Goal: Task Accomplishment & Management: Use online tool/utility

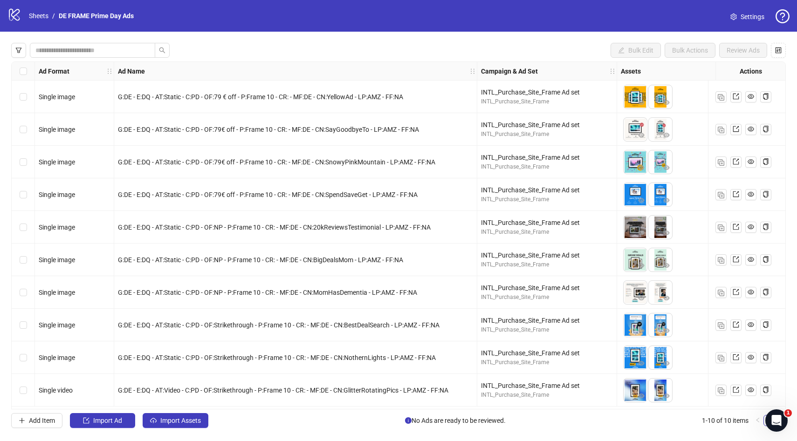
scroll to position [1, 46]
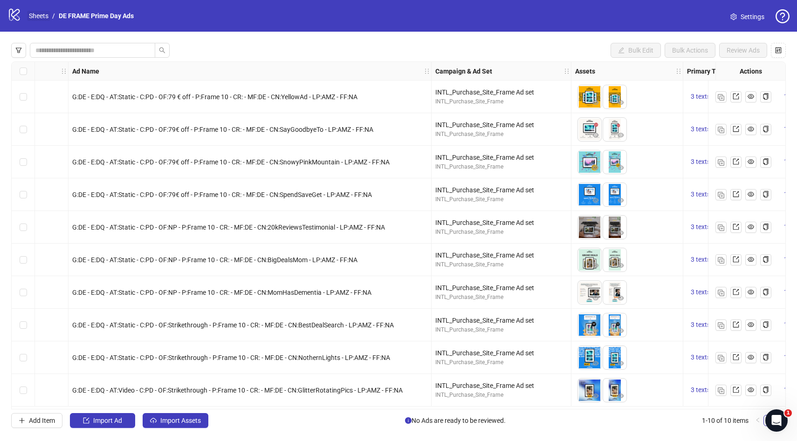
click at [37, 14] on link "Sheets" at bounding box center [38, 16] width 23 height 10
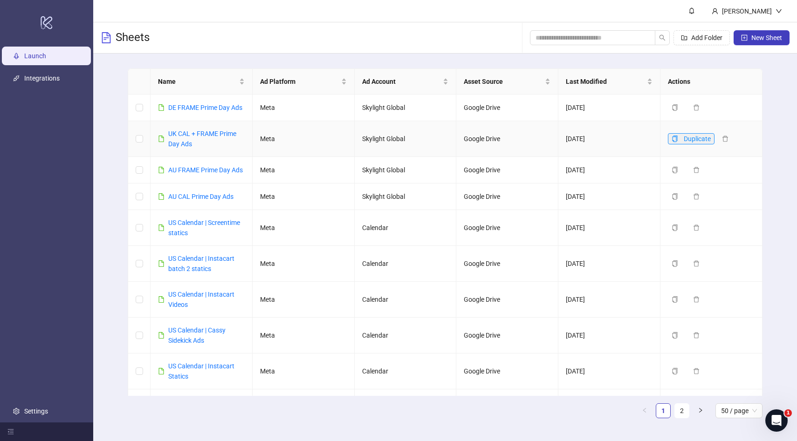
click at [672, 137] on icon "copy" at bounding box center [674, 139] width 7 height 7
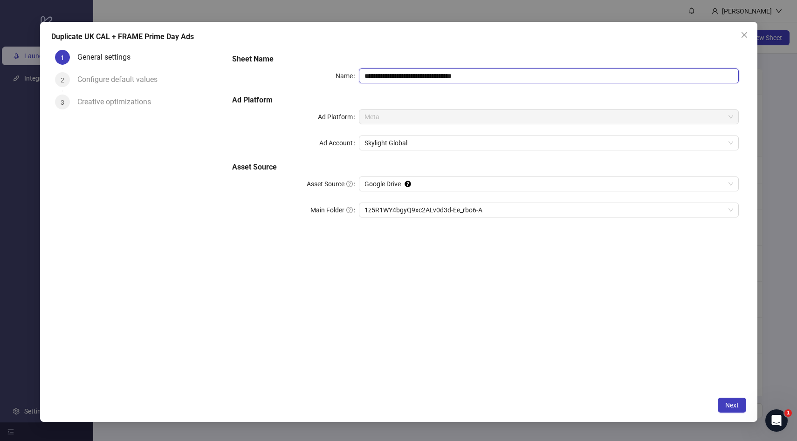
drag, startPoint x: 491, startPoint y: 74, endPoint x: 459, endPoint y: 76, distance: 32.2
click at [459, 76] on input "**********" at bounding box center [549, 75] width 380 height 15
click at [367, 75] on input "**********" at bounding box center [549, 75] width 380 height 15
click at [513, 210] on span "1z5R1WY4bgyQ9xc2ALv0d3d-Ee_rbo6-A" at bounding box center [548, 210] width 368 height 14
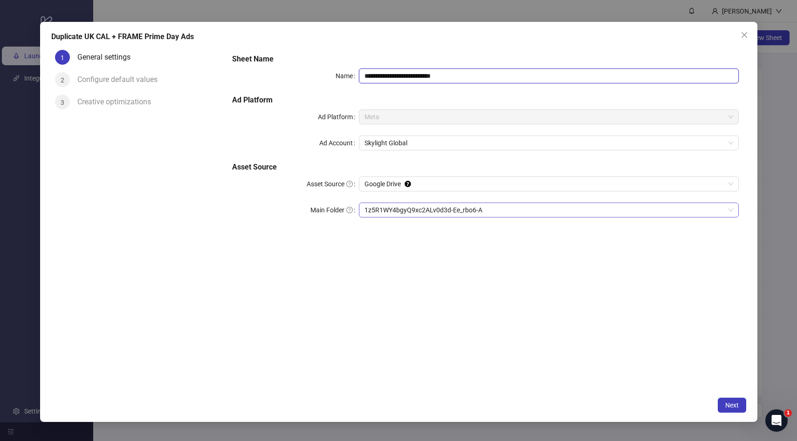
type input "**********"
click at [730, 402] on span "Next" at bounding box center [732, 405] width 14 height 7
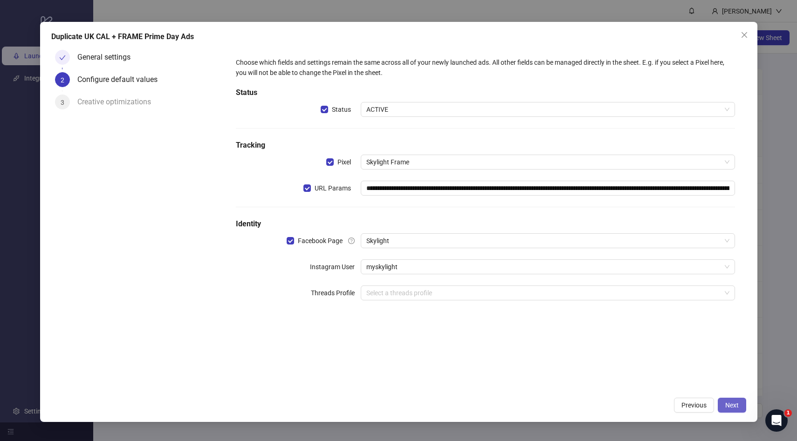
click at [732, 406] on span "Next" at bounding box center [732, 405] width 14 height 7
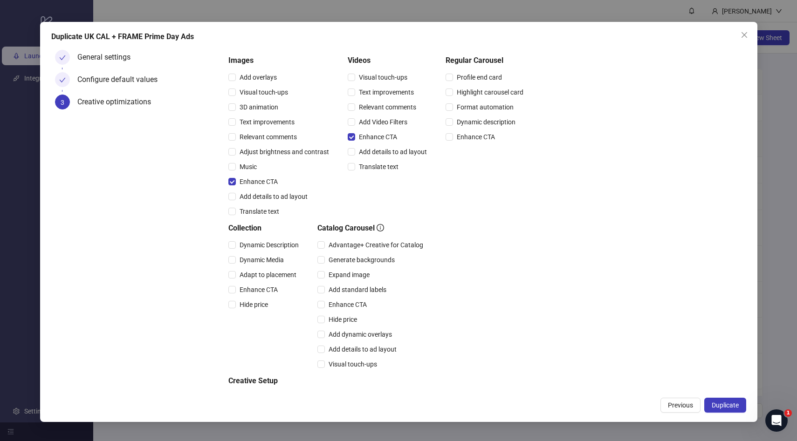
scroll to position [129, 0]
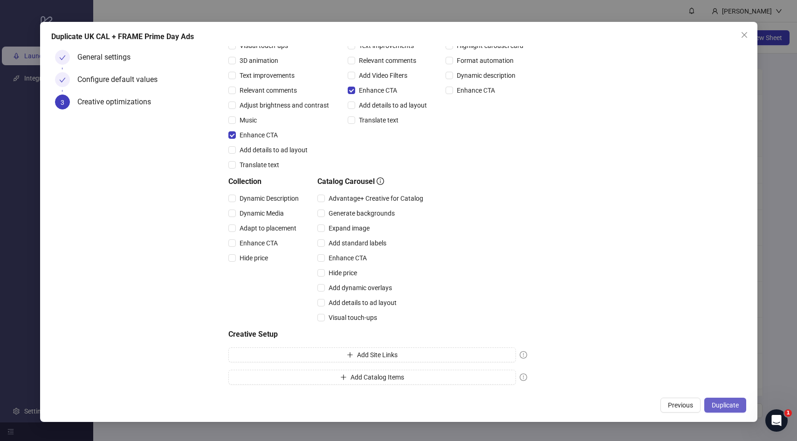
click at [728, 402] on span "Duplicate" at bounding box center [724, 405] width 27 height 7
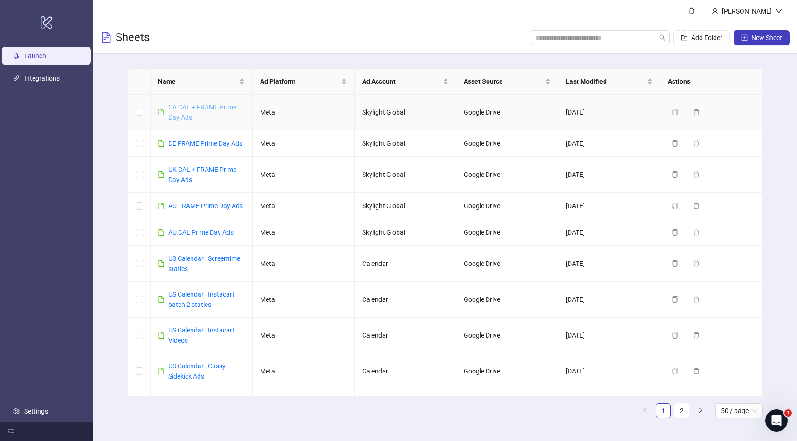
click at [174, 116] on link "CA CAL + FRAME Prime Day Ads" at bounding box center [202, 112] width 68 height 18
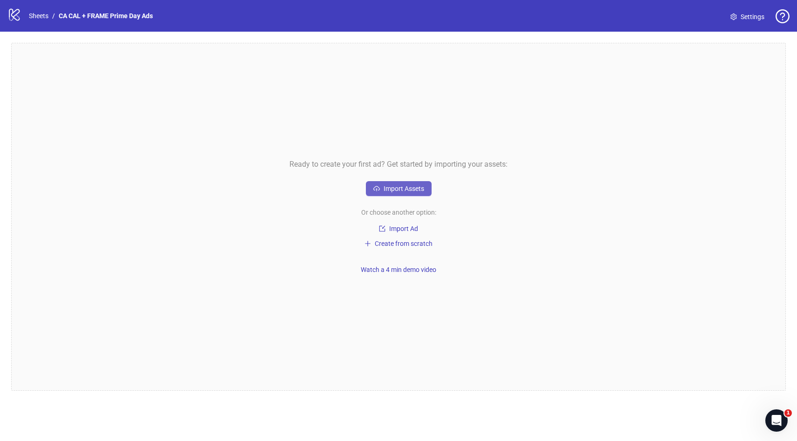
click at [379, 188] on icon "cloud-upload" at bounding box center [376, 188] width 7 height 7
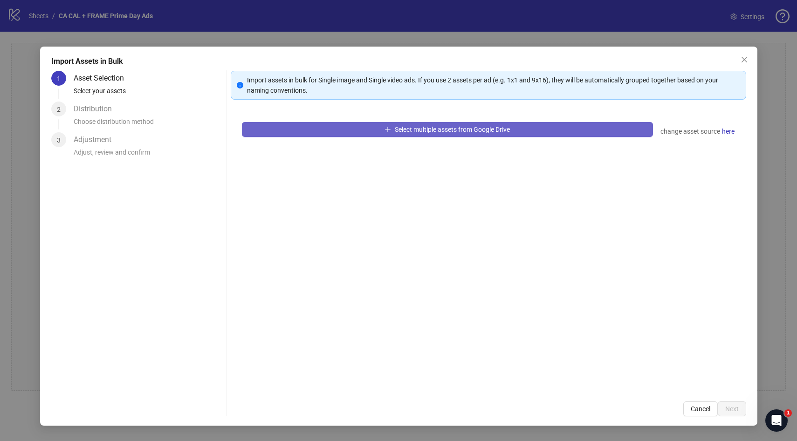
click at [422, 130] on span "Select multiple assets from Google Drive" at bounding box center [452, 129] width 115 height 7
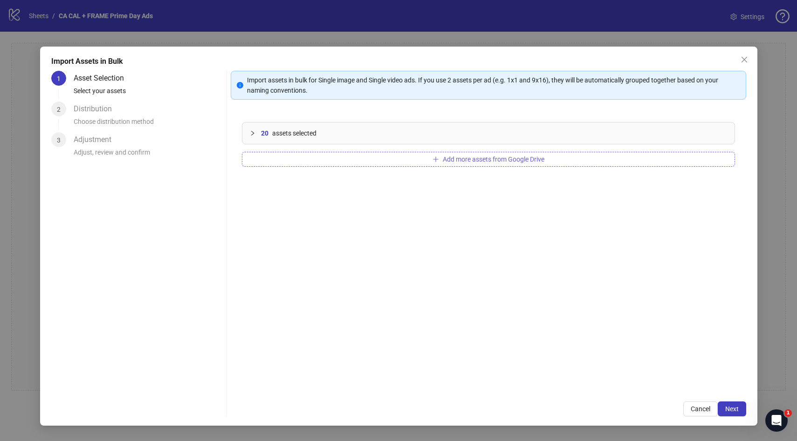
click at [445, 157] on span "Add more assets from Google Drive" at bounding box center [494, 159] width 102 height 7
click at [731, 411] on span "Next" at bounding box center [732, 408] width 14 height 7
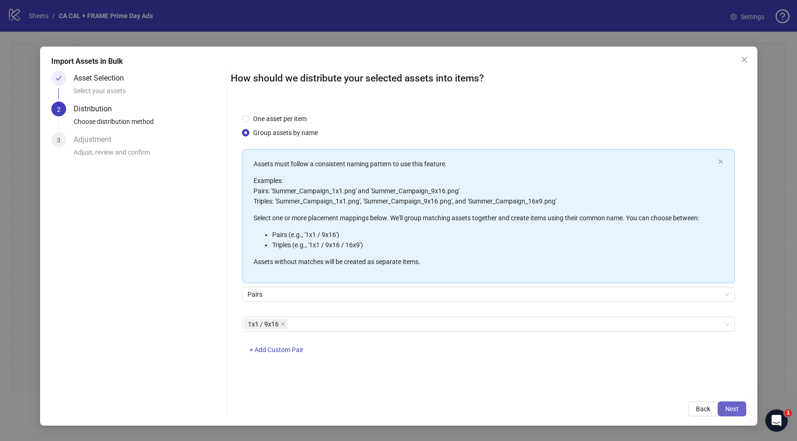
click at [723, 405] on button "Next" at bounding box center [731, 409] width 28 height 15
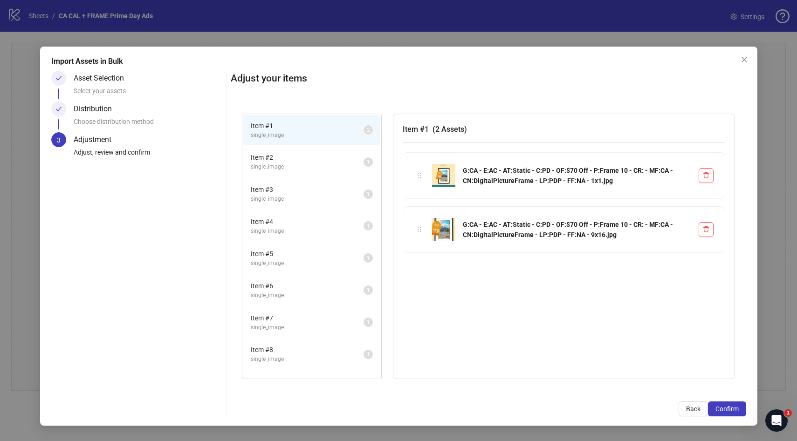
click at [313, 157] on span "Item # 2" at bounding box center [307, 157] width 113 height 10
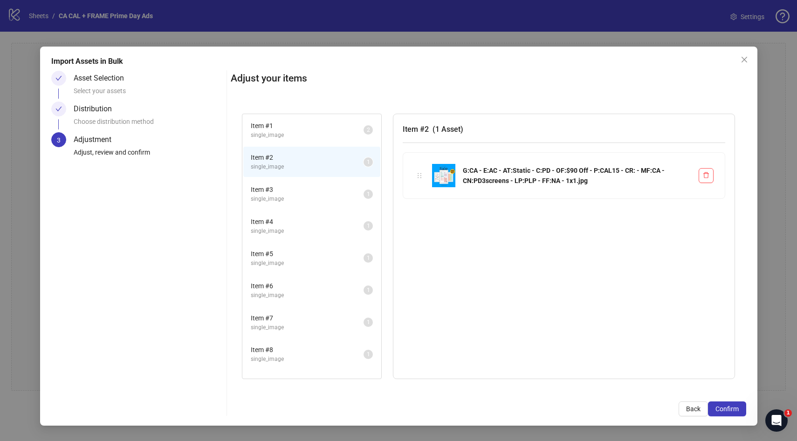
click at [298, 197] on span "single_image" at bounding box center [307, 199] width 113 height 9
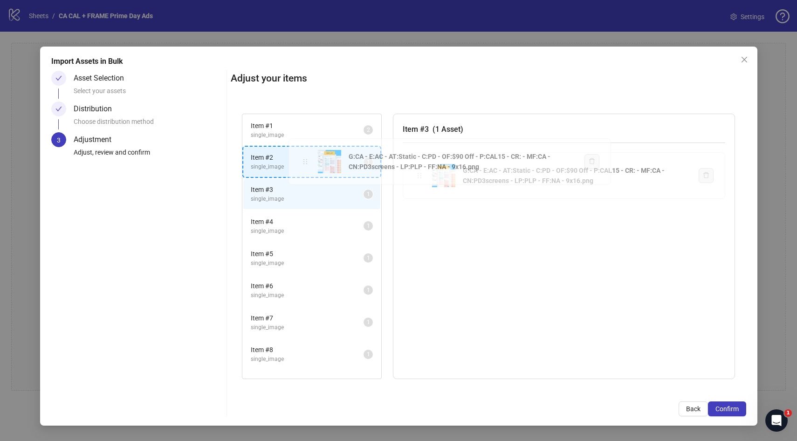
drag, startPoint x: 418, startPoint y: 173, endPoint x: 304, endPoint y: 159, distance: 115.0
click at [304, 159] on div "Item # 1 single_image 2 Item # 2 single_image 1 Item # 3 single_image 1 Item # …" at bounding box center [488, 246] width 515 height 288
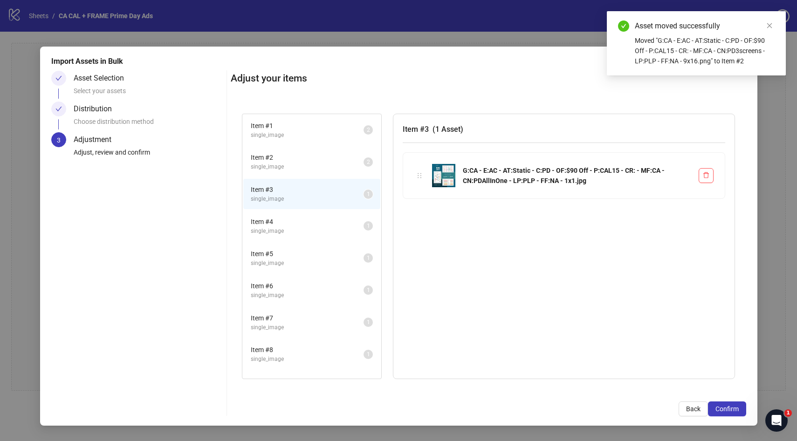
click at [297, 232] on span "single_image" at bounding box center [307, 231] width 113 height 9
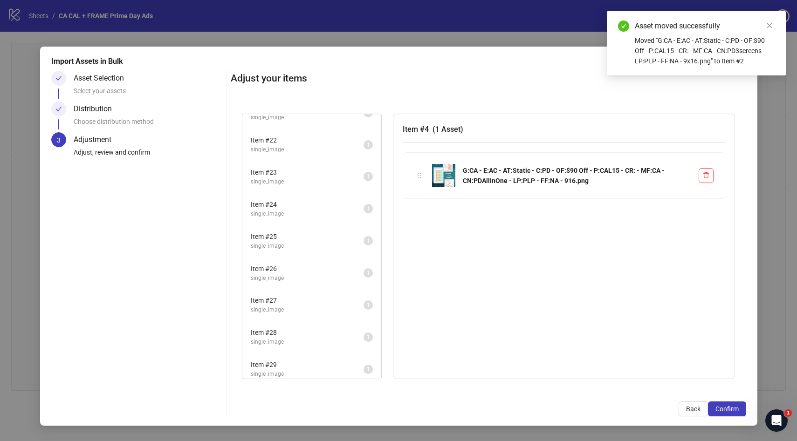
scroll to position [688, 0]
click at [293, 279] on span "single_image" at bounding box center [307, 281] width 113 height 9
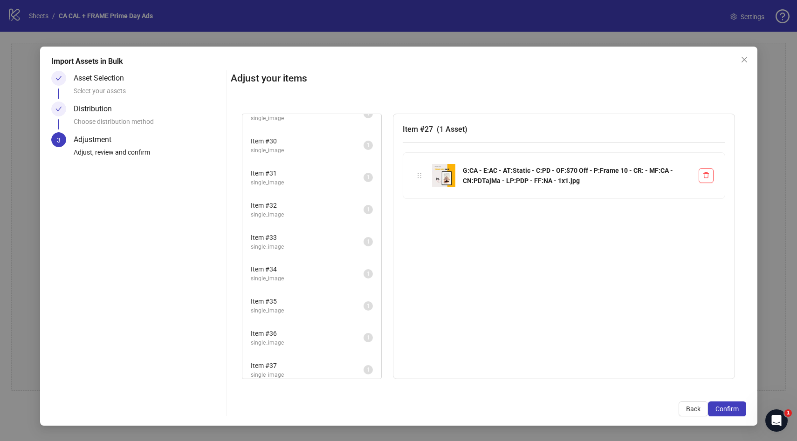
scroll to position [954, 0]
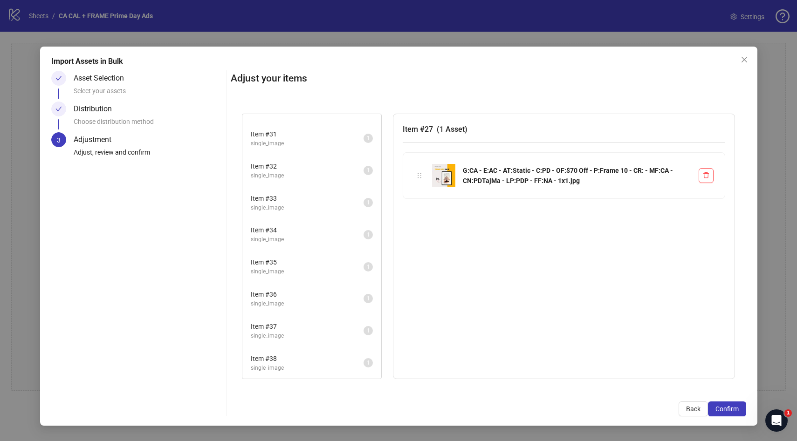
click at [294, 357] on span "Item # 38" at bounding box center [307, 359] width 113 height 10
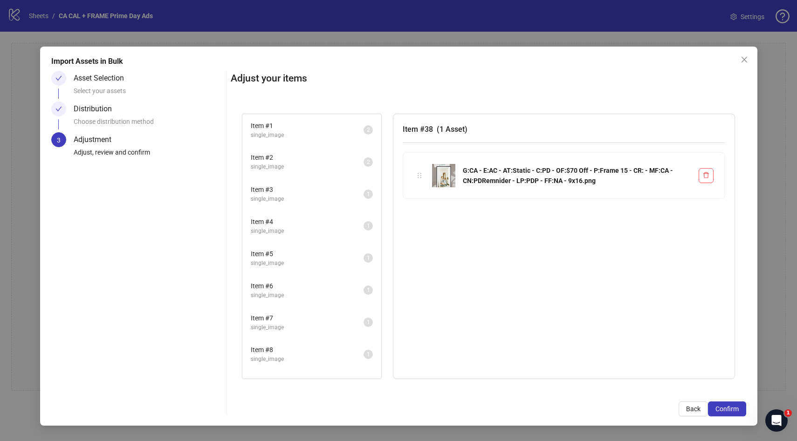
click at [293, 166] on span "single_image" at bounding box center [307, 167] width 113 height 9
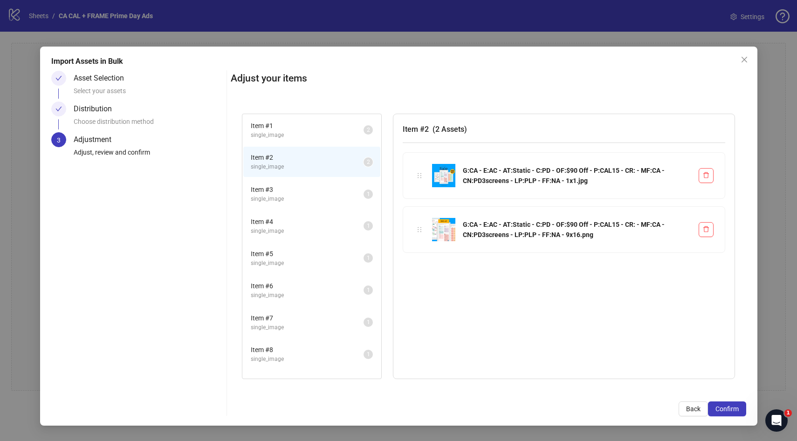
click at [297, 193] on span "Item # 3" at bounding box center [307, 189] width 113 height 10
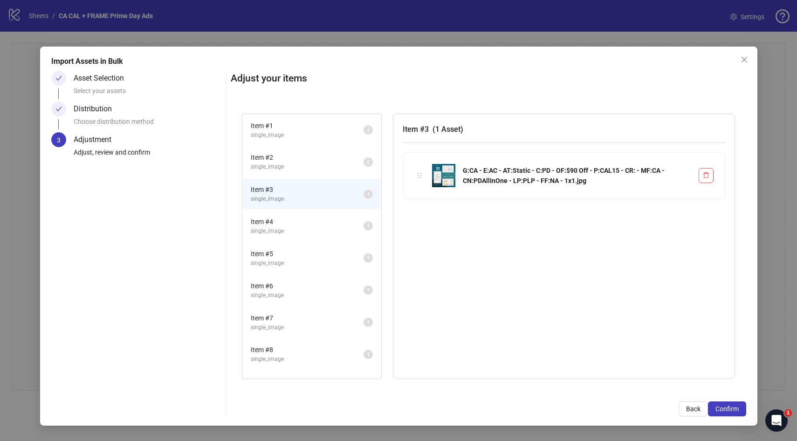
click at [265, 228] on span "single_image" at bounding box center [307, 231] width 113 height 9
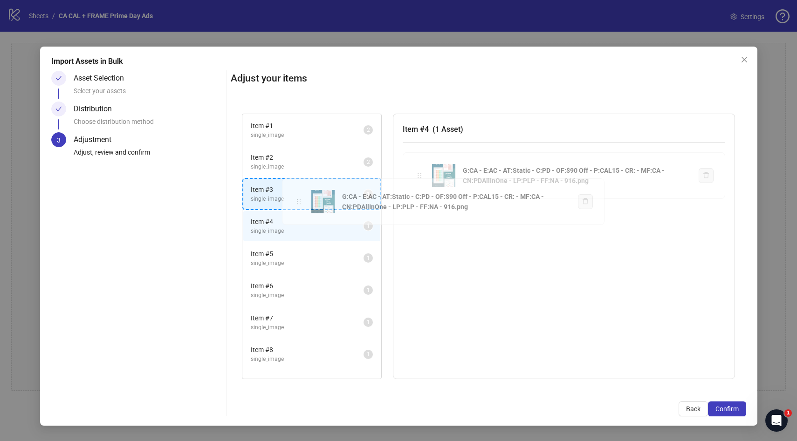
drag, startPoint x: 420, startPoint y: 175, endPoint x: 297, endPoint y: 202, distance: 125.9
click at [297, 202] on div "Item # 1 single_image 2 Item # 2 single_image 2 Item # 3 single_image 1 Item # …" at bounding box center [488, 246] width 515 height 288
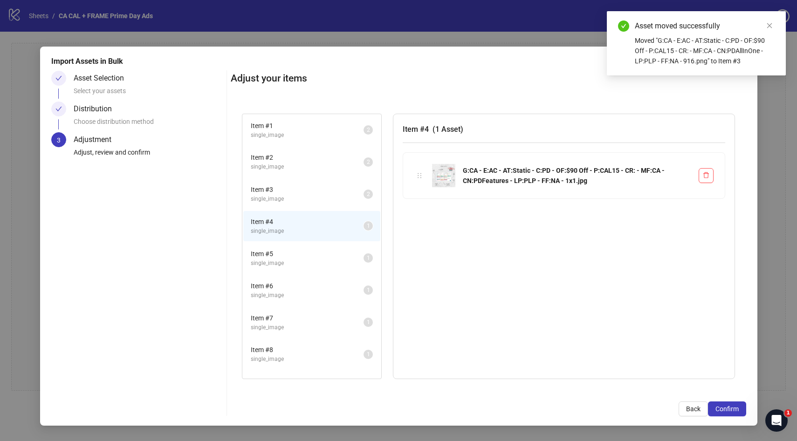
click at [301, 245] on li "Item # 5 single_image 1" at bounding box center [311, 258] width 137 height 30
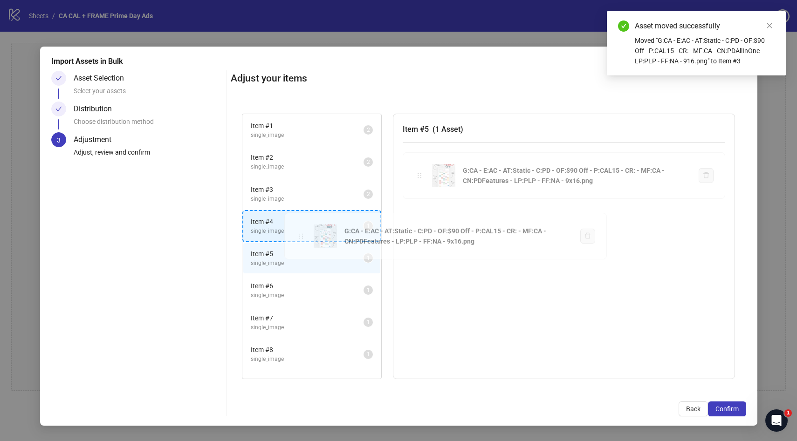
drag, startPoint x: 420, startPoint y: 176, endPoint x: 301, endPoint y: 237, distance: 133.1
click at [301, 237] on div "Item # 1 single_image 2 Item # 2 single_image 2 Item # 3 single_image 2 Item # …" at bounding box center [488, 246] width 515 height 288
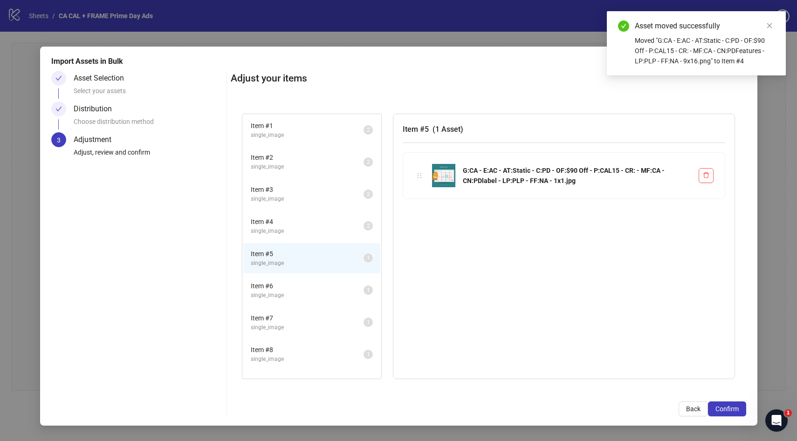
click at [314, 283] on span "Item # 6" at bounding box center [307, 286] width 113 height 10
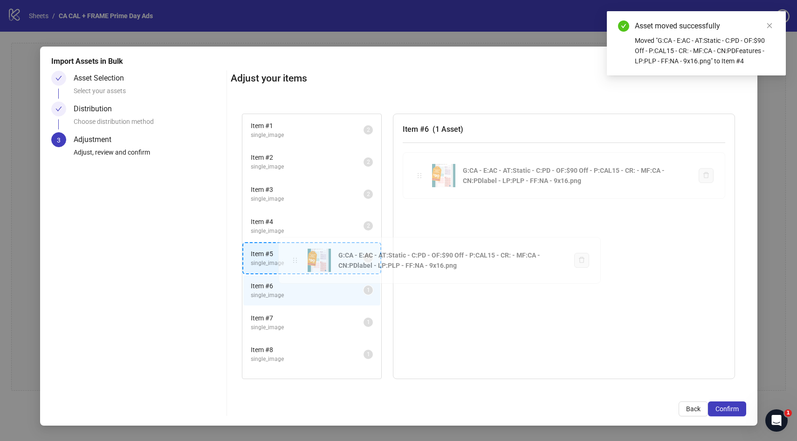
drag, startPoint x: 419, startPoint y: 175, endPoint x: 295, endPoint y: 259, distance: 150.5
click at [295, 259] on div "Item # 1 single_image 2 Item # 2 single_image 2 Item # 3 single_image 2 Item # …" at bounding box center [488, 246] width 515 height 288
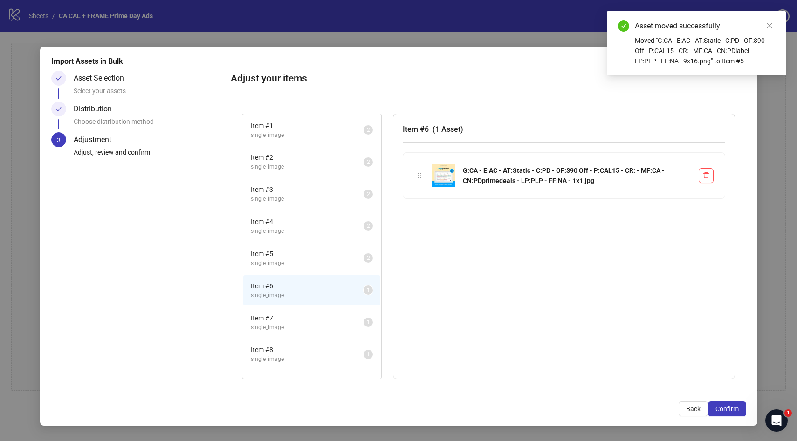
click at [283, 317] on span "Item # 7" at bounding box center [307, 318] width 113 height 10
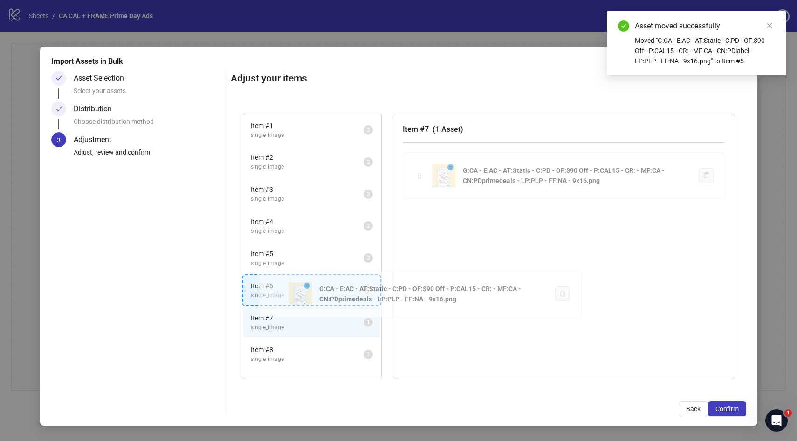
drag, startPoint x: 419, startPoint y: 173, endPoint x: 276, endPoint y: 291, distance: 186.0
click at [276, 291] on div "Item # 1 single_image 2 Item # 2 single_image 2 Item # 3 single_image 2 Item # …" at bounding box center [488, 246] width 515 height 288
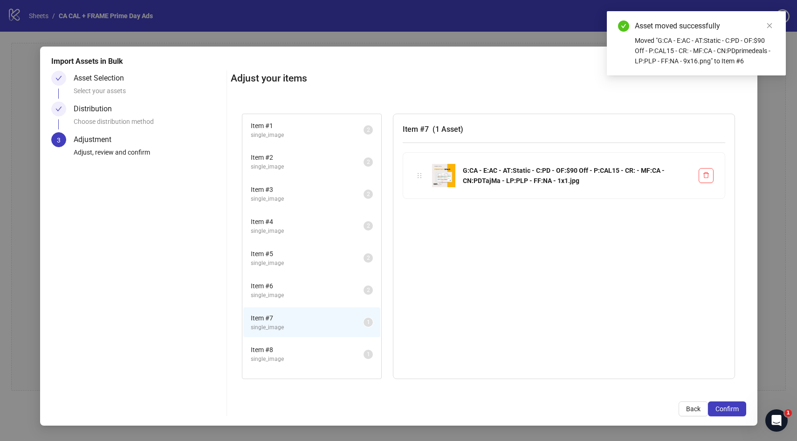
click at [308, 344] on li "Item # 8 single_image 1" at bounding box center [311, 354] width 137 height 30
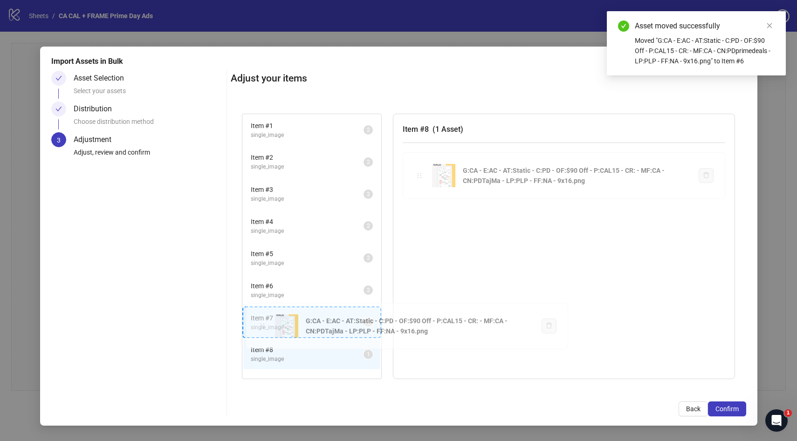
drag, startPoint x: 421, startPoint y: 175, endPoint x: 264, endPoint y: 326, distance: 217.8
click at [264, 326] on div "Item # 1 single_image 2 Item # 2 single_image 2 Item # 3 single_image 2 Item # …" at bounding box center [488, 246] width 515 height 288
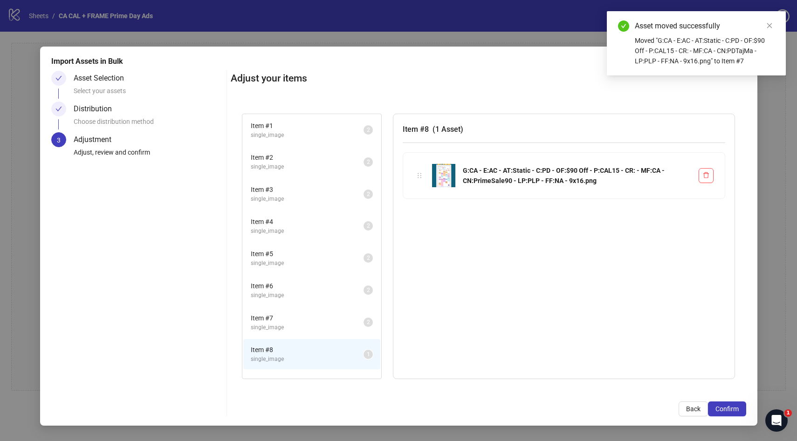
click at [286, 290] on span "Item # 6" at bounding box center [307, 286] width 113 height 10
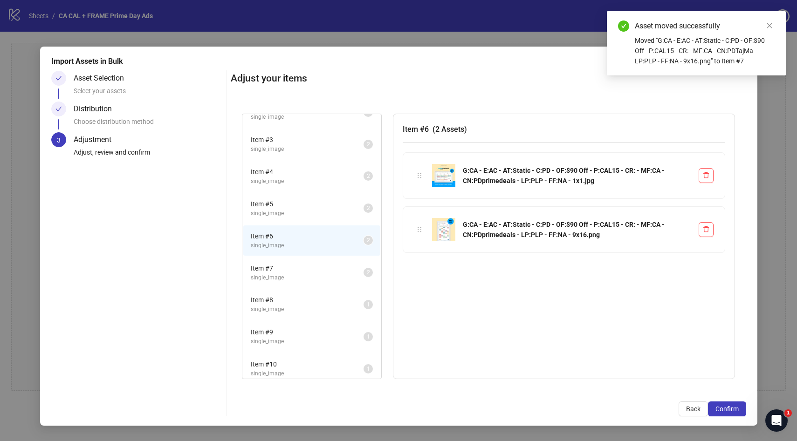
scroll to position [60, 0]
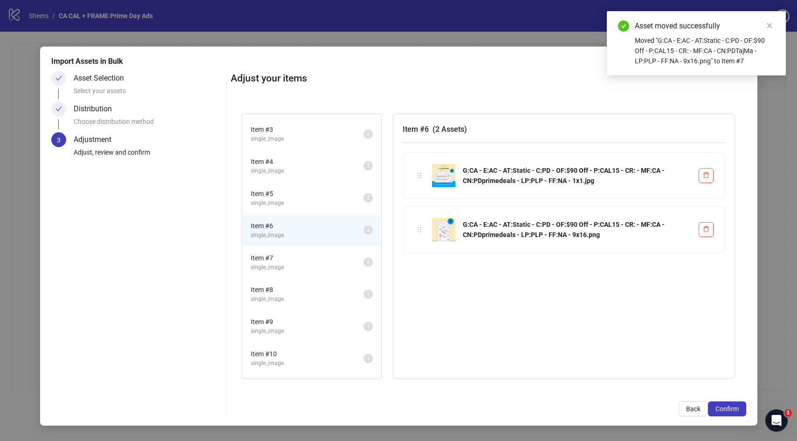
click at [294, 266] on span "single_image" at bounding box center [307, 267] width 113 height 9
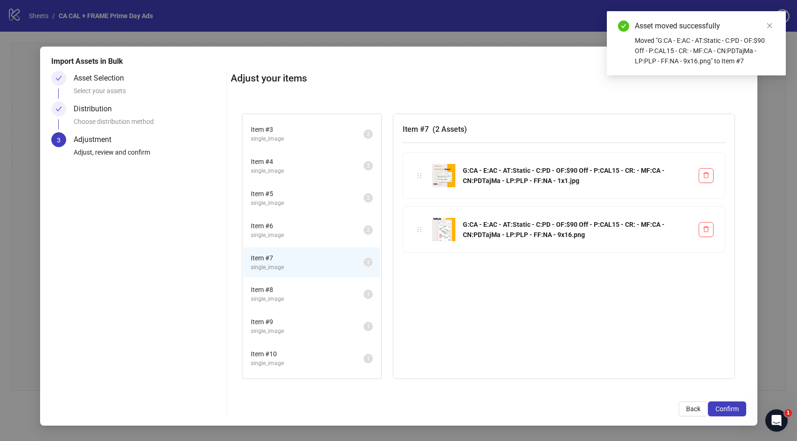
click at [294, 293] on span "Item # 8" at bounding box center [307, 290] width 113 height 10
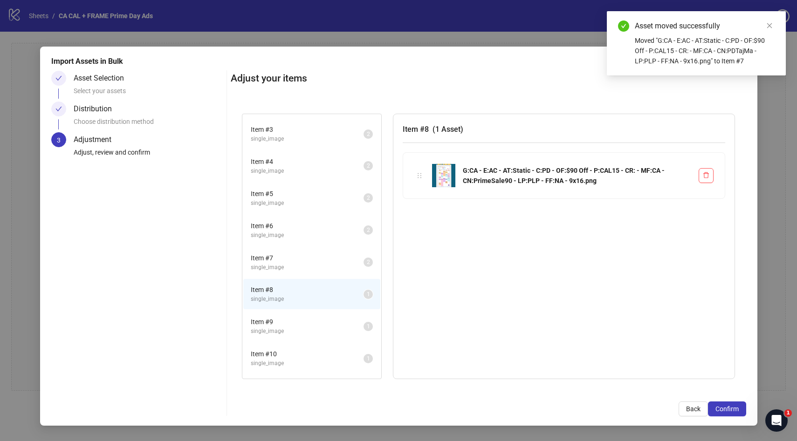
click at [293, 320] on span "Item # 9" at bounding box center [307, 322] width 113 height 10
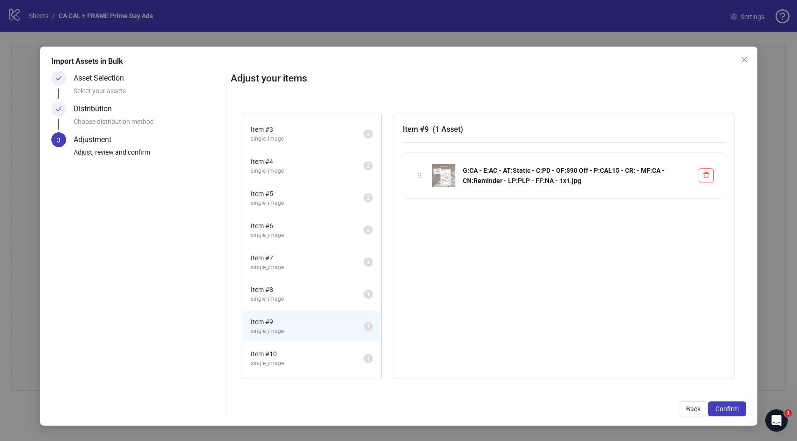
click at [301, 293] on span "Item # 8" at bounding box center [307, 290] width 113 height 10
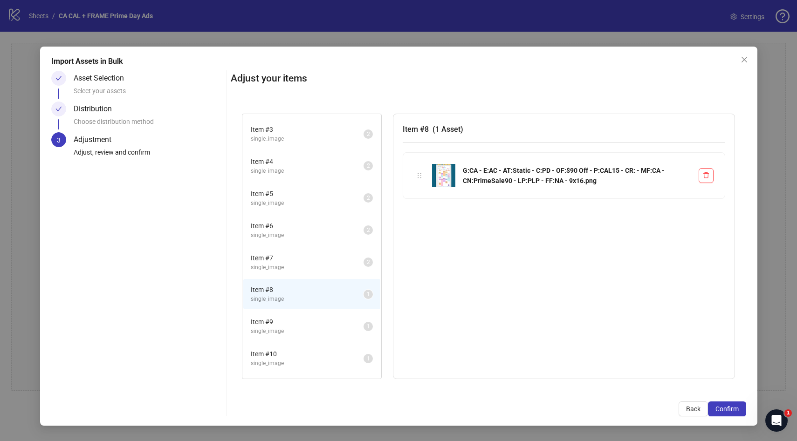
click at [302, 265] on span "single_image" at bounding box center [307, 267] width 113 height 9
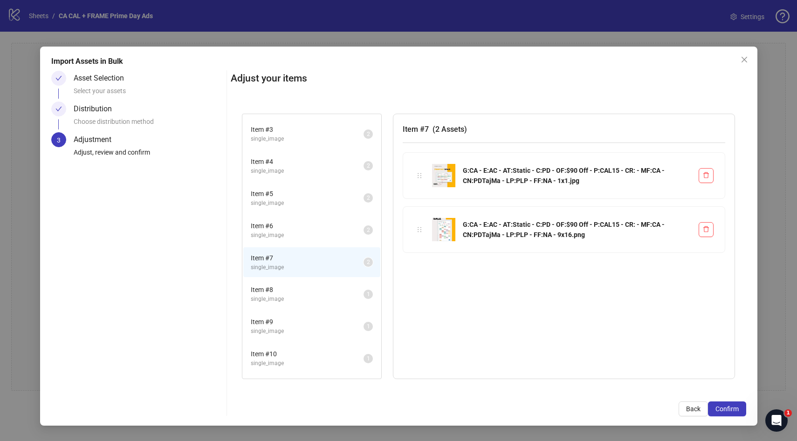
click at [292, 286] on span "Item # 8" at bounding box center [307, 290] width 113 height 10
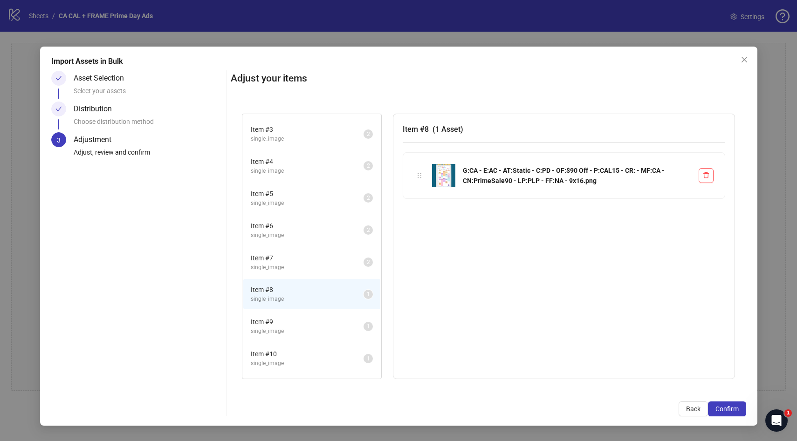
click at [282, 324] on span "Item # 9" at bounding box center [307, 322] width 113 height 10
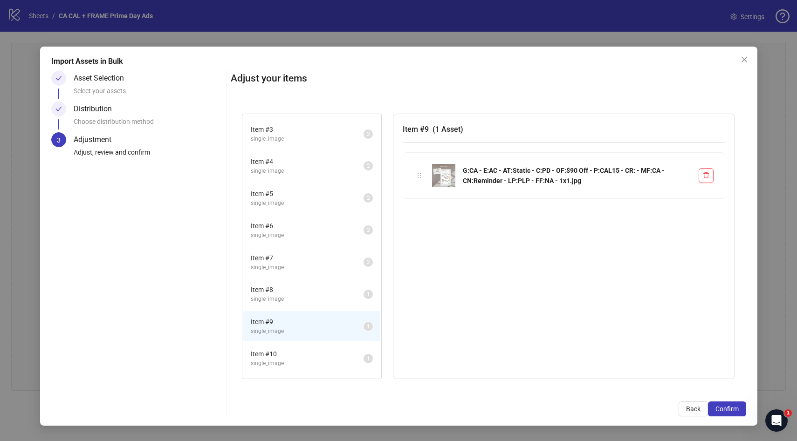
click at [286, 358] on span "Item # 10" at bounding box center [307, 354] width 113 height 10
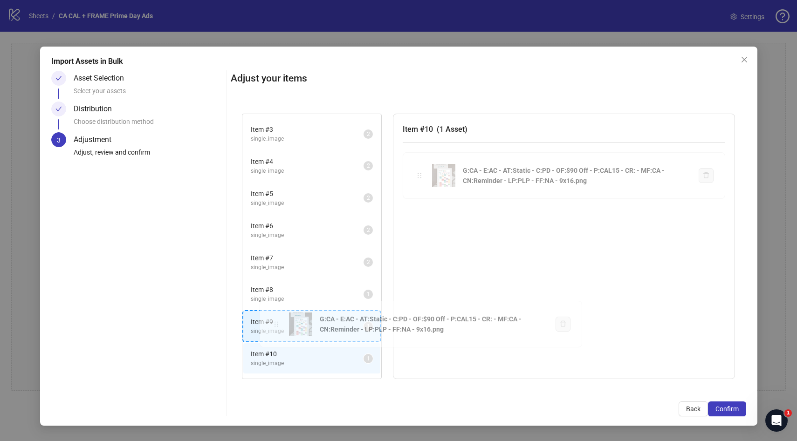
drag, startPoint x: 421, startPoint y: 172, endPoint x: 278, endPoint y: 321, distance: 206.2
click at [278, 321] on div "Item # 1 single_image 2 Item # 2 single_image 2 Item # 3 single_image 2 Item # …" at bounding box center [488, 246] width 515 height 288
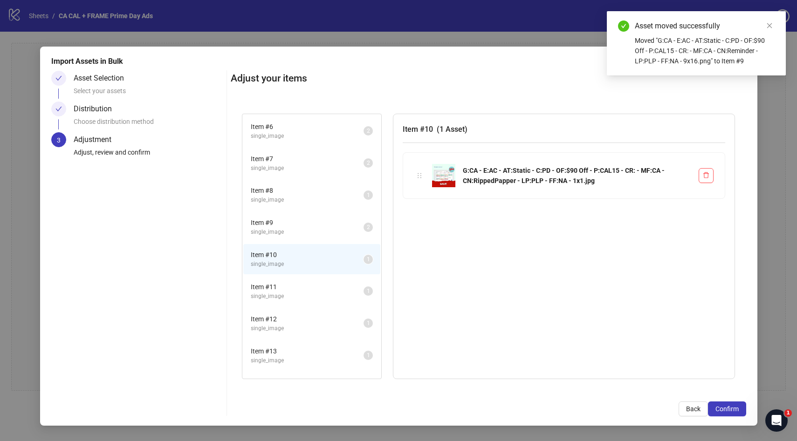
scroll to position [163, 0]
click at [296, 282] on span "Item # 11" at bounding box center [307, 283] width 113 height 10
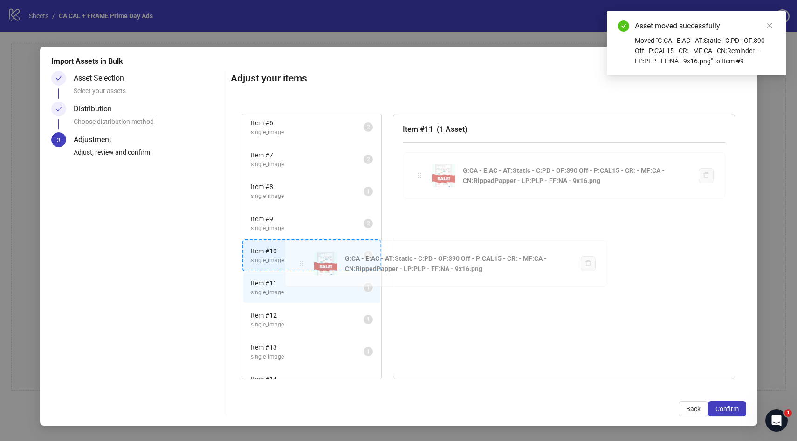
drag, startPoint x: 419, startPoint y: 176, endPoint x: 301, endPoint y: 264, distance: 147.1
click at [301, 264] on div "Item # 1 single_image 2 Item # 2 single_image 2 Item # 3 single_image 2 Item # …" at bounding box center [488, 246] width 515 height 288
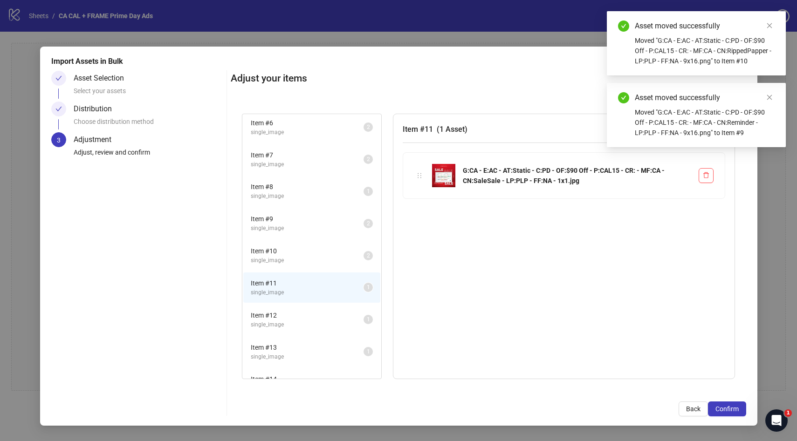
click at [281, 316] on span "Item # 12" at bounding box center [307, 315] width 113 height 10
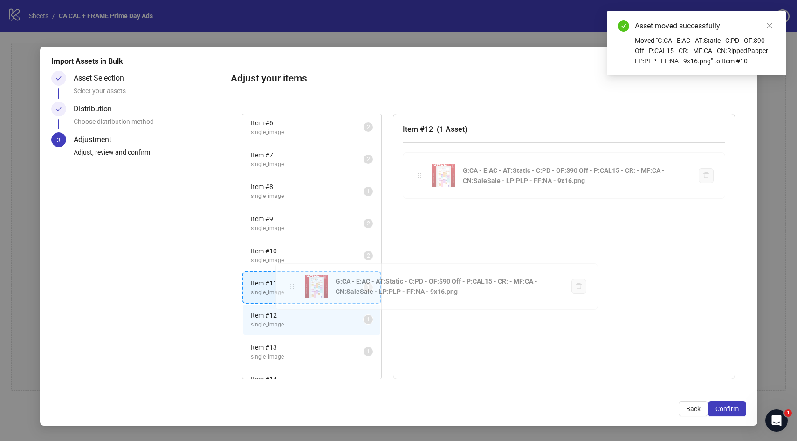
drag, startPoint x: 419, startPoint y: 175, endPoint x: 292, endPoint y: 285, distance: 168.8
click at [292, 285] on div "Item # 1 single_image 2 Item # 2 single_image 2 Item # 3 single_image 2 Item # …" at bounding box center [488, 246] width 515 height 288
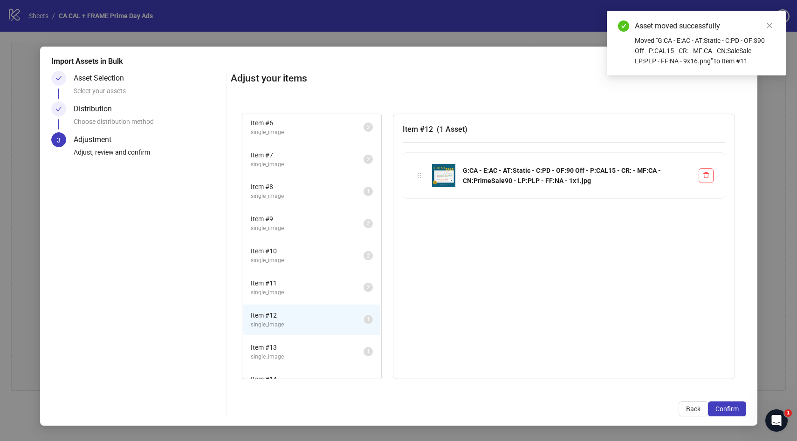
click at [281, 347] on span "Item # 13" at bounding box center [307, 347] width 113 height 10
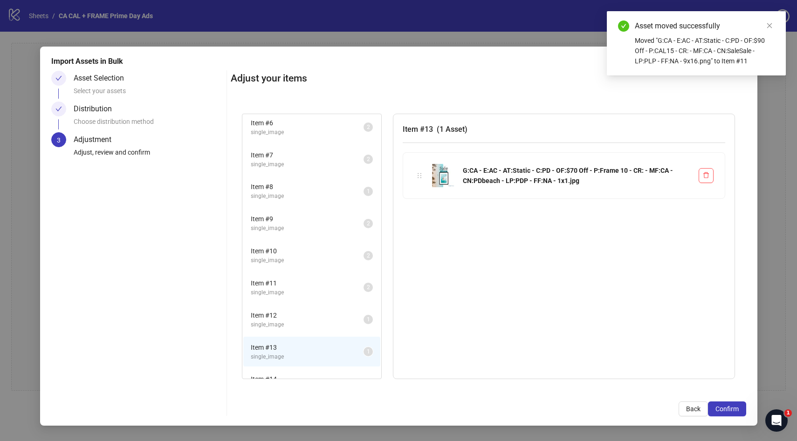
click at [291, 317] on span "Item # 12" at bounding box center [307, 315] width 113 height 10
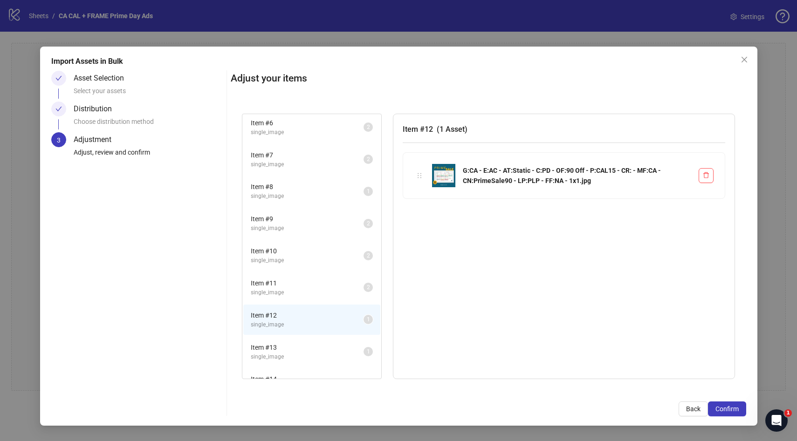
click at [313, 163] on span "single_image" at bounding box center [307, 164] width 113 height 9
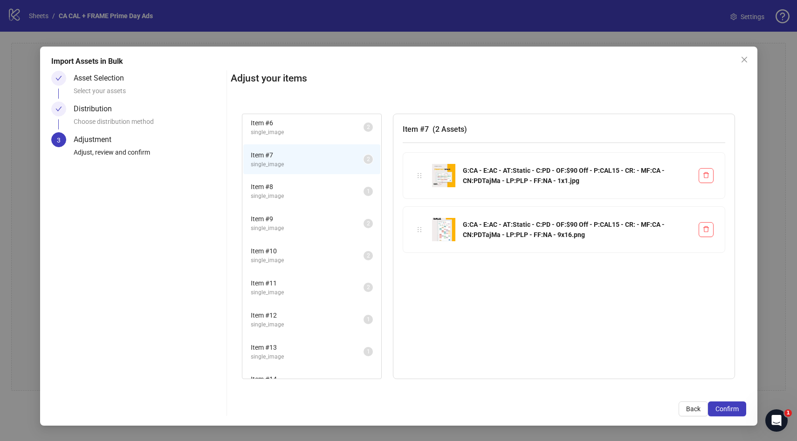
click at [306, 190] on span "Item # 8" at bounding box center [307, 187] width 113 height 10
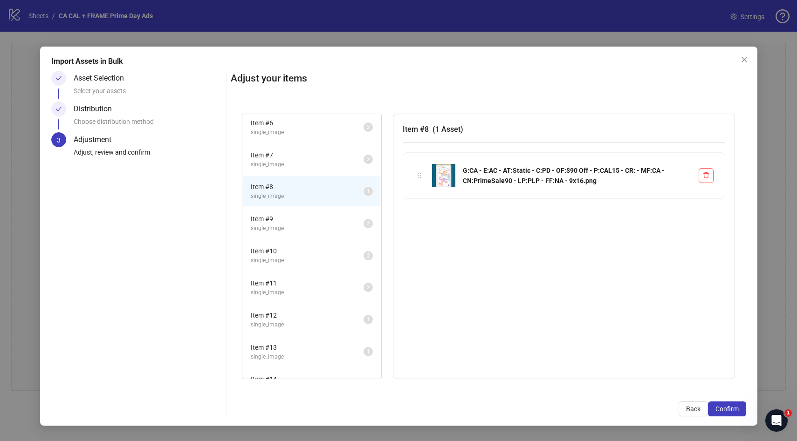
click at [287, 323] on span "single_image" at bounding box center [307, 324] width 113 height 9
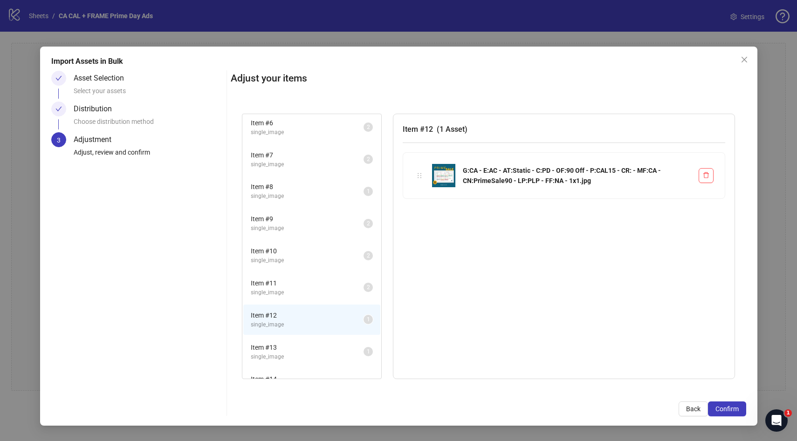
click at [293, 166] on span "single_image" at bounding box center [307, 164] width 113 height 9
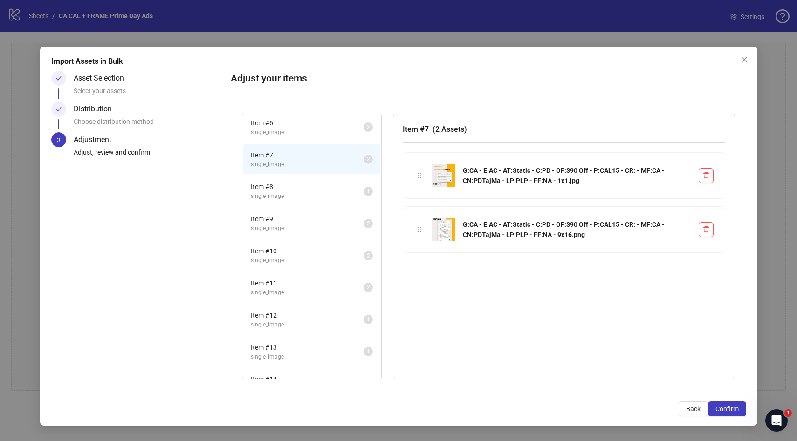
click at [293, 183] on span "Item # 8" at bounding box center [307, 187] width 113 height 10
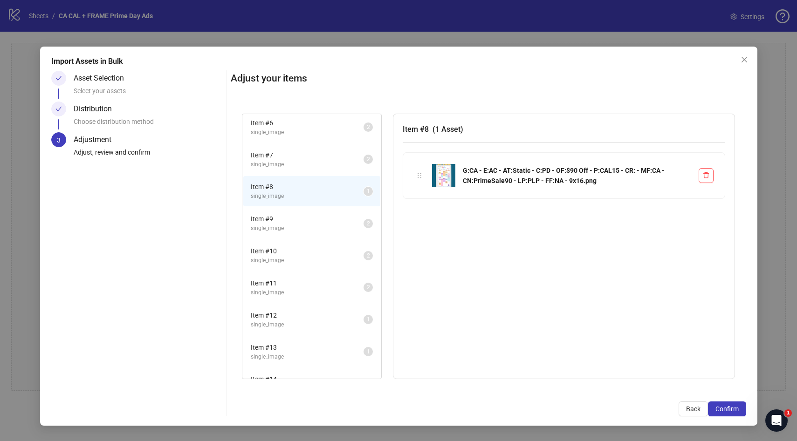
click at [441, 177] on img at bounding box center [443, 175] width 23 height 23
click at [292, 321] on span "single_image" at bounding box center [307, 324] width 113 height 9
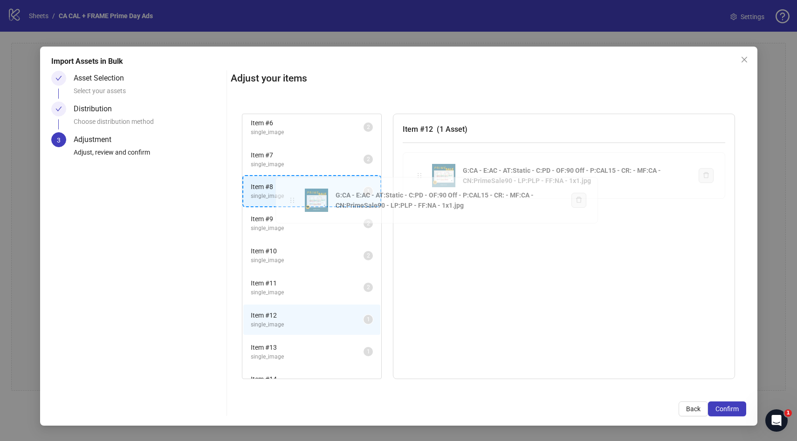
drag, startPoint x: 417, startPoint y: 174, endPoint x: 290, endPoint y: 198, distance: 129.5
click at [290, 198] on div "Item # 1 single_image 2 Item # 2 single_image 2 Item # 3 single_image 2 Item # …" at bounding box center [488, 246] width 515 height 288
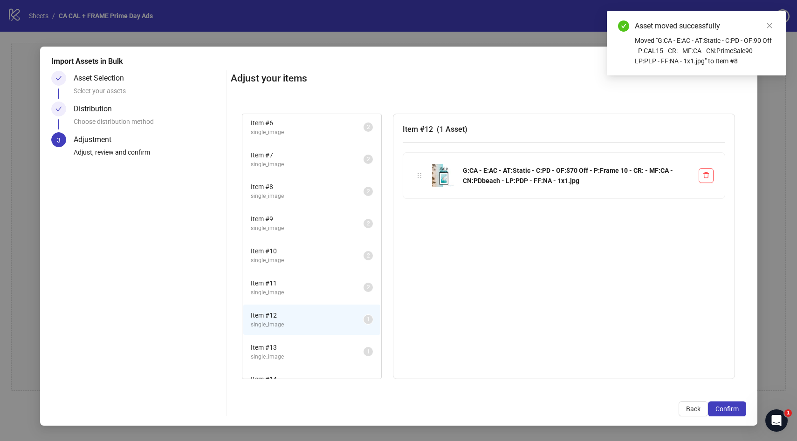
click at [290, 198] on span "single_image" at bounding box center [307, 196] width 113 height 9
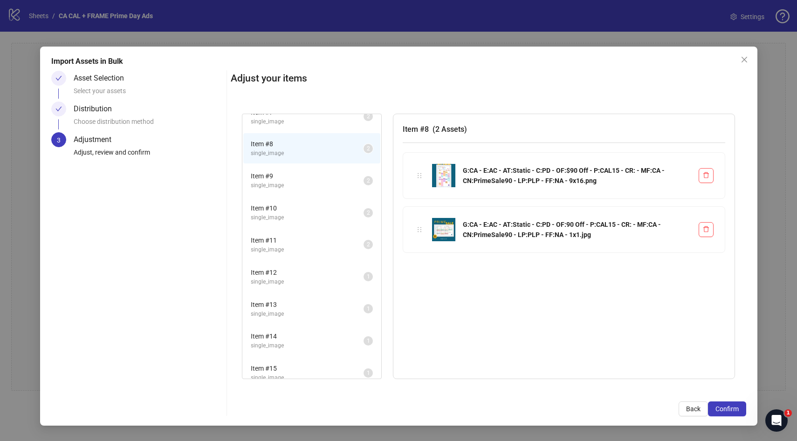
scroll to position [207, 0]
click at [304, 300] on span "Item # 13" at bounding box center [307, 304] width 113 height 10
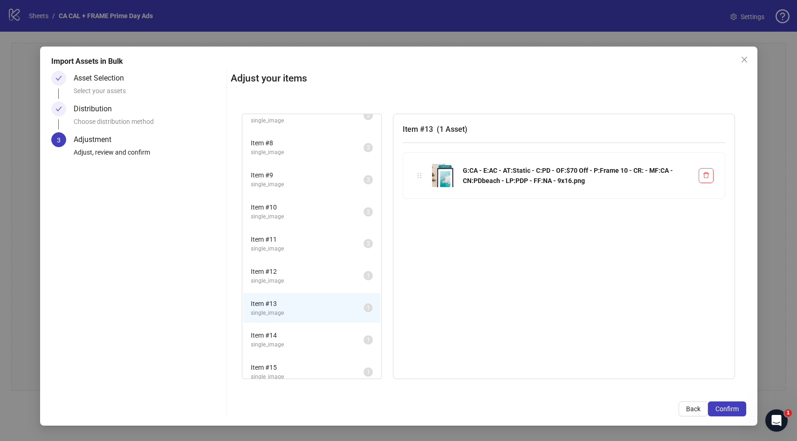
scroll to position [186, 0]
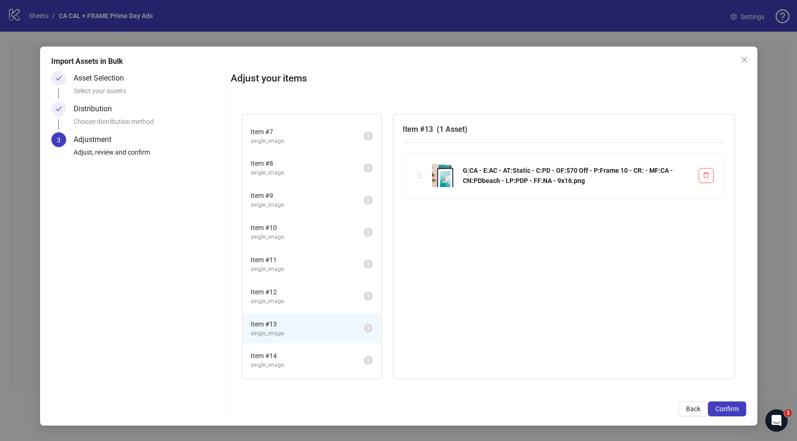
click at [287, 142] on span "single_image" at bounding box center [307, 141] width 113 height 9
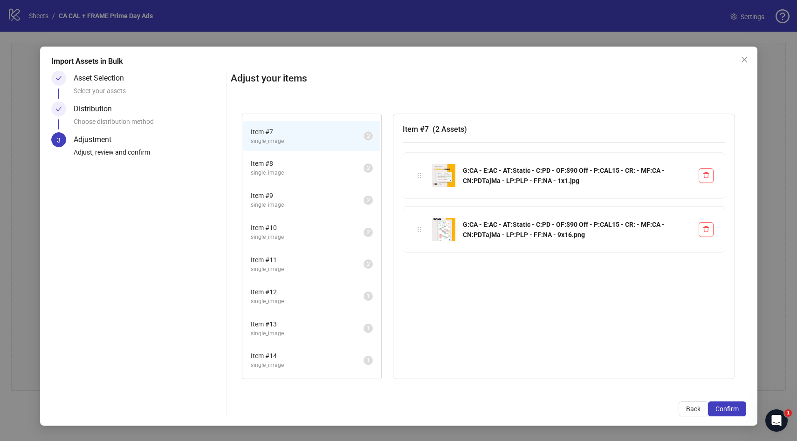
click at [268, 323] on span "Item # 13" at bounding box center [307, 324] width 113 height 10
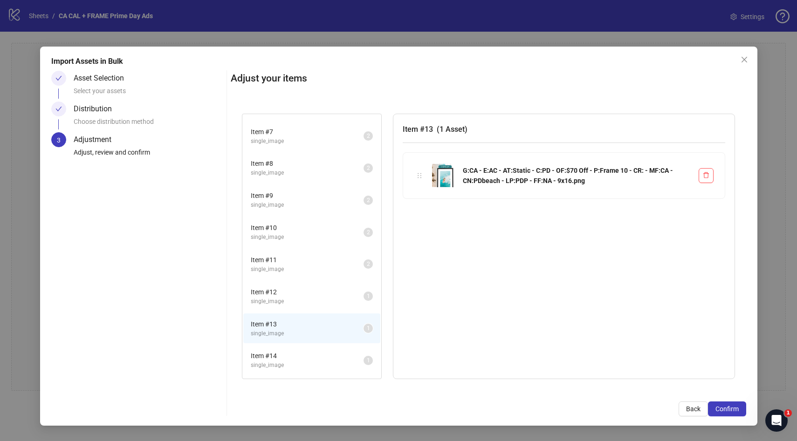
scroll to position [201, 0]
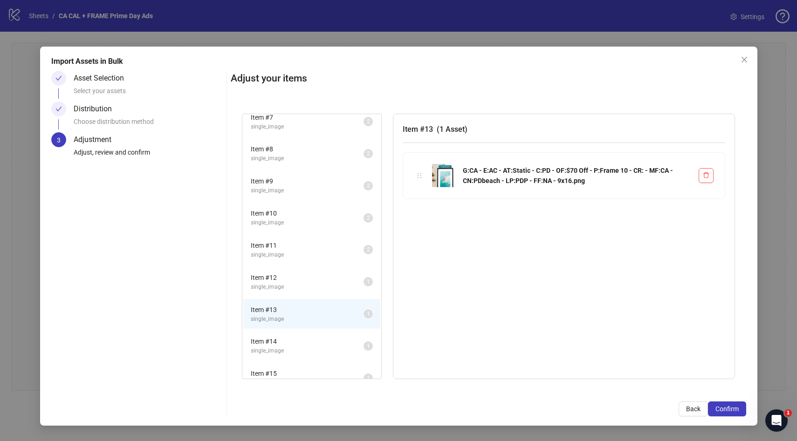
click at [273, 287] on span "single_image" at bounding box center [307, 287] width 113 height 9
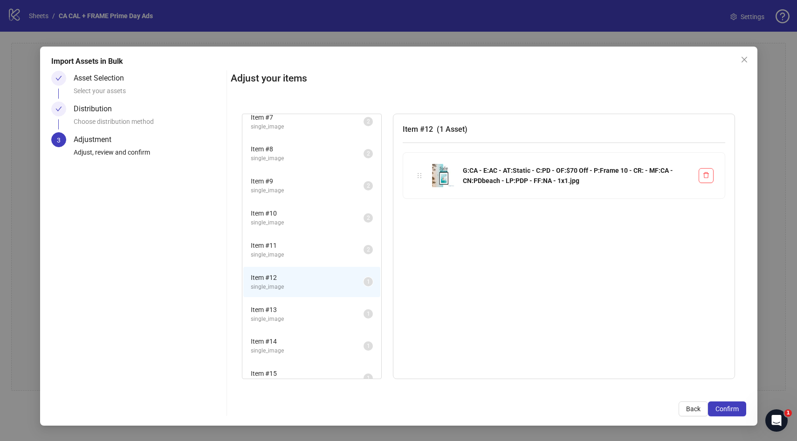
click at [283, 313] on span "Item # 13" at bounding box center [307, 310] width 113 height 10
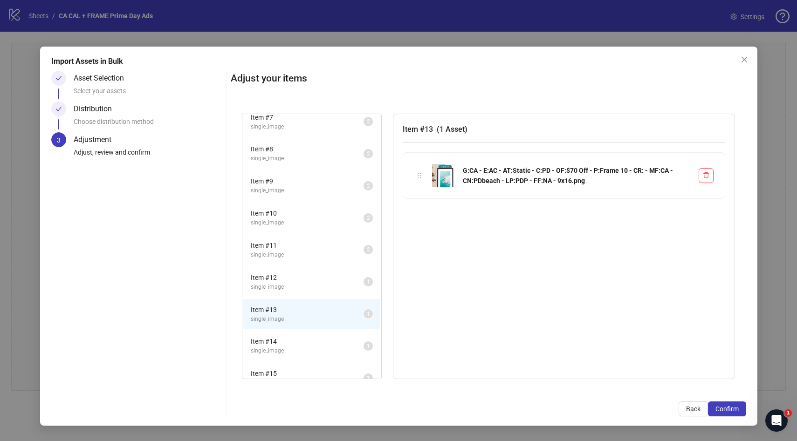
click at [316, 285] on span "single_image" at bounding box center [307, 287] width 113 height 9
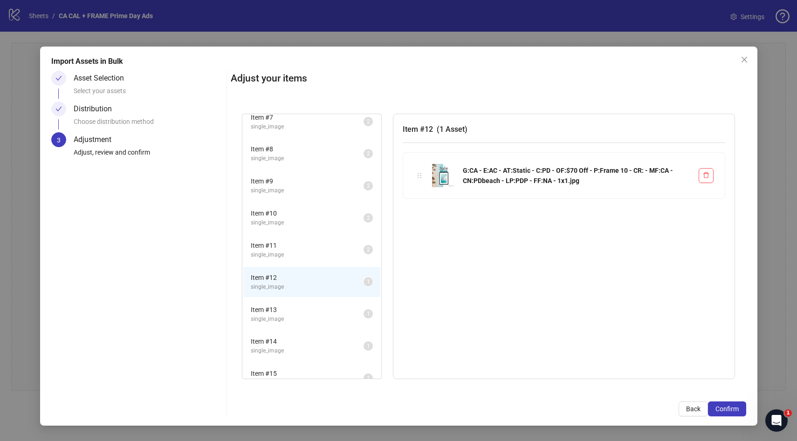
click at [307, 316] on span "single_image" at bounding box center [307, 319] width 113 height 9
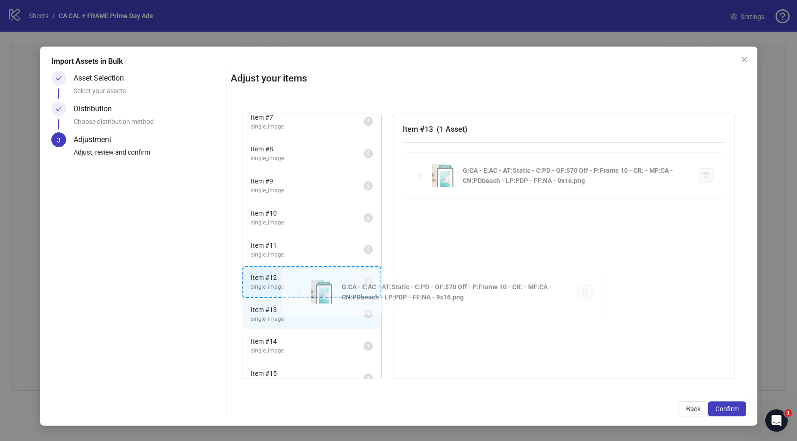
drag, startPoint x: 418, startPoint y: 175, endPoint x: 297, endPoint y: 292, distance: 168.0
click at [297, 292] on div "Item # 1 single_image 2 Item # 2 single_image 2 Item # 3 single_image 2 Item # …" at bounding box center [488, 246] width 515 height 288
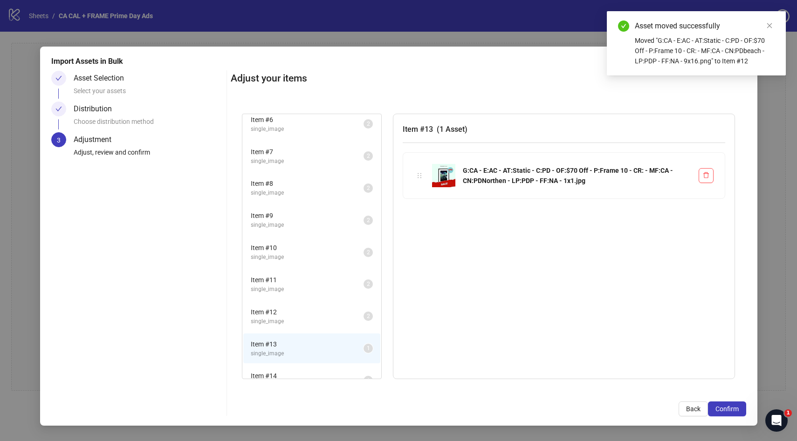
scroll to position [166, 0]
click at [292, 165] on span "single_image" at bounding box center [307, 161] width 113 height 9
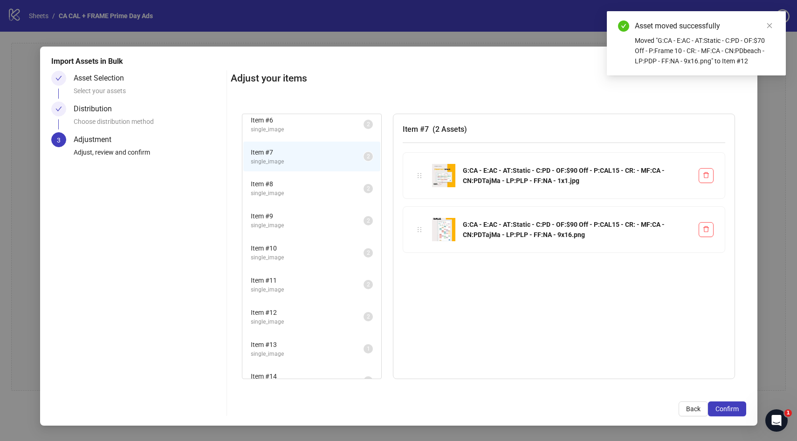
click at [292, 185] on span "Item # 8" at bounding box center [307, 184] width 113 height 10
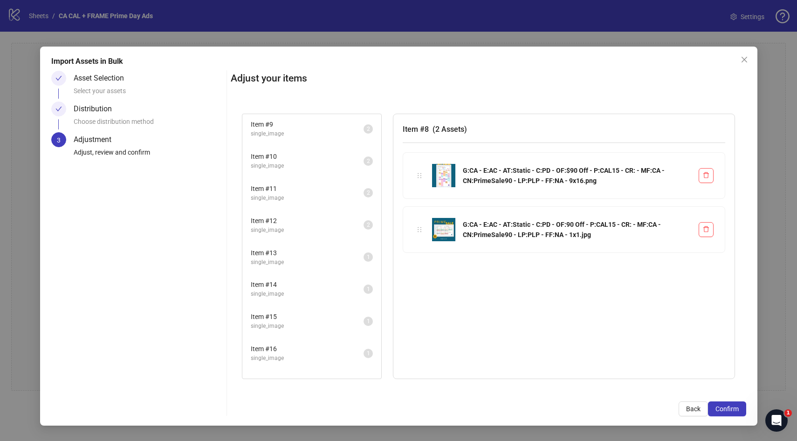
scroll to position [259, 0]
click at [295, 288] on span "Item # 14" at bounding box center [307, 284] width 113 height 10
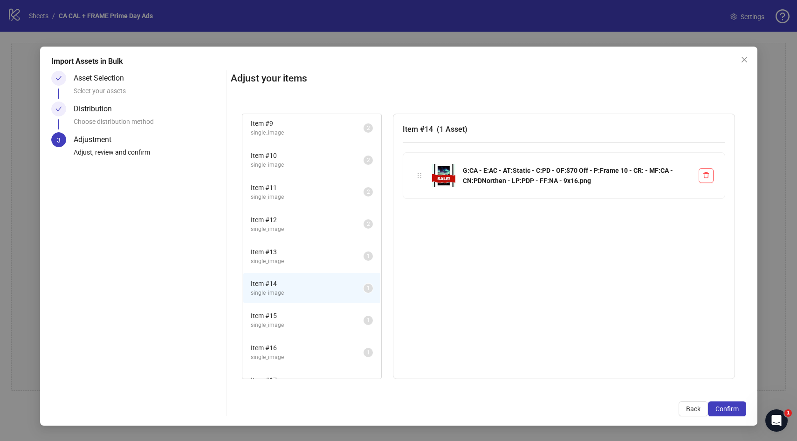
click at [300, 321] on span "single_image" at bounding box center [307, 325] width 113 height 9
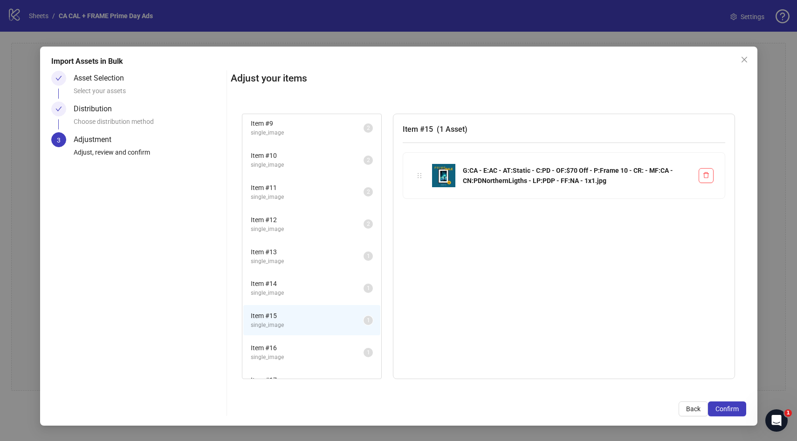
click at [292, 354] on span "single_image" at bounding box center [307, 357] width 113 height 9
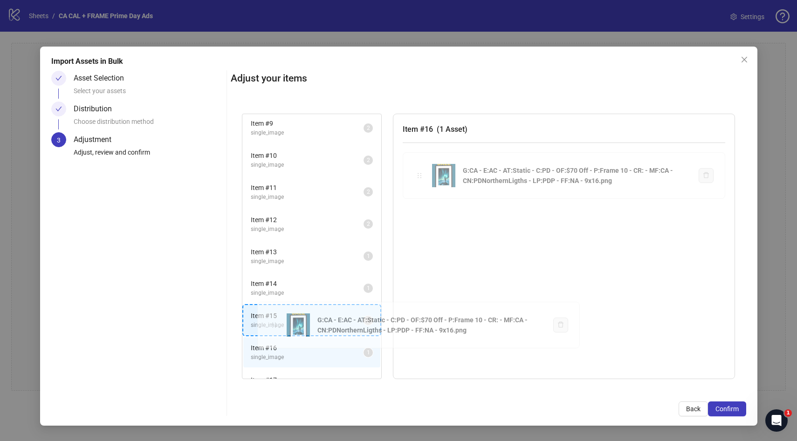
drag, startPoint x: 417, startPoint y: 173, endPoint x: 272, endPoint y: 322, distance: 208.2
click at [272, 322] on div "Item # 1 single_image 2 Item # 2 single_image 2 Item # 3 single_image 2 Item # …" at bounding box center [488, 246] width 515 height 288
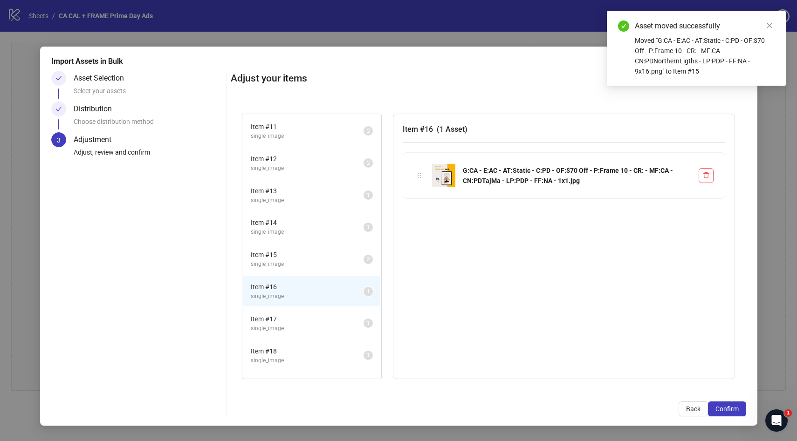
scroll to position [325, 0]
click at [301, 319] on span "single_image" at bounding box center [307, 323] width 113 height 9
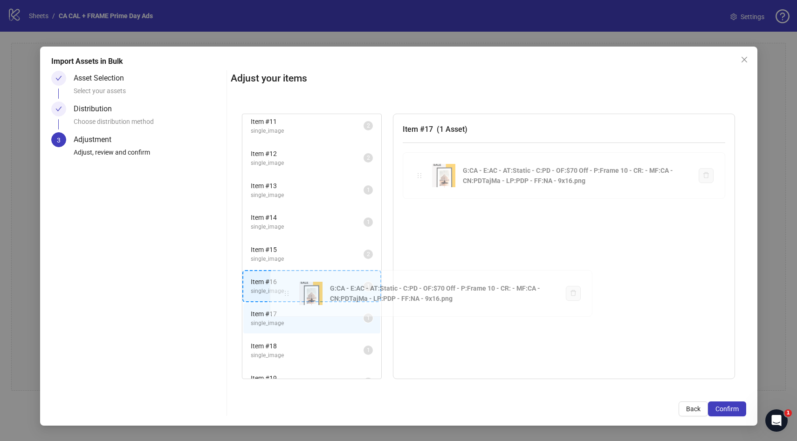
drag, startPoint x: 421, startPoint y: 177, endPoint x: 288, endPoint y: 295, distance: 177.2
click at [288, 295] on div "Item # 1 single_image 2 Item # 2 single_image 2 Item # 3 single_image 2 Item # …" at bounding box center [488, 246] width 515 height 288
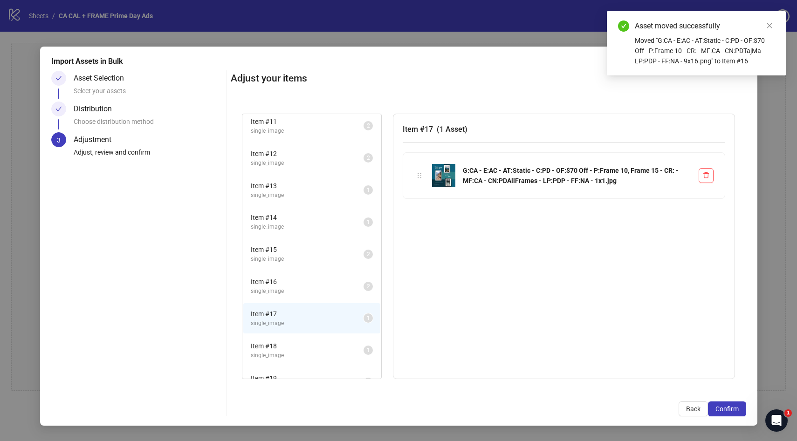
click at [285, 344] on span "Item # 18" at bounding box center [307, 346] width 113 height 10
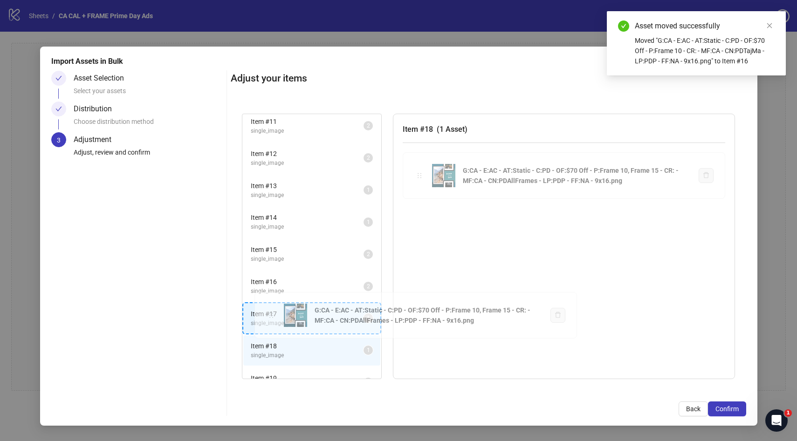
drag, startPoint x: 418, startPoint y: 174, endPoint x: 270, endPoint y: 314, distance: 204.0
click at [270, 314] on div "Item # 1 single_image 2 Item # 2 single_image 2 Item # 3 single_image 2 Item # …" at bounding box center [488, 246] width 515 height 288
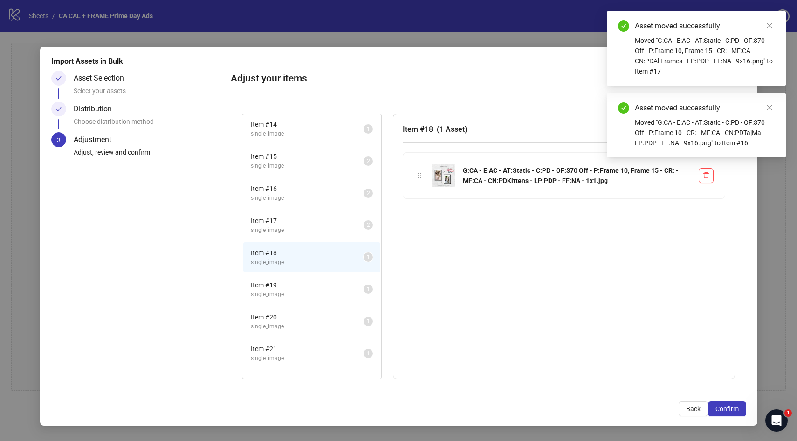
scroll to position [418, 0]
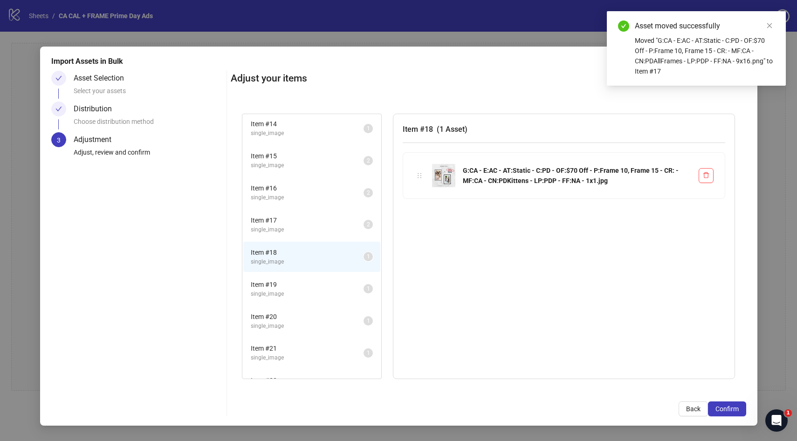
click at [285, 285] on span "Item # 19" at bounding box center [307, 284] width 113 height 10
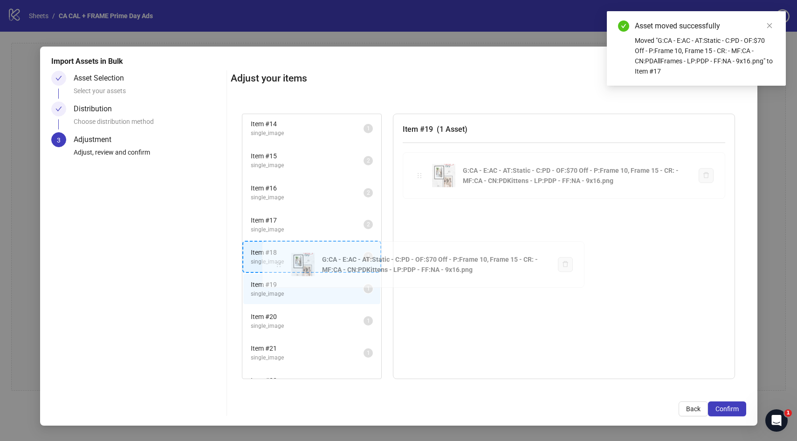
drag, startPoint x: 419, startPoint y: 176, endPoint x: 278, endPoint y: 265, distance: 166.8
click at [278, 265] on div "Item # 1 single_image 2 Item # 2 single_image 2 Item # 3 single_image 2 Item # …" at bounding box center [488, 246] width 515 height 288
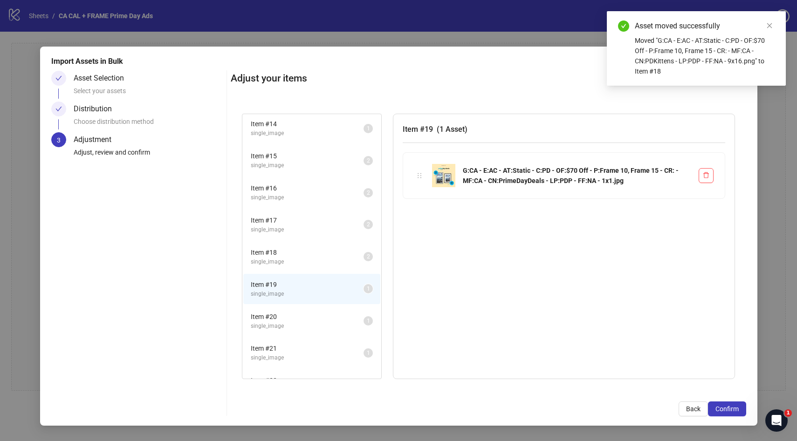
click at [279, 263] on span "single_image" at bounding box center [307, 262] width 113 height 9
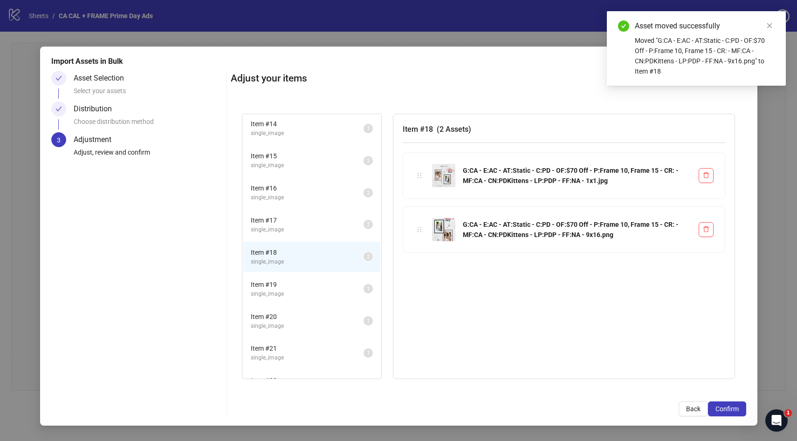
click at [283, 290] on span "single_image" at bounding box center [307, 294] width 113 height 9
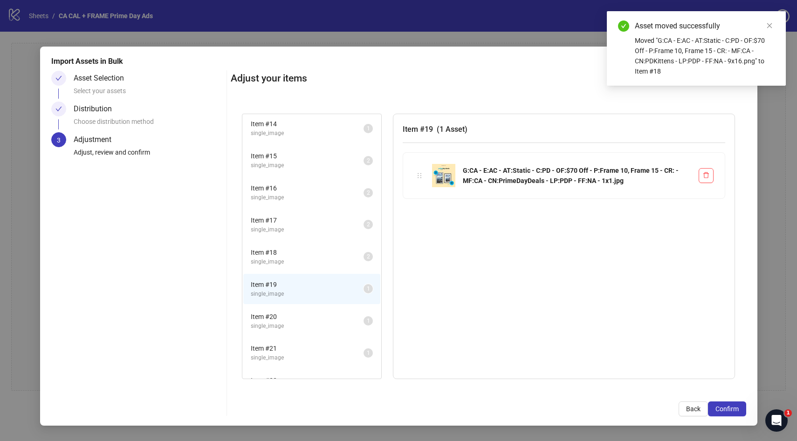
click at [288, 320] on span "Item # 20" at bounding box center [307, 317] width 113 height 10
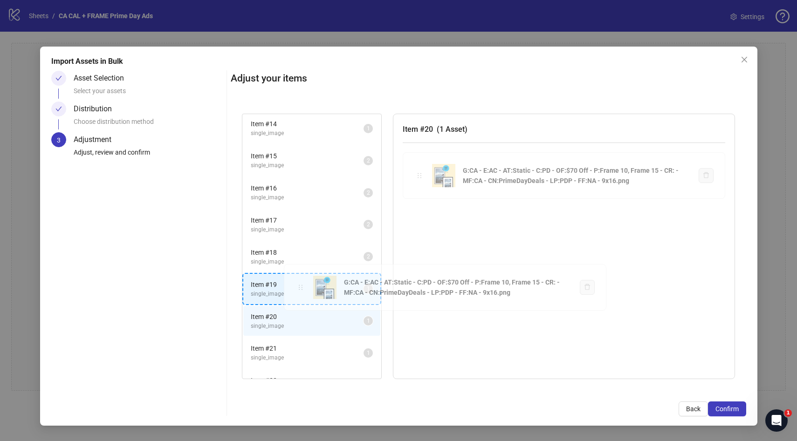
drag, startPoint x: 418, startPoint y: 175, endPoint x: 299, endPoint y: 286, distance: 163.5
click at [299, 286] on div "Item # 1 single_image 2 Item # 2 single_image 2 Item # 3 single_image 2 Item # …" at bounding box center [488, 246] width 515 height 288
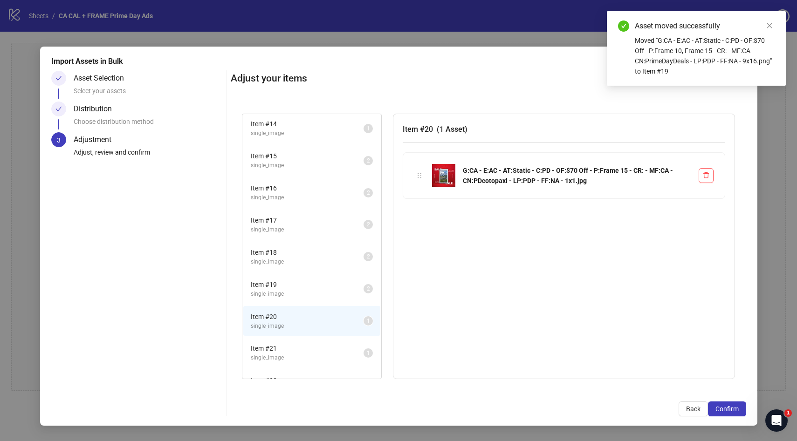
click at [285, 346] on span "Item # 21" at bounding box center [307, 348] width 113 height 10
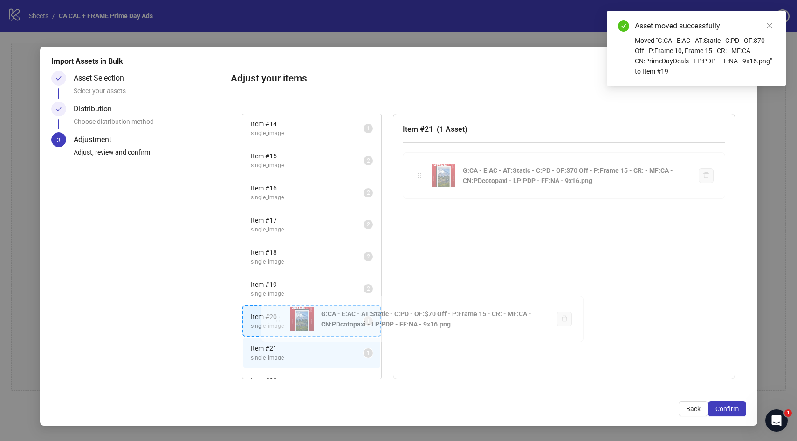
drag, startPoint x: 419, startPoint y: 174, endPoint x: 278, endPoint y: 318, distance: 201.6
click at [278, 318] on div "Item # 1 single_image 2 Item # 2 single_image 2 Item # 3 single_image 2 Item # …" at bounding box center [488, 246] width 515 height 288
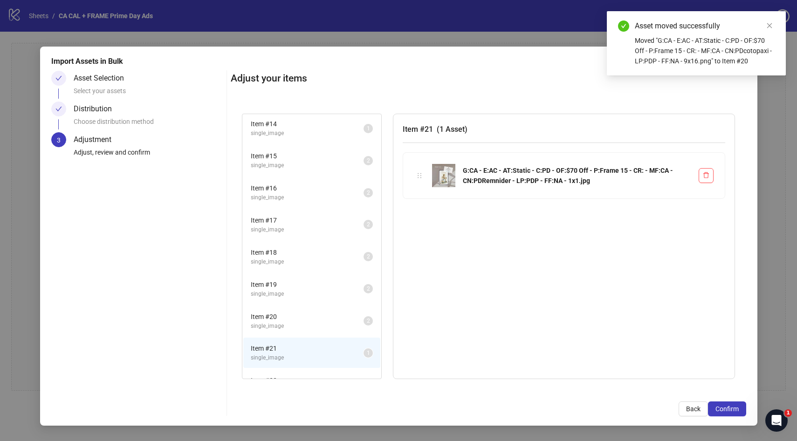
scroll to position [440, 0]
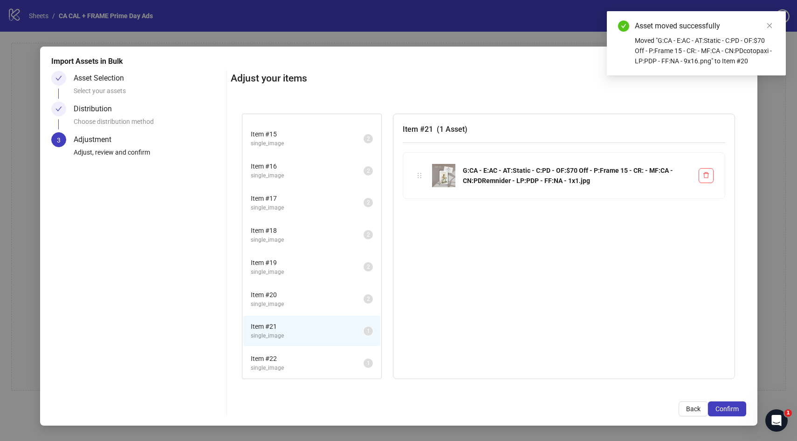
click at [289, 351] on li "Item # 22 single_image 1" at bounding box center [311, 363] width 137 height 30
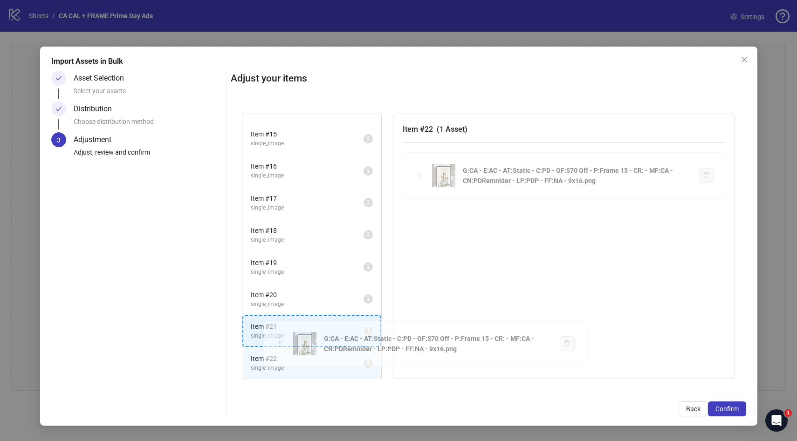
drag, startPoint x: 420, startPoint y: 175, endPoint x: 281, endPoint y: 343, distance: 217.7
click at [281, 343] on div "Item # 1 single_image 2 Item # 2 single_image 2 Item # 3 single_image 2 Item # …" at bounding box center [488, 246] width 515 height 288
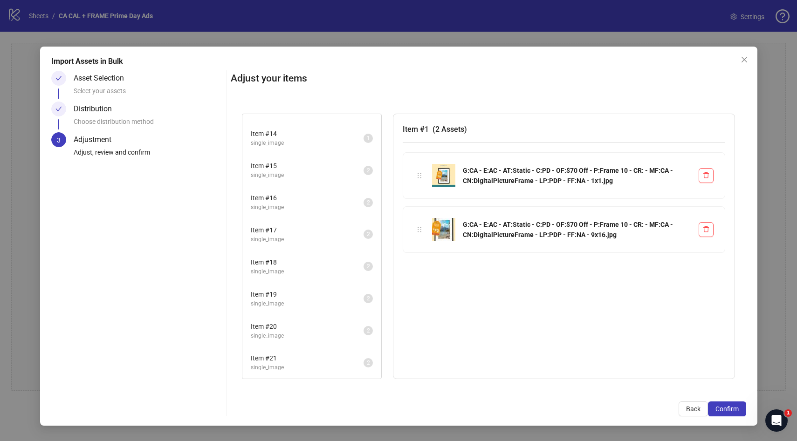
scroll to position [409, 0]
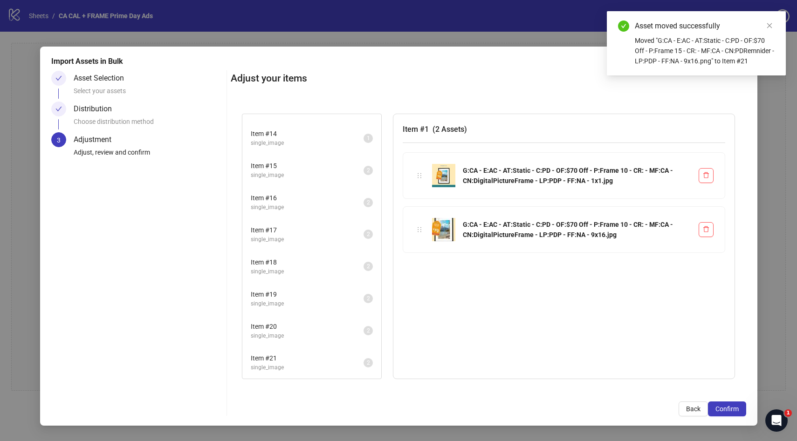
click at [299, 366] on span "single_image" at bounding box center [307, 367] width 113 height 9
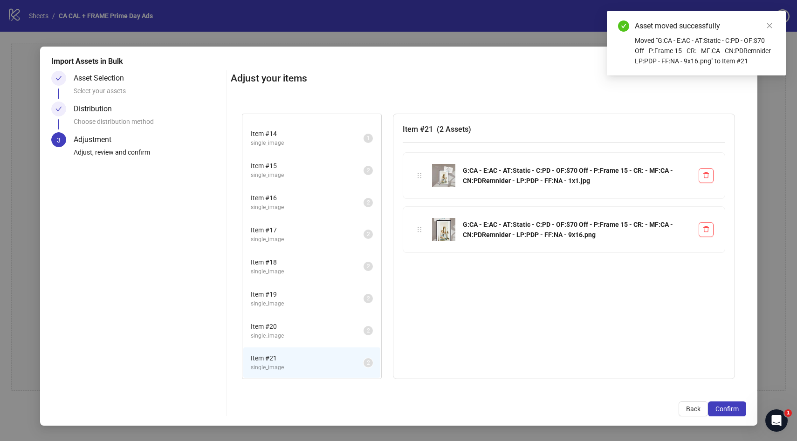
click at [301, 333] on span "single_image" at bounding box center [307, 336] width 113 height 9
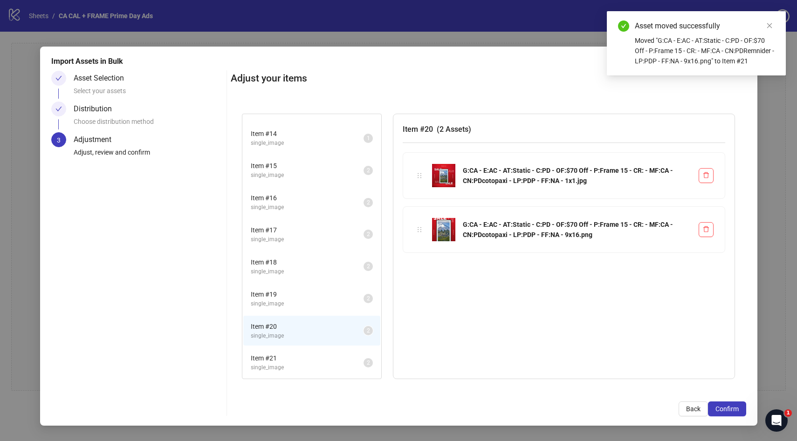
click at [308, 296] on span "Item # 19" at bounding box center [307, 294] width 113 height 10
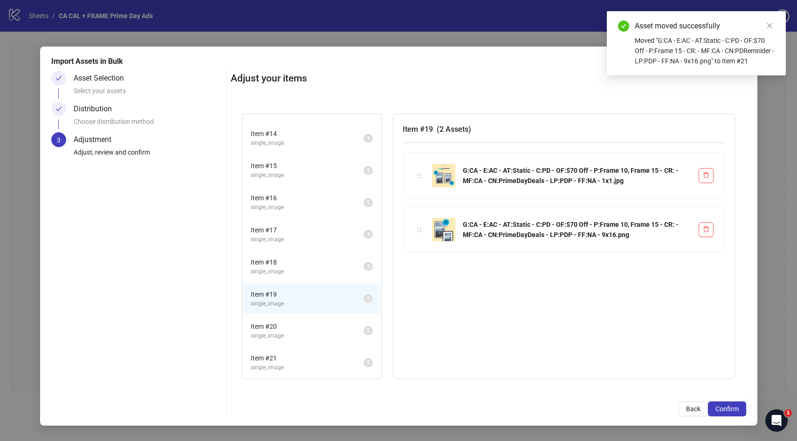
click at [306, 262] on span "Item # 18" at bounding box center [307, 262] width 113 height 10
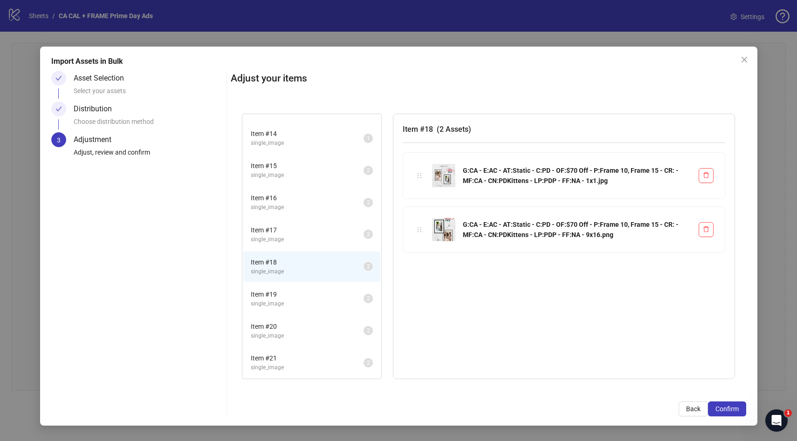
click at [308, 234] on span "Item # 17" at bounding box center [307, 230] width 113 height 10
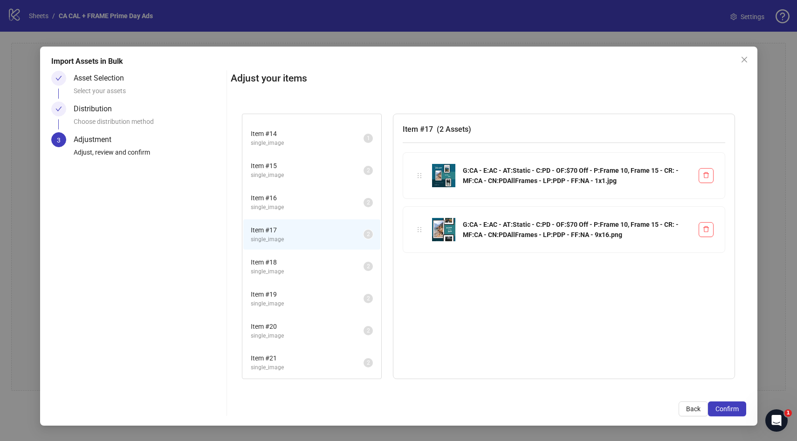
scroll to position [375, 0]
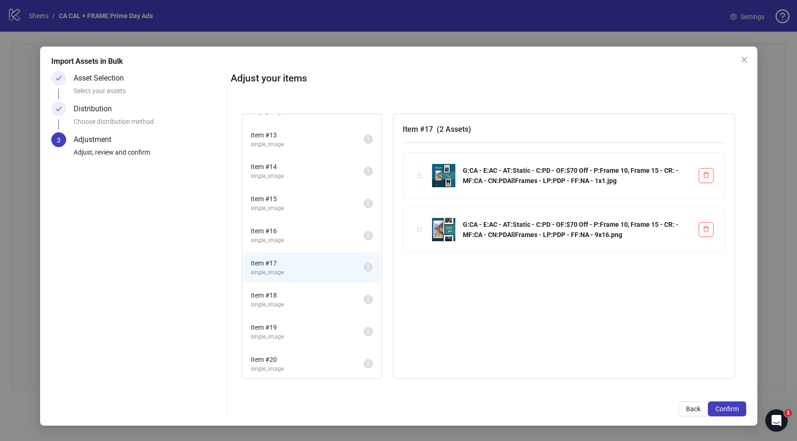
click at [292, 233] on span "Item # 16" at bounding box center [307, 231] width 113 height 10
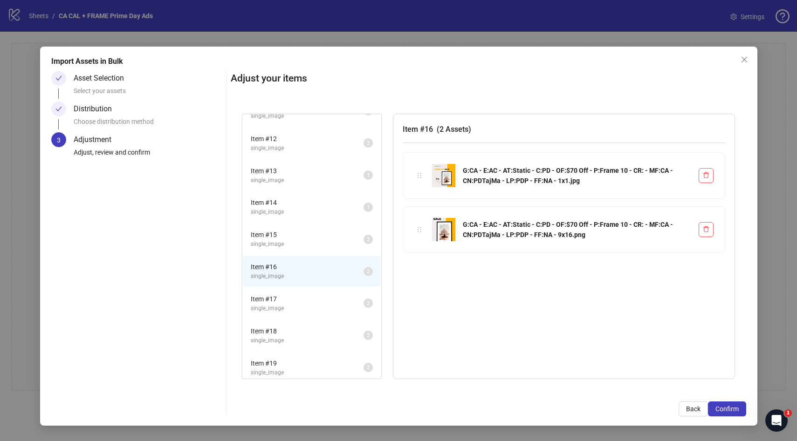
scroll to position [337, 0]
click at [287, 235] on span "Item # 15" at bounding box center [307, 237] width 113 height 10
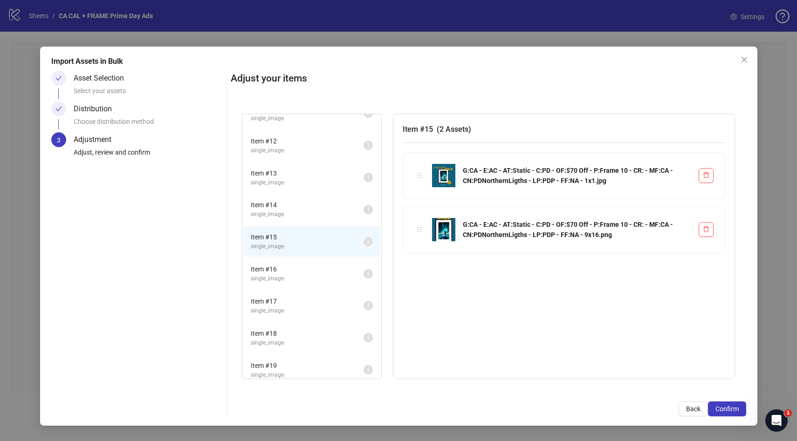
click at [305, 213] on span "single_image" at bounding box center [307, 214] width 113 height 9
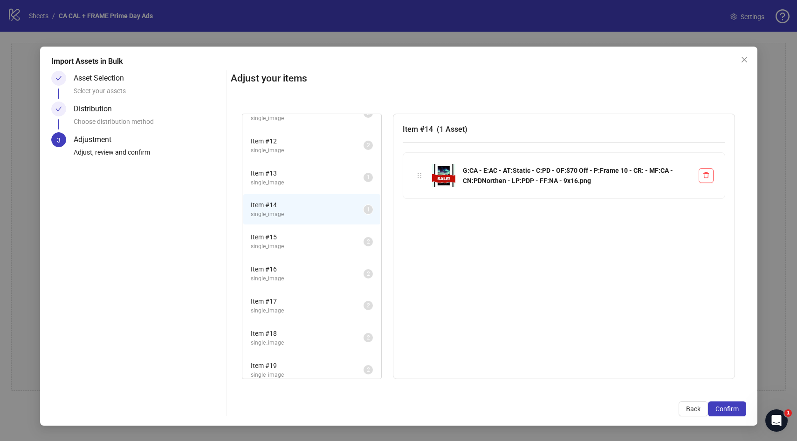
scroll to position [314, 0]
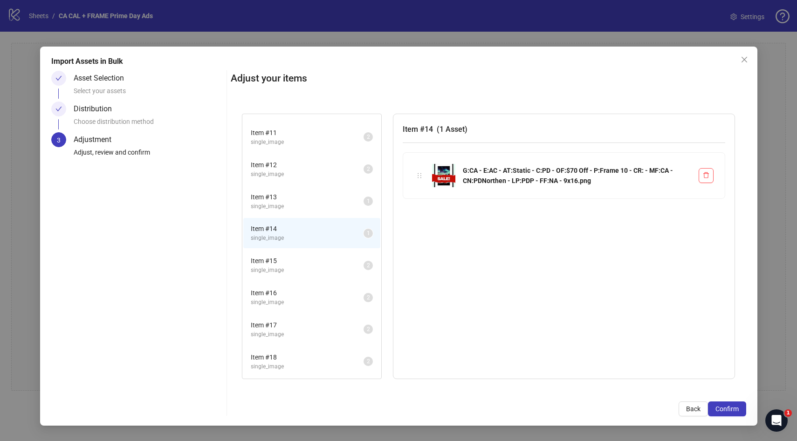
click at [297, 199] on span "Item # 13" at bounding box center [307, 197] width 113 height 10
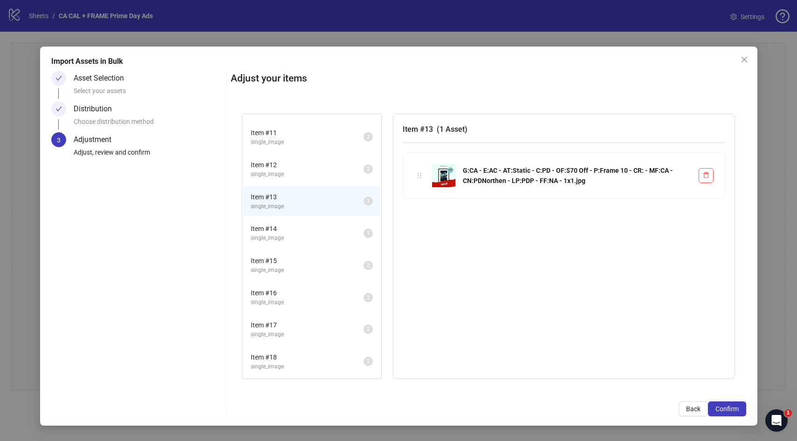
click at [282, 231] on span "Item # 14" at bounding box center [307, 229] width 113 height 10
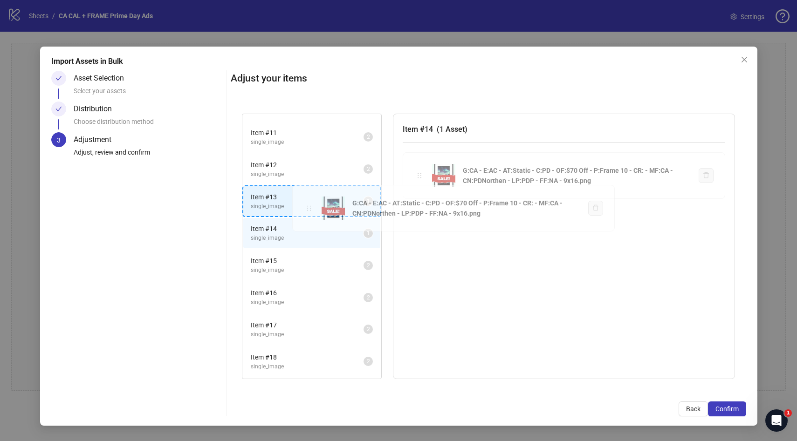
drag, startPoint x: 419, startPoint y: 175, endPoint x: 309, endPoint y: 207, distance: 115.1
click at [309, 207] on div "Item # 1 single_image 2 Item # 2 single_image 2 Item # 3 single_image 2 Item # …" at bounding box center [488, 246] width 515 height 288
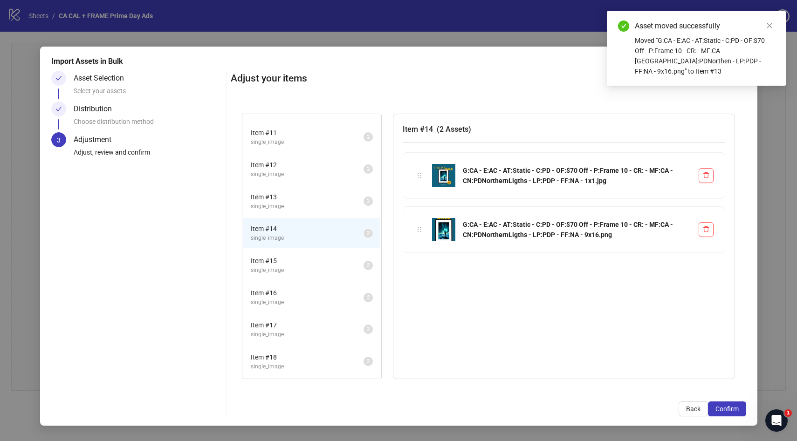
click at [294, 199] on span "Item # 13" at bounding box center [307, 197] width 113 height 10
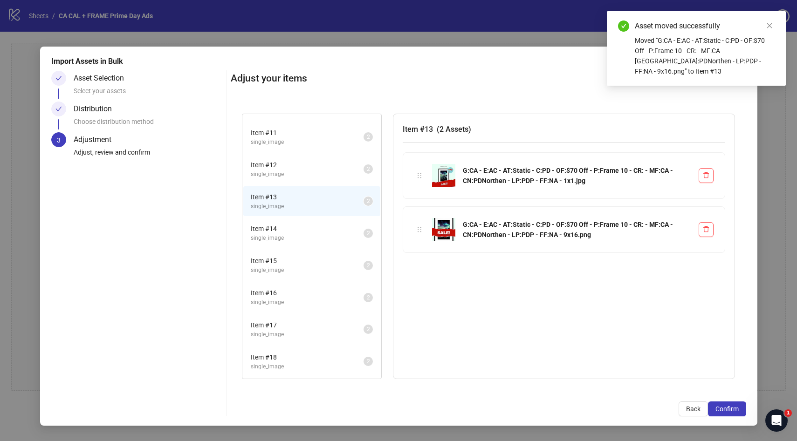
click at [301, 170] on span "Item # 12" at bounding box center [307, 165] width 113 height 10
click at [297, 170] on span "single_image" at bounding box center [307, 171] width 113 height 9
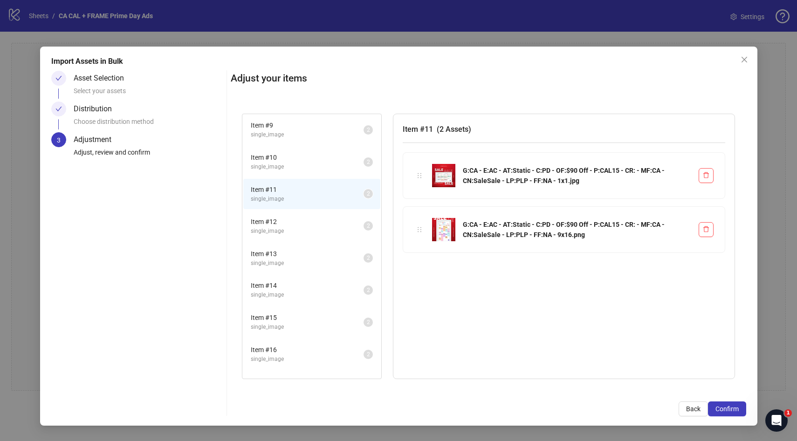
scroll to position [256, 0]
click at [303, 161] on span "Item # 10" at bounding box center [307, 158] width 113 height 10
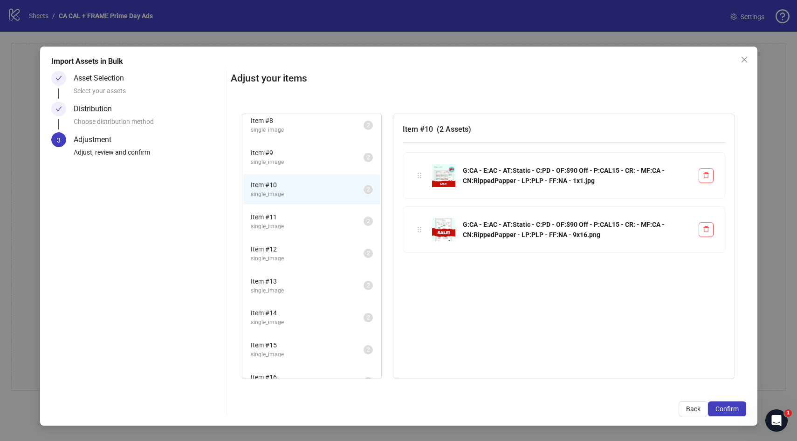
click at [297, 152] on span "Item # 9" at bounding box center [307, 153] width 113 height 10
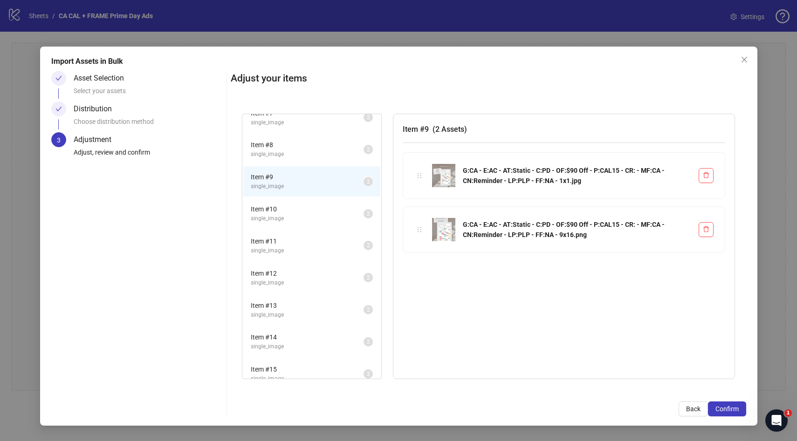
scroll to position [197, 0]
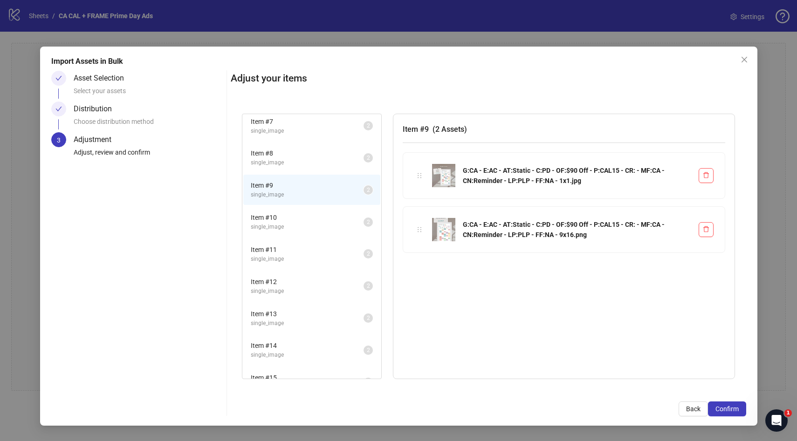
click at [293, 158] on span "single_image" at bounding box center [307, 162] width 113 height 9
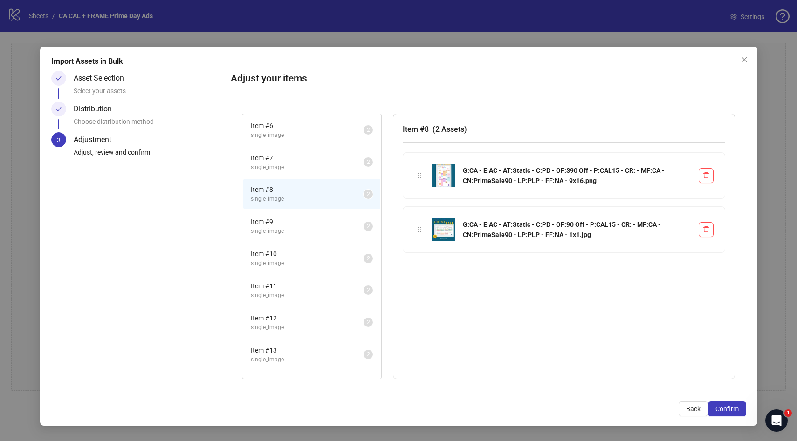
scroll to position [147, 0]
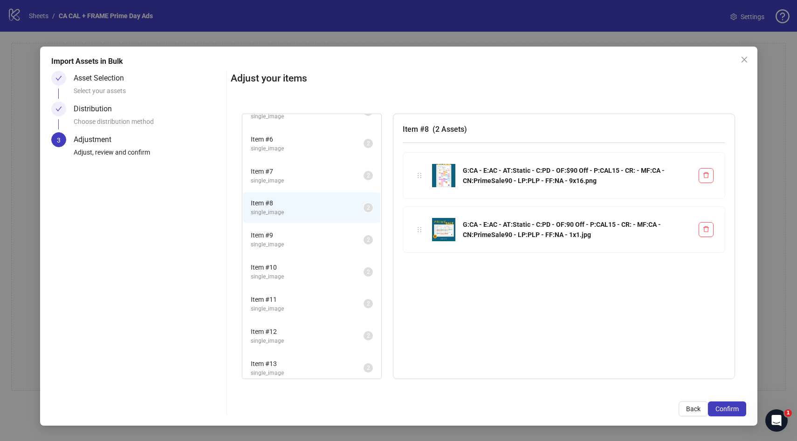
click at [299, 175] on span "Item # 7" at bounding box center [307, 171] width 113 height 10
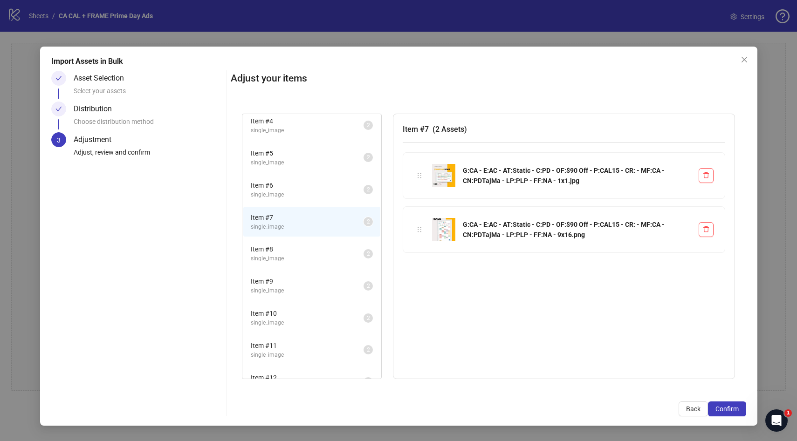
scroll to position [97, 0]
click at [721, 406] on span "Confirm" at bounding box center [726, 408] width 23 height 7
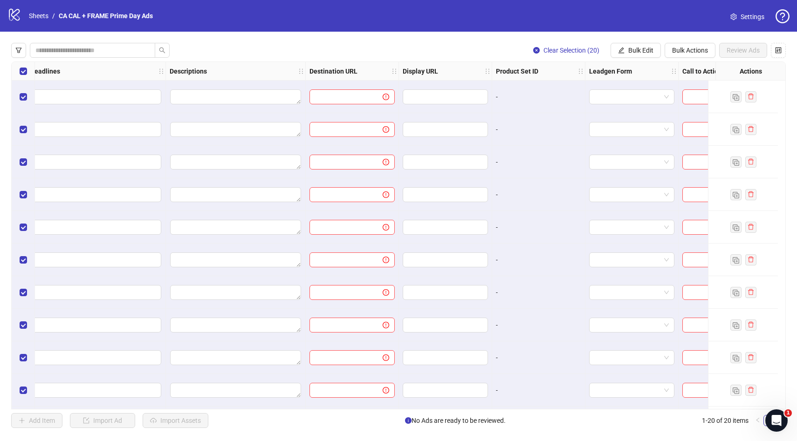
scroll to position [0, 841]
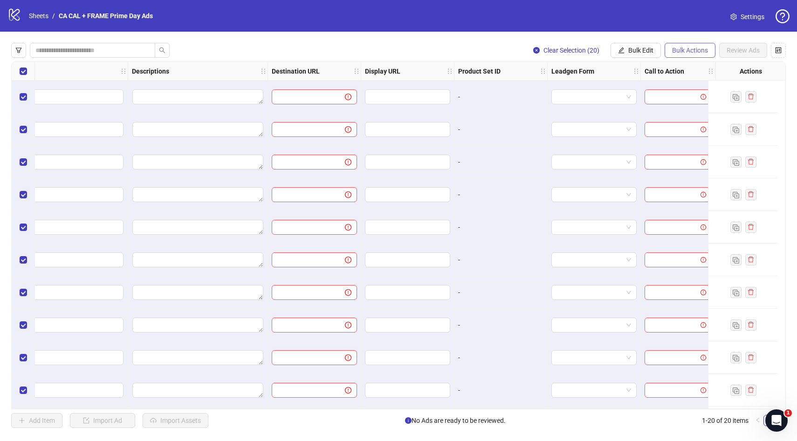
click at [690, 53] on span "Bulk Actions" at bounding box center [690, 50] width 36 height 7
click at [642, 53] on span "Bulk Edit" at bounding box center [640, 50] width 25 height 7
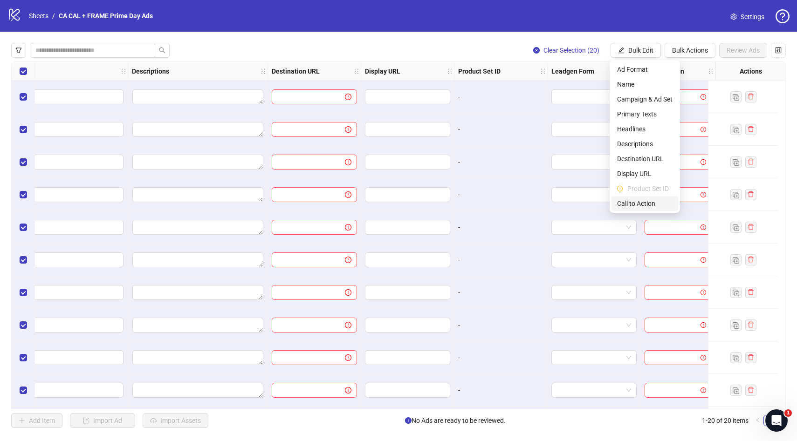
click at [637, 209] on li "Call to Action" at bounding box center [644, 203] width 67 height 15
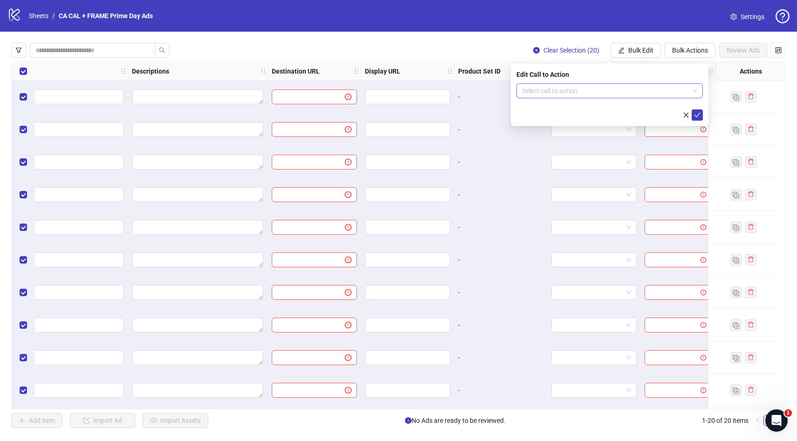
click at [570, 96] on input "search" at bounding box center [605, 91] width 167 height 14
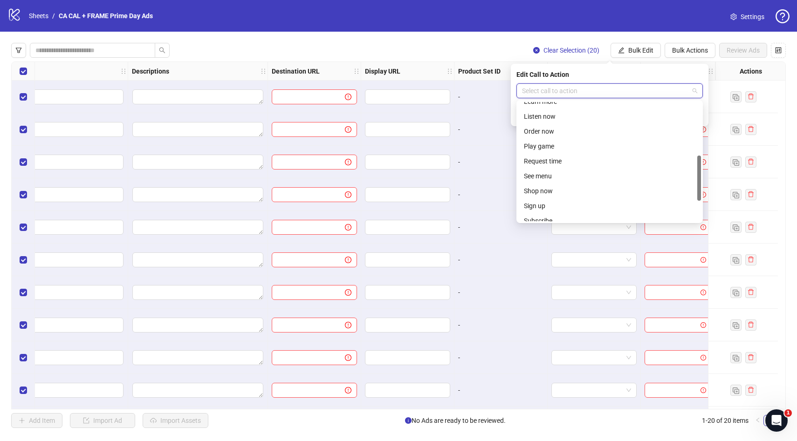
scroll to position [143, 0]
click at [554, 191] on div "Shop now" at bounding box center [609, 190] width 171 height 10
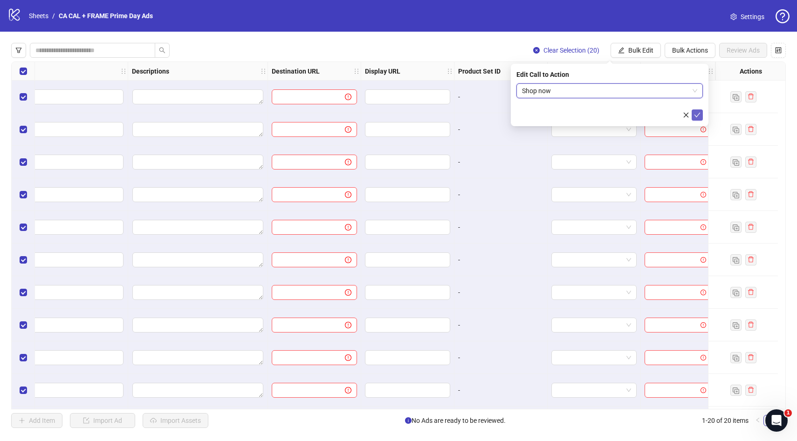
click at [698, 116] on icon "check" at bounding box center [697, 115] width 7 height 7
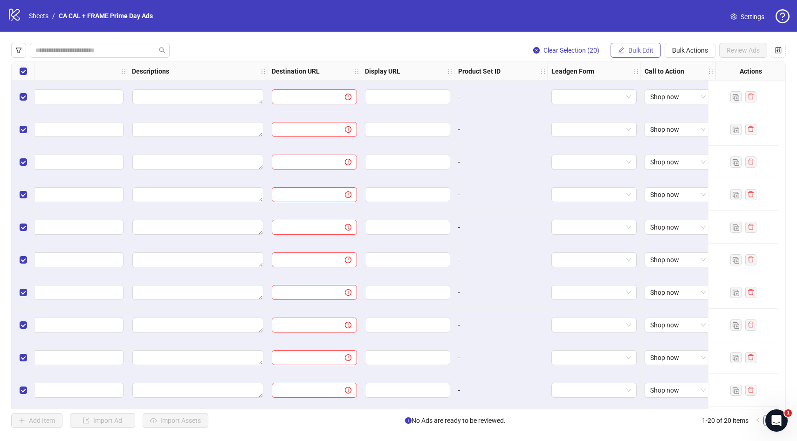
click at [644, 51] on span "Bulk Edit" at bounding box center [640, 50] width 25 height 7
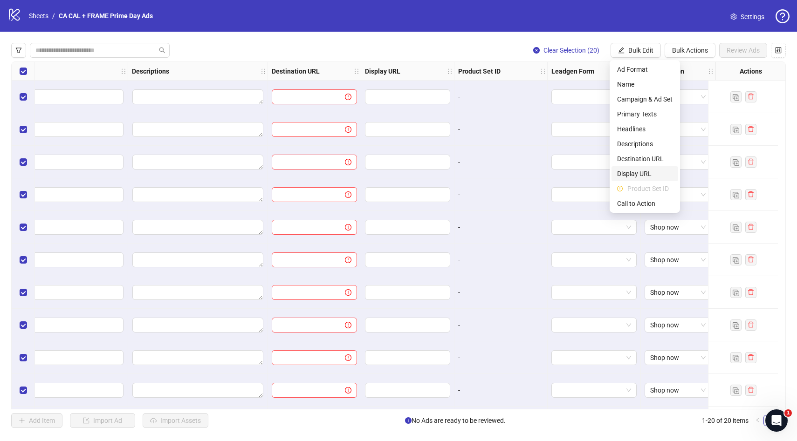
click at [642, 172] on span "Display URL" at bounding box center [644, 174] width 55 height 10
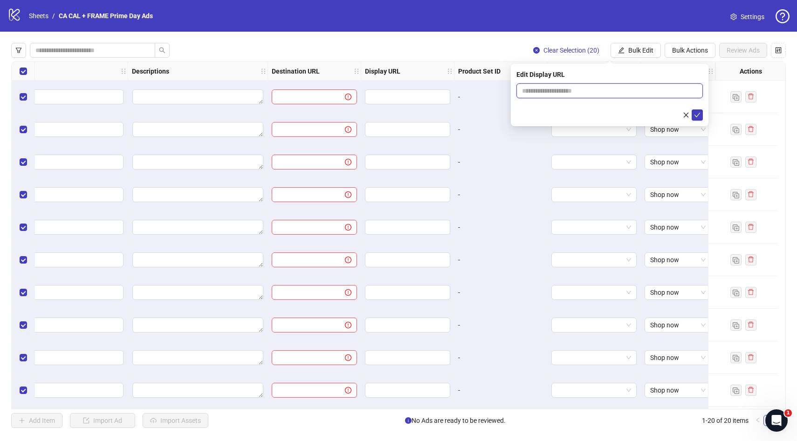
click at [588, 92] on input "text" at bounding box center [609, 90] width 186 height 15
type input "**********"
click at [696, 116] on icon "check" at bounding box center [697, 115] width 6 height 5
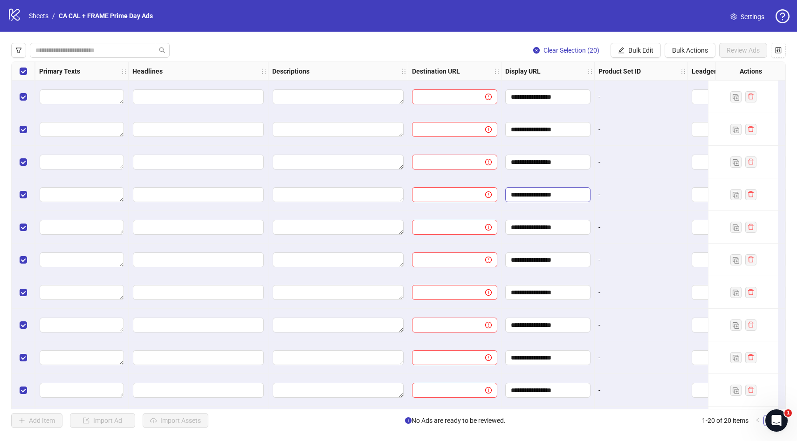
scroll to position [0, 692]
click at [624, 51] on button "Bulk Edit" at bounding box center [635, 50] width 50 height 15
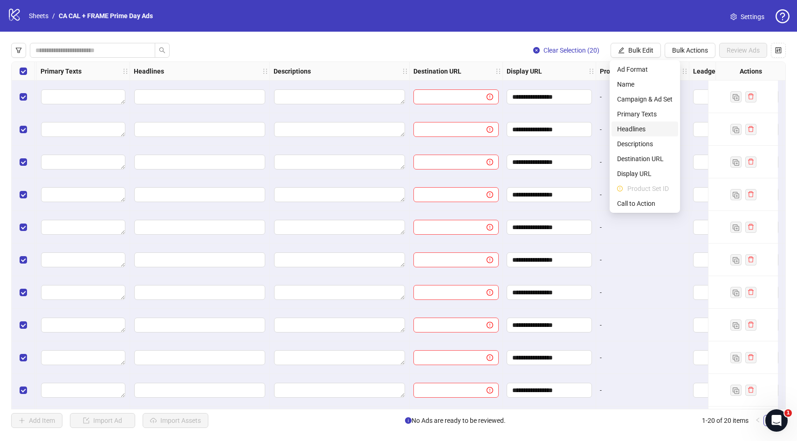
click at [639, 131] on span "Headlines" at bounding box center [644, 129] width 55 height 10
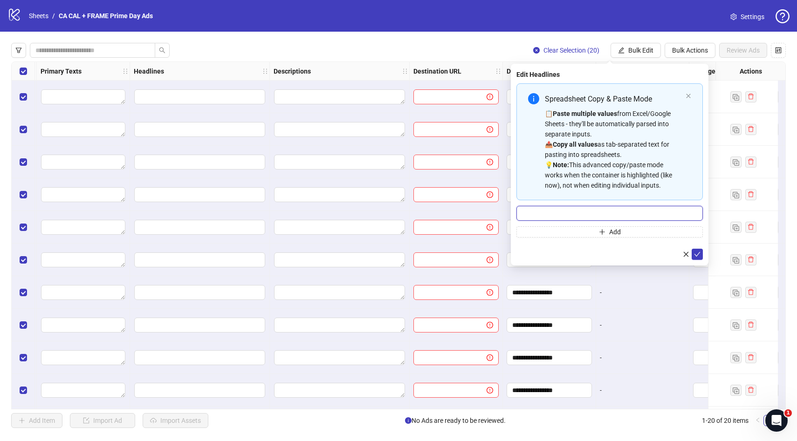
click at [576, 213] on input "Multi-input container - paste or copy values" at bounding box center [609, 213] width 186 height 15
type input "**********"
click at [697, 254] on icon "check" at bounding box center [697, 254] width 6 height 5
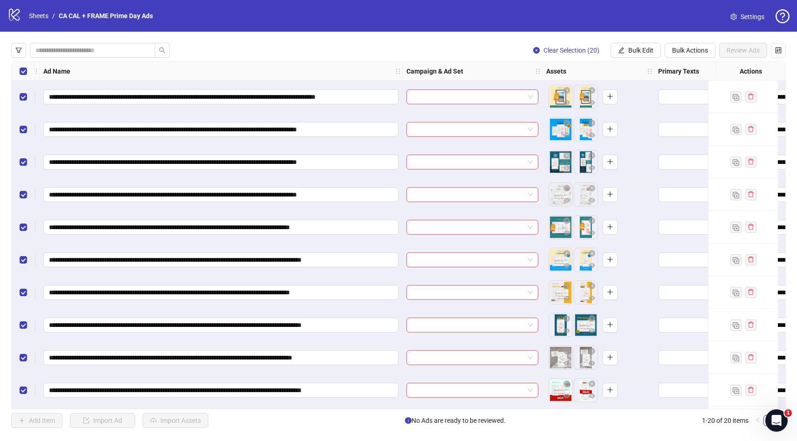
scroll to position [0, 0]
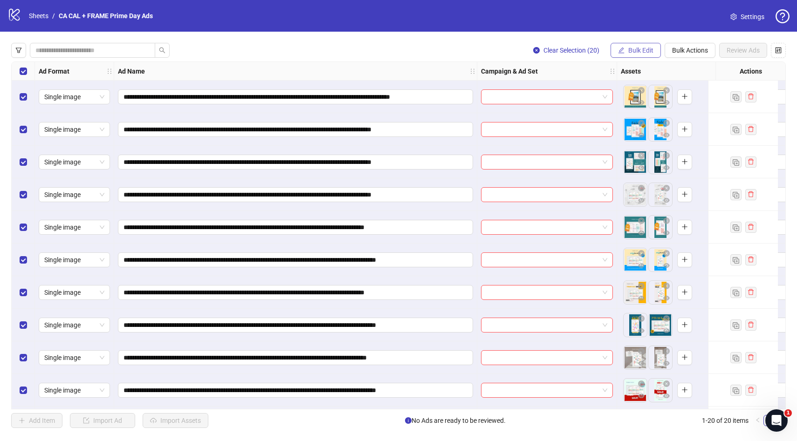
click at [631, 48] on span "Bulk Edit" at bounding box center [640, 50] width 25 height 7
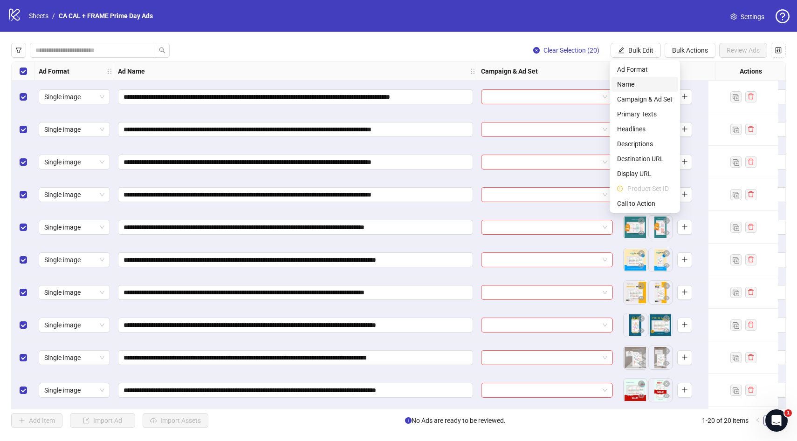
click at [640, 89] on span "Name" at bounding box center [644, 84] width 55 height 10
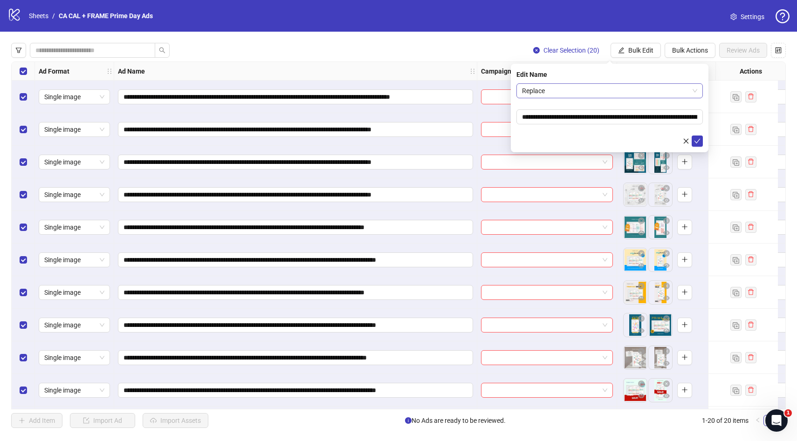
click at [588, 90] on span "Replace" at bounding box center [609, 91] width 175 height 14
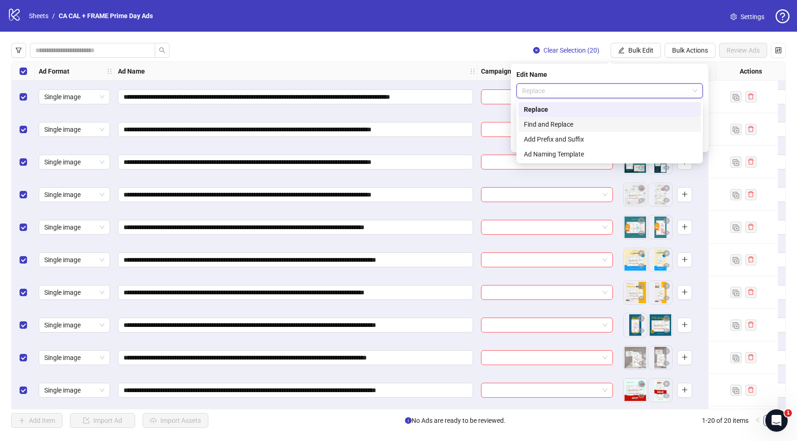
click at [569, 124] on div "Find and Replace" at bounding box center [609, 124] width 171 height 10
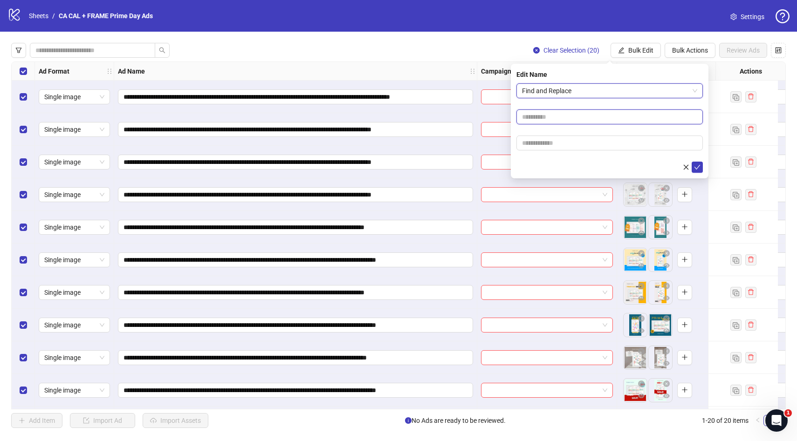
click at [565, 117] on input "text" at bounding box center [609, 116] width 186 height 15
click at [571, 143] on input "text" at bounding box center [609, 143] width 186 height 15
click at [569, 119] on input "*******" at bounding box center [609, 116] width 186 height 15
type input "**********"
click at [550, 144] on input "text" at bounding box center [609, 143] width 186 height 15
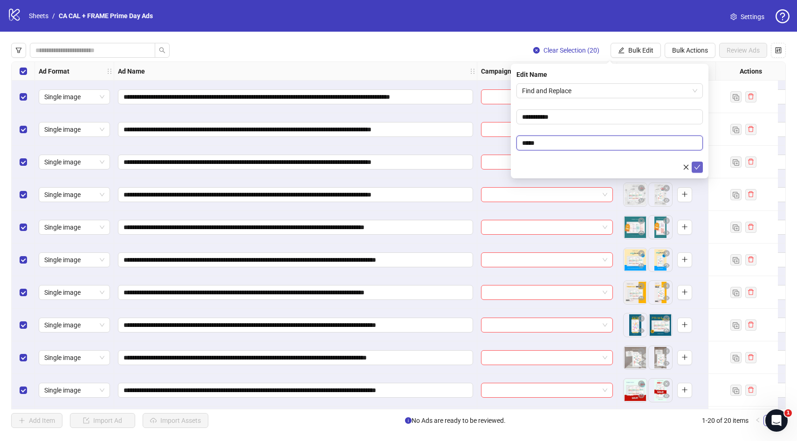
type input "*****"
click at [699, 167] on icon "check" at bounding box center [697, 167] width 7 height 7
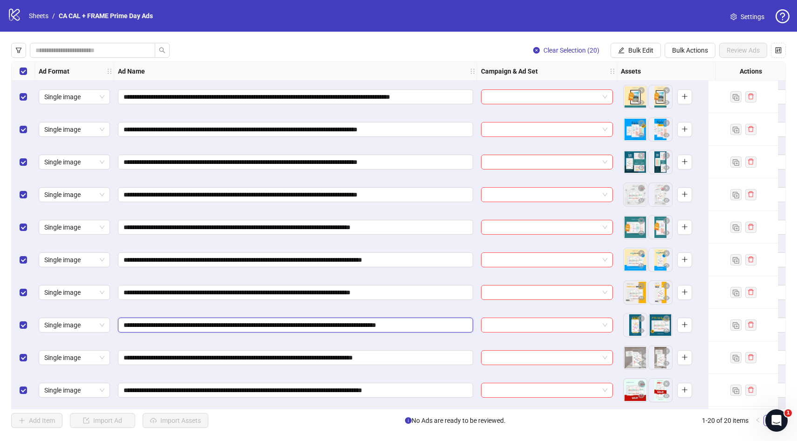
drag, startPoint x: 447, startPoint y: 325, endPoint x: 413, endPoint y: 324, distance: 33.6
click at [413, 324] on input "**********" at bounding box center [294, 325] width 342 height 10
type input "**********"
click at [454, 97] on input "**********" at bounding box center [294, 97] width 342 height 10
type input "**********"
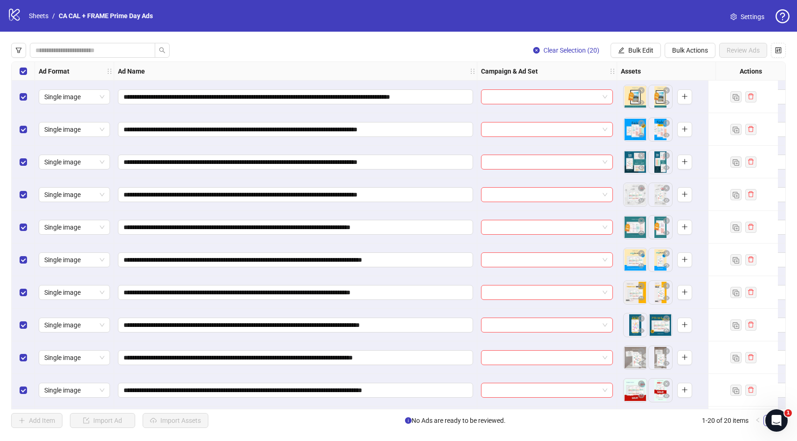
click at [448, 41] on div "**********" at bounding box center [398, 236] width 797 height 408
click at [458, 92] on input "**********" at bounding box center [294, 97] width 342 height 10
type input "**********"
click at [439, 52] on div "Clear Selection (20) Bulk Edit Bulk Actions Review Ads" at bounding box center [398, 50] width 774 height 15
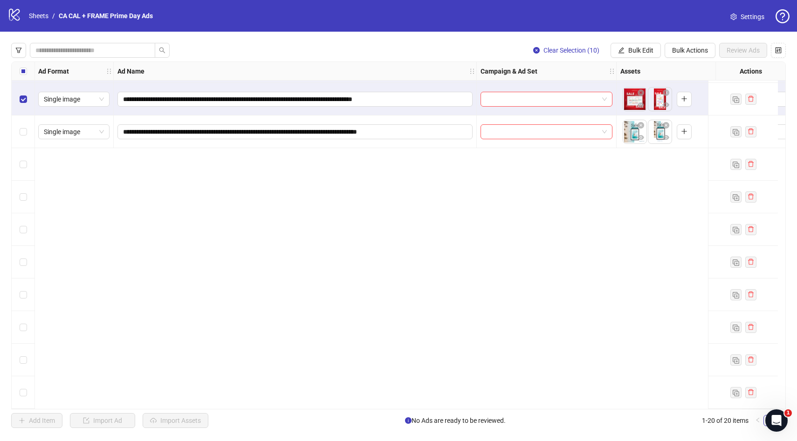
scroll to position [0, 0]
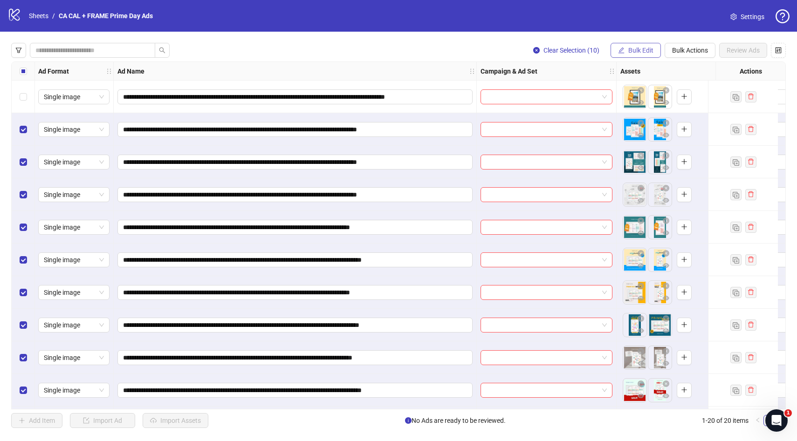
click at [641, 51] on span "Bulk Edit" at bounding box center [640, 50] width 25 height 7
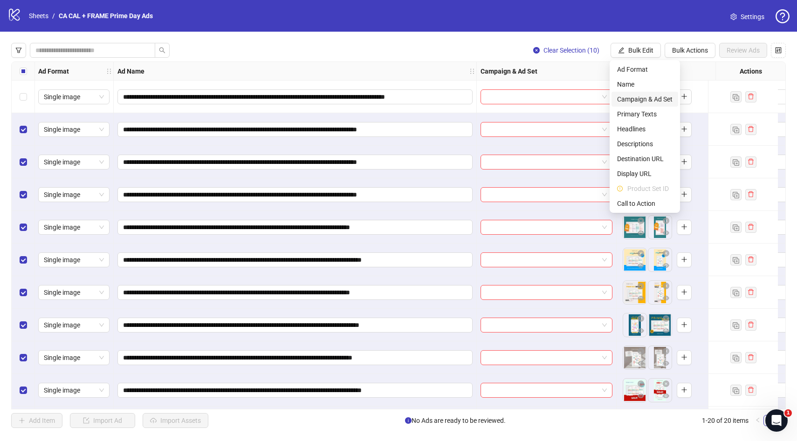
click at [648, 99] on span "Campaign & Ad Set" at bounding box center [644, 99] width 55 height 10
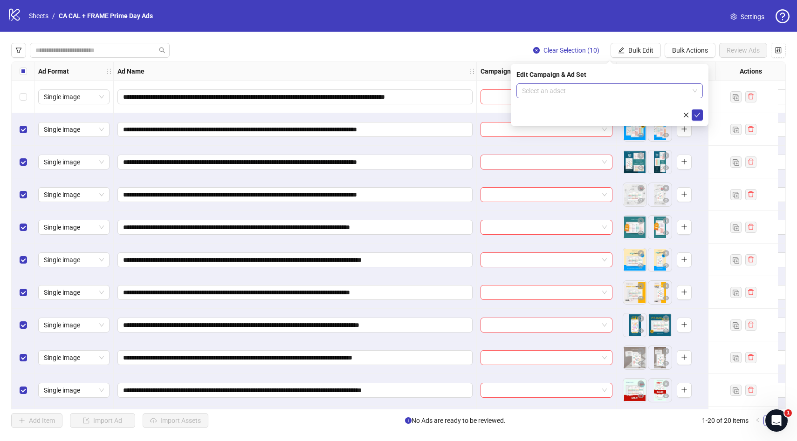
click at [610, 90] on input "search" at bounding box center [605, 91] width 167 height 14
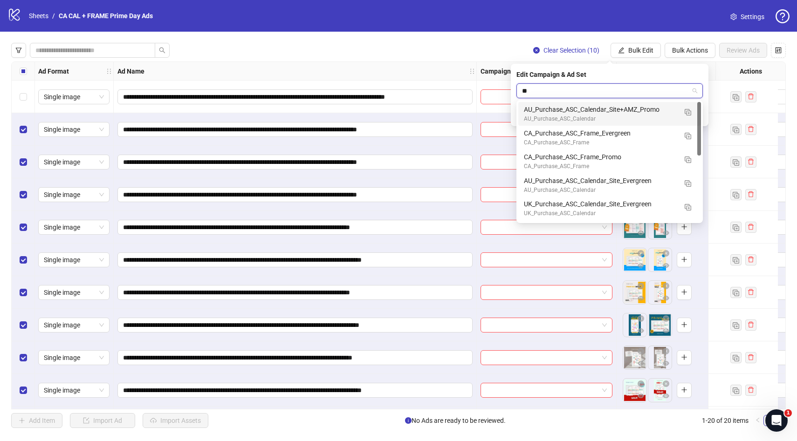
type input "***"
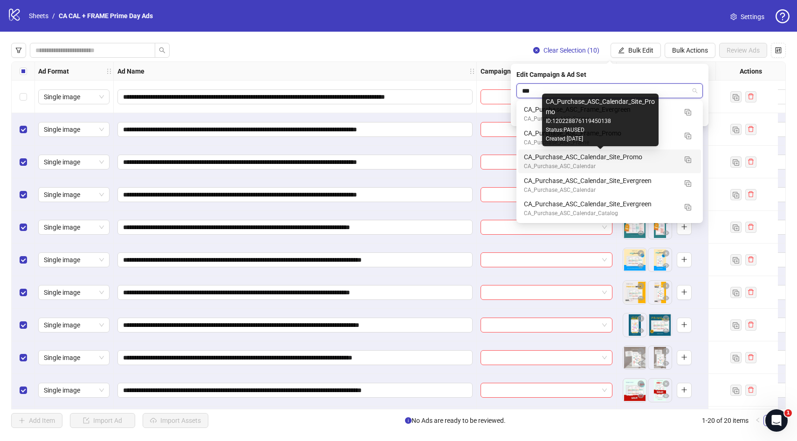
click at [635, 161] on div "CA_Purchase_ASC_Calendar_Site_Promo" at bounding box center [600, 157] width 153 height 10
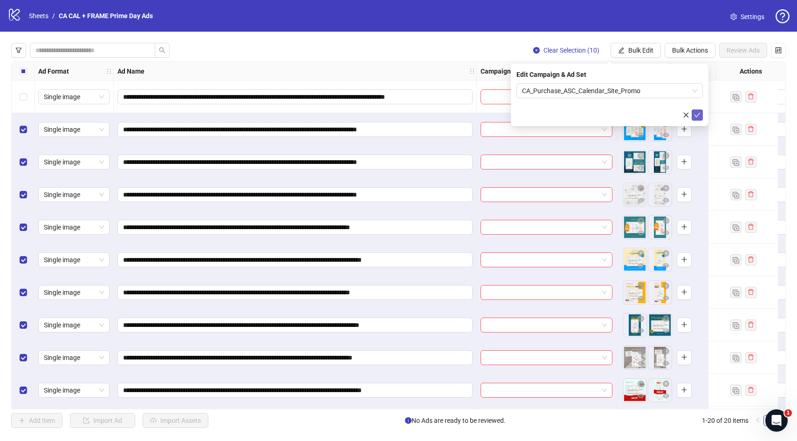
click at [700, 115] on icon "check" at bounding box center [697, 115] width 7 height 7
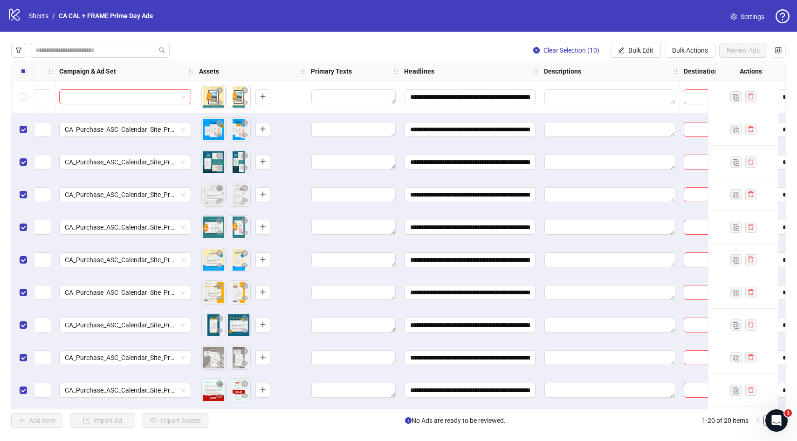
scroll to position [0, 439]
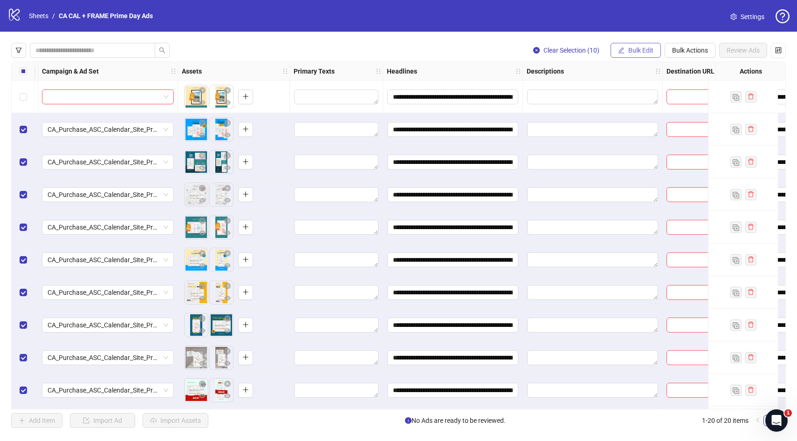
click at [641, 52] on span "Bulk Edit" at bounding box center [640, 50] width 25 height 7
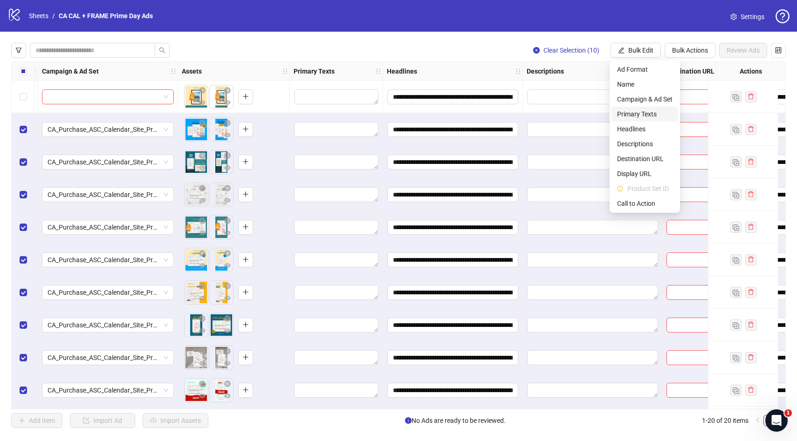
click at [664, 116] on span "Primary Texts" at bounding box center [644, 114] width 55 height 10
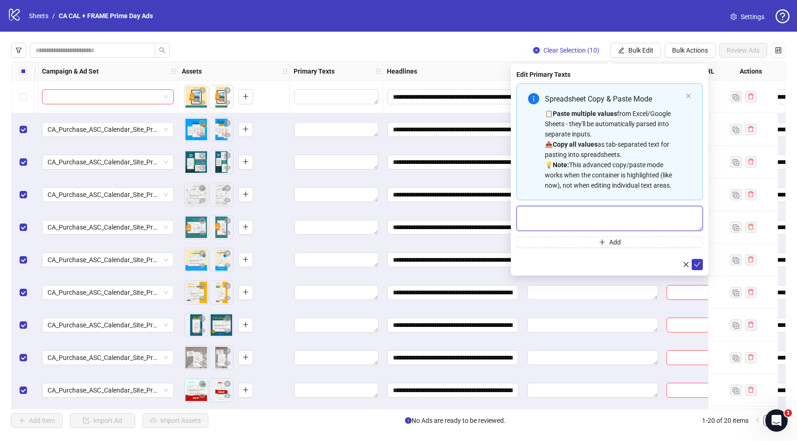
click at [603, 217] on textarea "Multi-text input container - paste or copy values" at bounding box center [609, 218] width 186 height 25
paste textarea "**********"
type textarea "**********"
drag, startPoint x: 567, startPoint y: 220, endPoint x: 491, endPoint y: 211, distance: 77.0
click at [491, 211] on body "**********" at bounding box center [398, 220] width 797 height 441
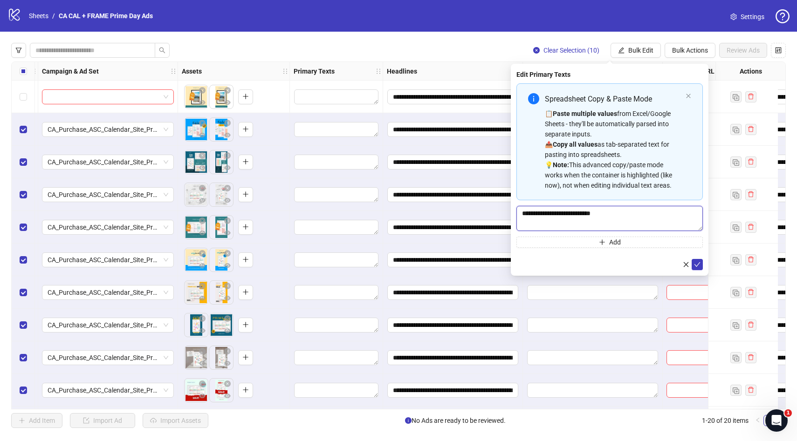
click at [561, 213] on textarea "**********" at bounding box center [609, 218] width 186 height 25
click at [559, 211] on textarea "**********" at bounding box center [609, 218] width 186 height 25
click at [634, 217] on textarea "**********" at bounding box center [609, 218] width 186 height 25
type textarea "**********"
click at [615, 241] on span "Add" at bounding box center [615, 242] width 12 height 7
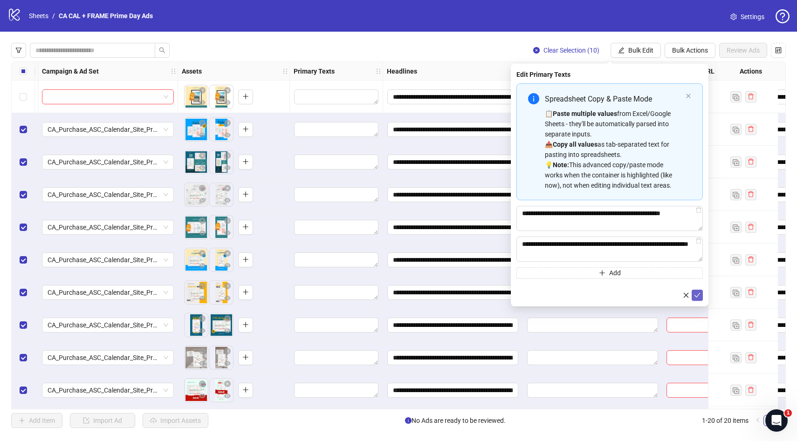
type textarea "**********"
click at [700, 297] on icon "check" at bounding box center [697, 295] width 7 height 7
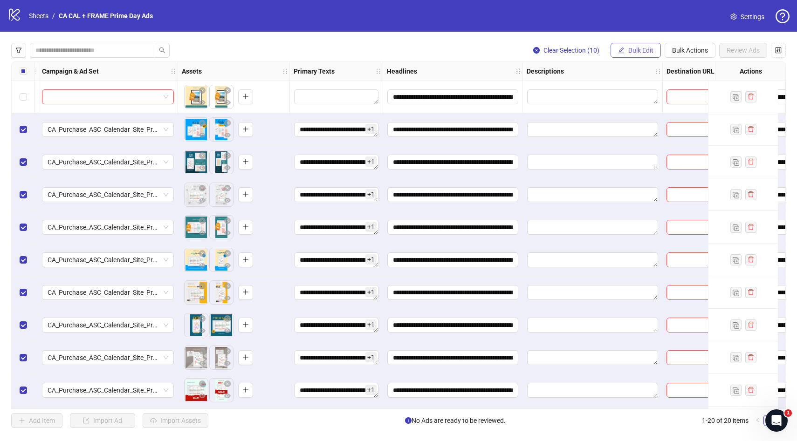
click at [650, 52] on span "Bulk Edit" at bounding box center [640, 50] width 25 height 7
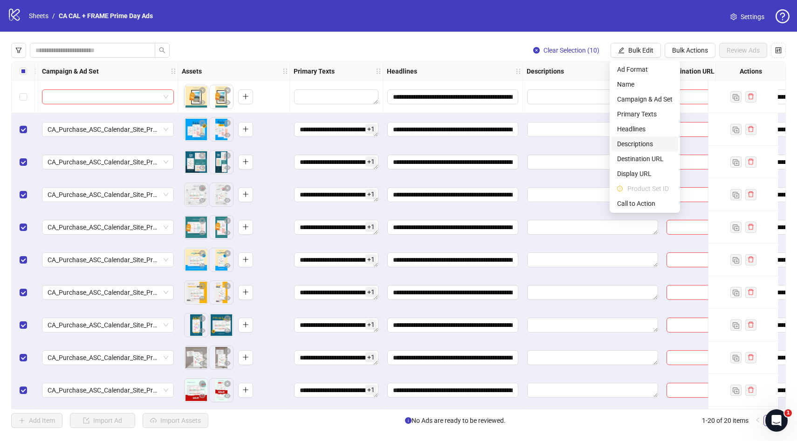
click at [642, 142] on span "Descriptions" at bounding box center [644, 144] width 55 height 10
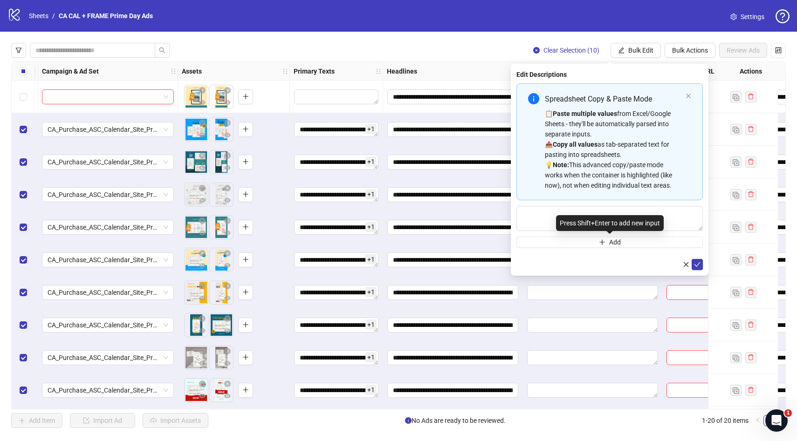
click at [607, 225] on div "Press Shift+Enter to add new input" at bounding box center [610, 223] width 108 height 16
click at [551, 219] on textarea "Multi-text input container - paste or copy values" at bounding box center [609, 218] width 186 height 25
paste textarea "**********"
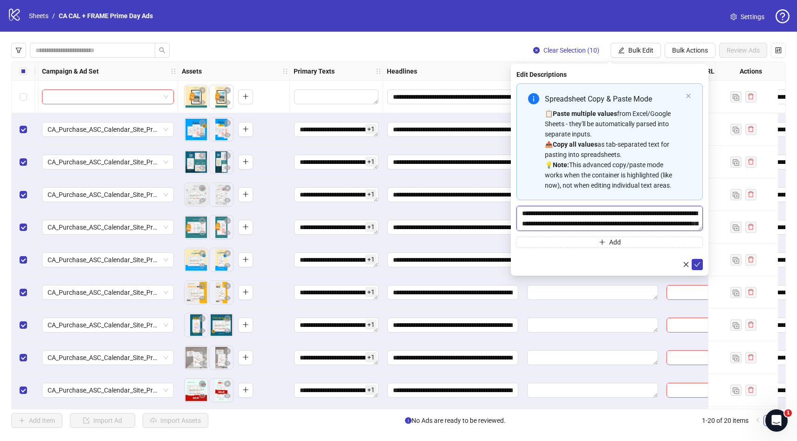
scroll to position [17, 0]
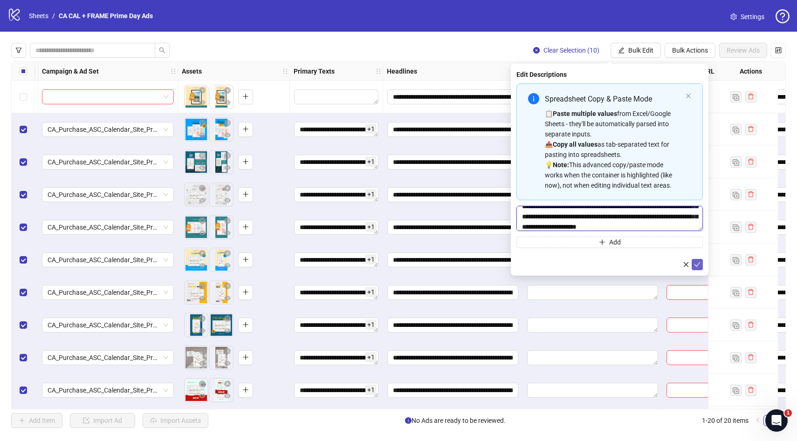
type textarea "**********"
click at [699, 262] on icon "check" at bounding box center [697, 264] width 7 height 7
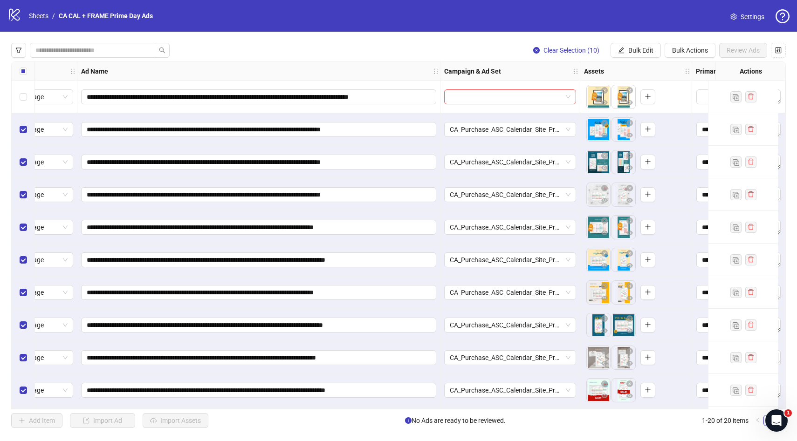
scroll to position [0, 0]
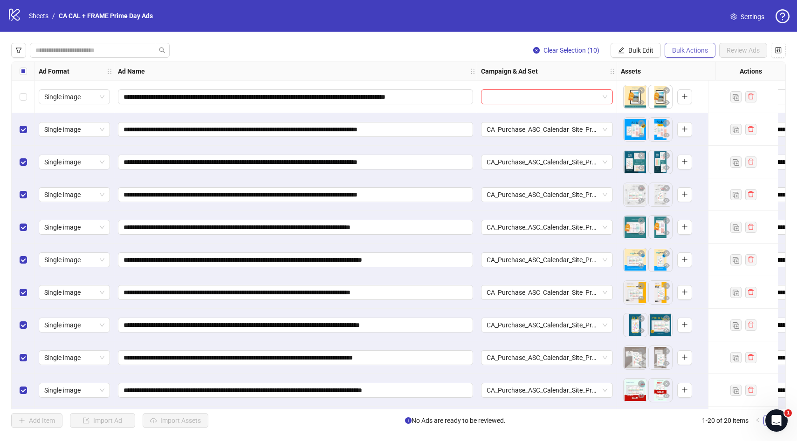
click at [689, 48] on span "Bulk Actions" at bounding box center [690, 50] width 36 height 7
click at [694, 99] on span "Duplicate with assets" at bounding box center [703, 99] width 64 height 10
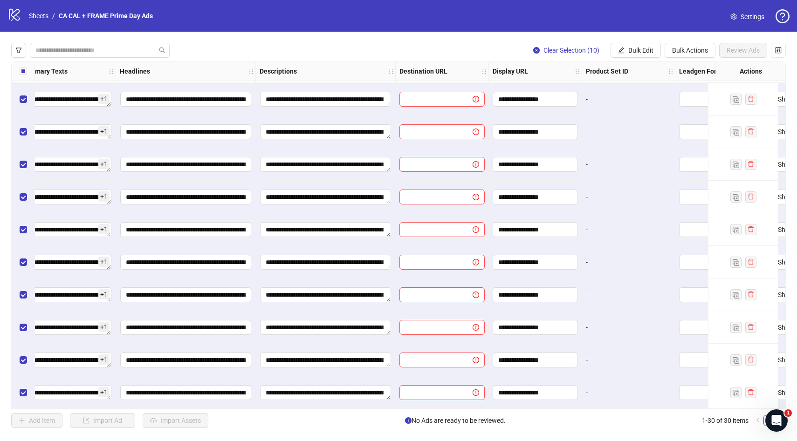
scroll to position [654, 727]
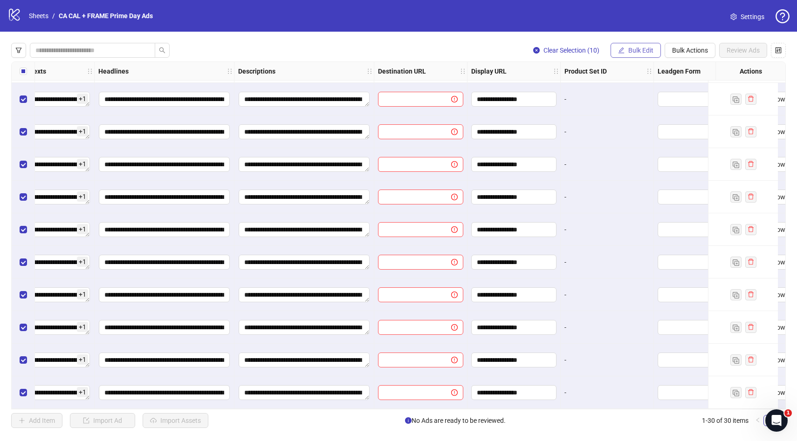
click at [651, 49] on span "Bulk Edit" at bounding box center [640, 50] width 25 height 7
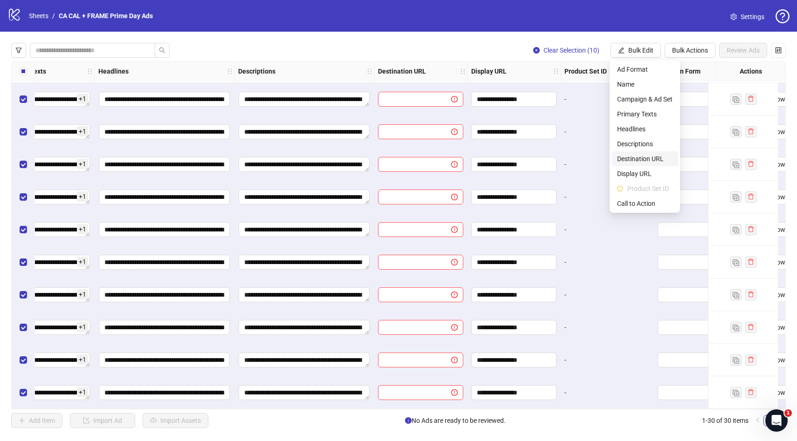
click at [645, 161] on span "Destination URL" at bounding box center [644, 159] width 55 height 10
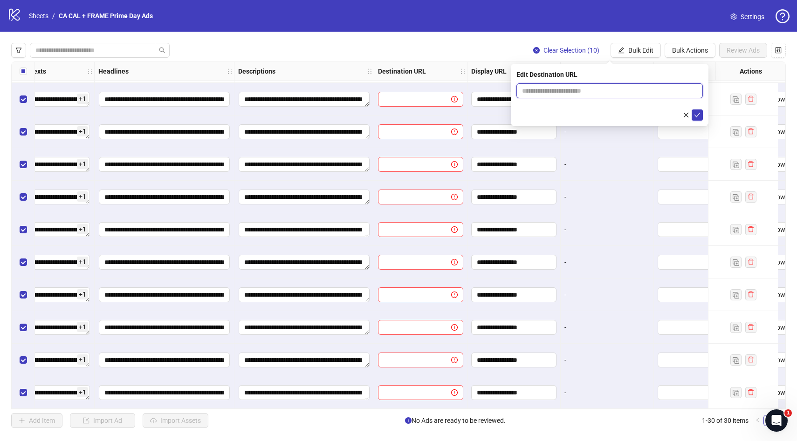
click at [612, 89] on input "text" at bounding box center [606, 91] width 168 height 10
paste input "**********"
type input "**********"
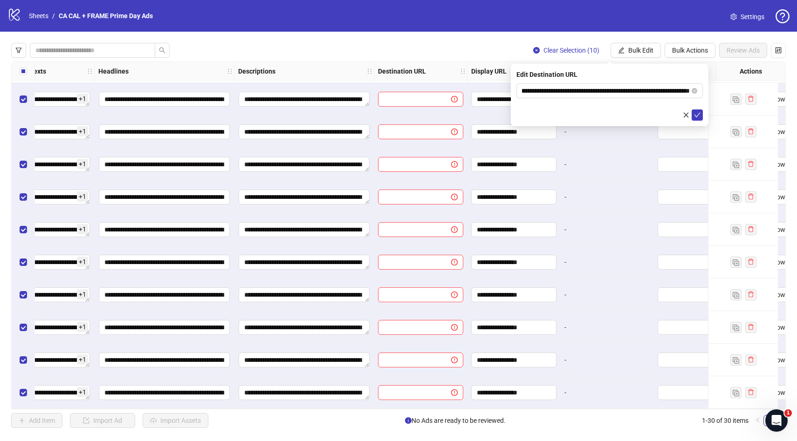
click at [628, 107] on form "**********" at bounding box center [609, 101] width 186 height 37
click at [698, 115] on icon "check" at bounding box center [697, 115] width 7 height 7
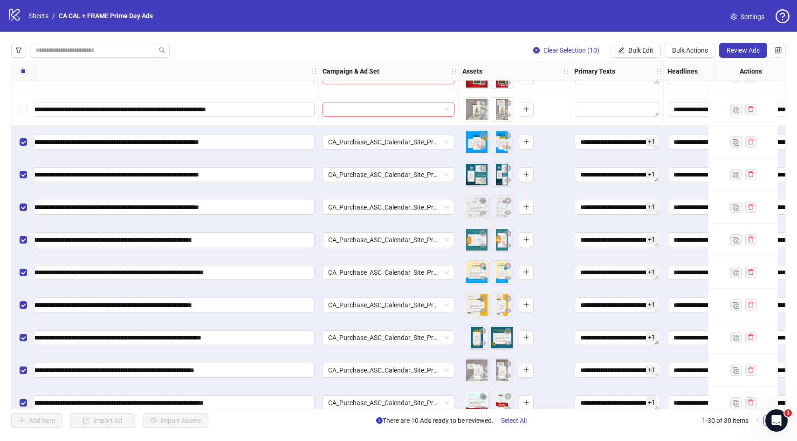
scroll to position [607, 149]
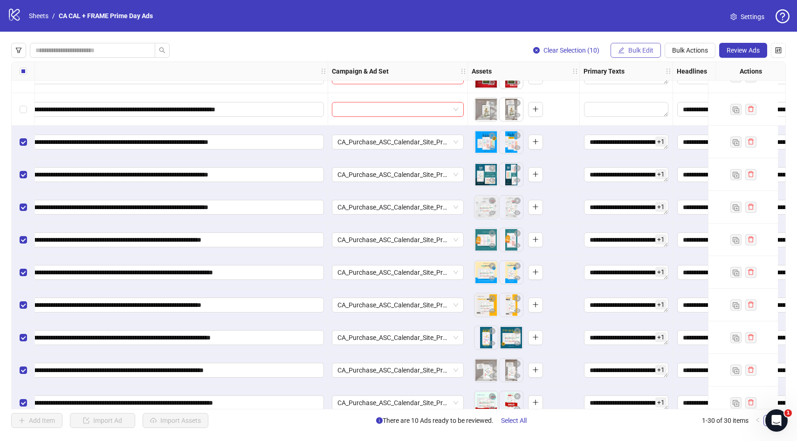
click at [637, 50] on span "Bulk Edit" at bounding box center [640, 50] width 25 height 7
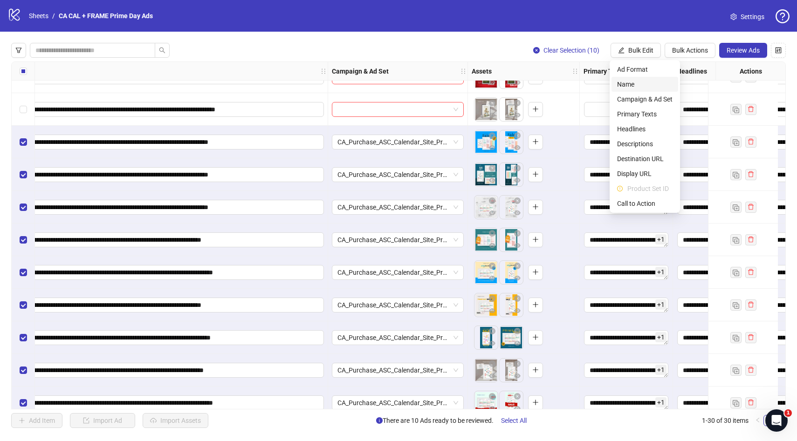
click at [643, 82] on span "Name" at bounding box center [644, 84] width 55 height 10
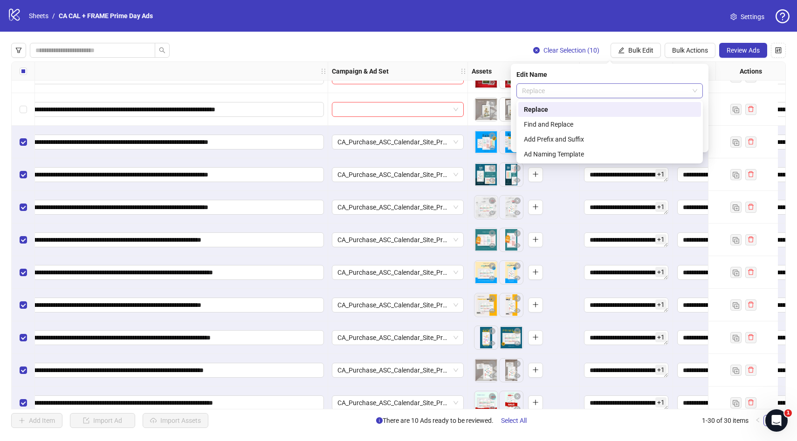
click at [599, 83] on div "Replace" at bounding box center [609, 90] width 186 height 15
click at [569, 124] on div "Find and Replace" at bounding box center [609, 124] width 171 height 10
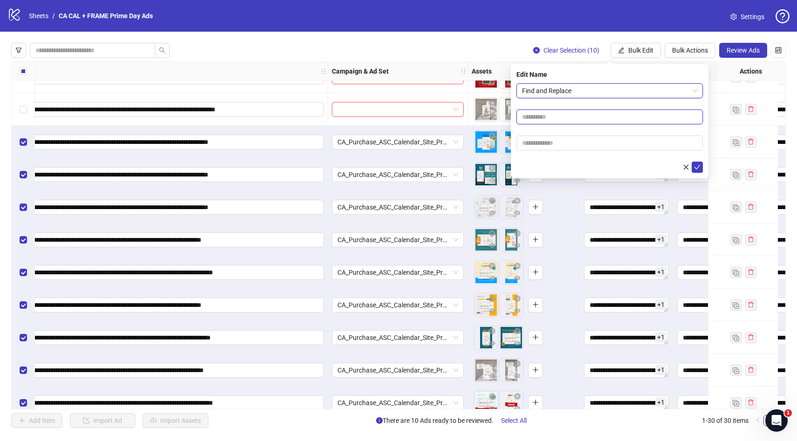
click at [544, 115] on input "text" at bounding box center [609, 116] width 186 height 15
type input "******"
click at [536, 143] on input "text" at bounding box center [609, 143] width 186 height 15
type input "******"
click at [696, 168] on icon "check" at bounding box center [697, 167] width 6 height 5
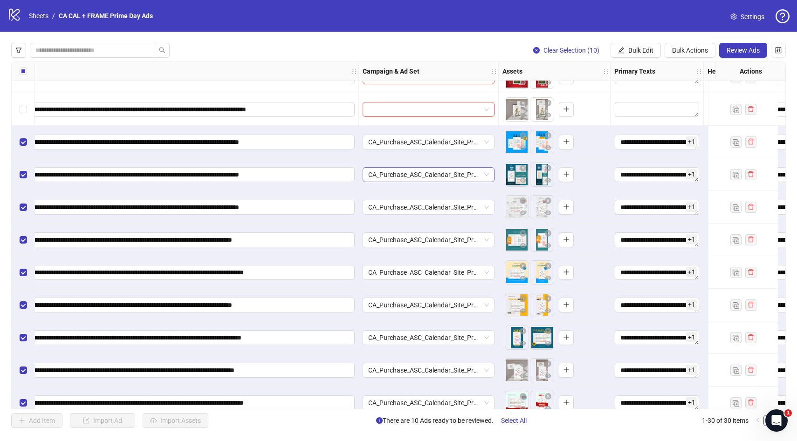
scroll to position [607, 37]
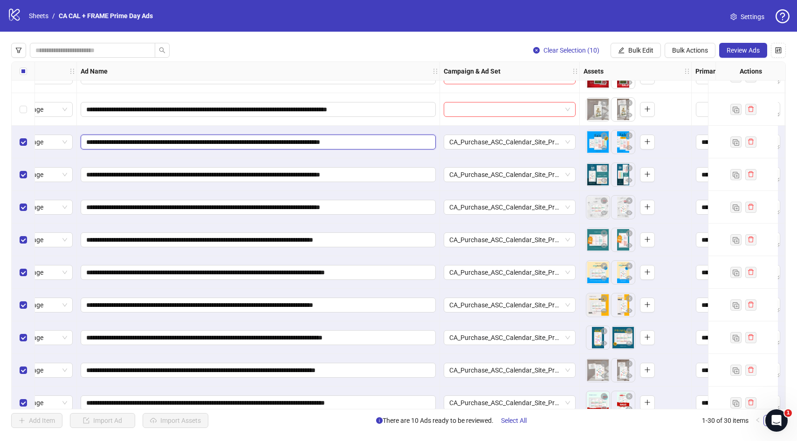
click at [366, 142] on input "**********" at bounding box center [257, 142] width 342 height 10
click at [394, 207] on input "**********" at bounding box center [257, 207] width 342 height 10
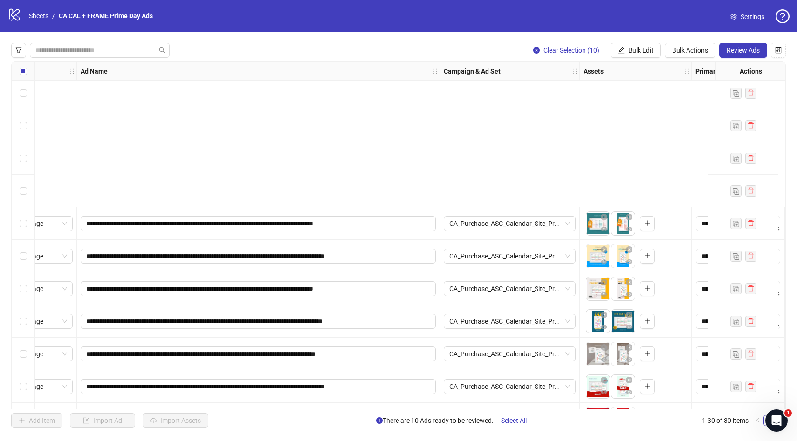
scroll to position [654, 37]
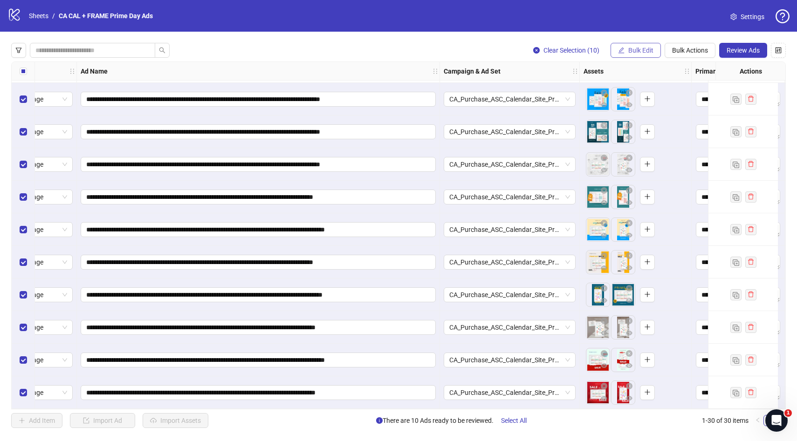
click at [644, 48] on span "Bulk Edit" at bounding box center [640, 50] width 25 height 7
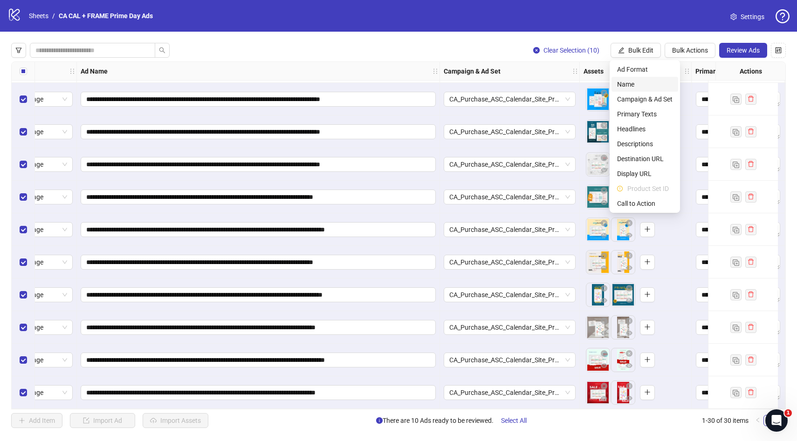
click at [648, 83] on span "Name" at bounding box center [644, 84] width 55 height 10
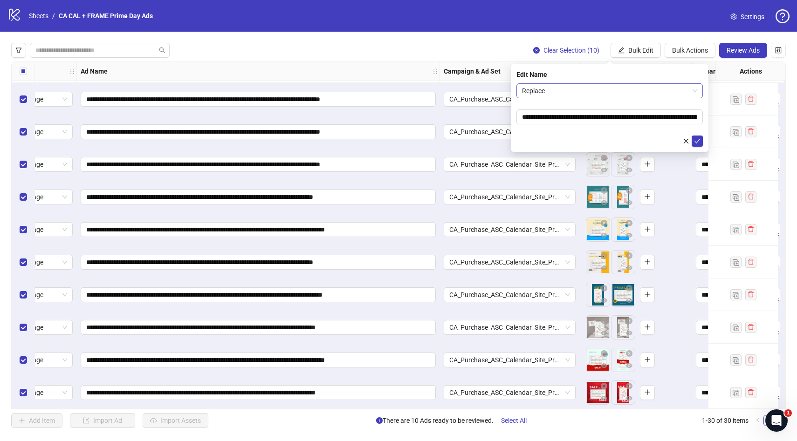
click at [622, 87] on span "Replace" at bounding box center [609, 91] width 175 height 14
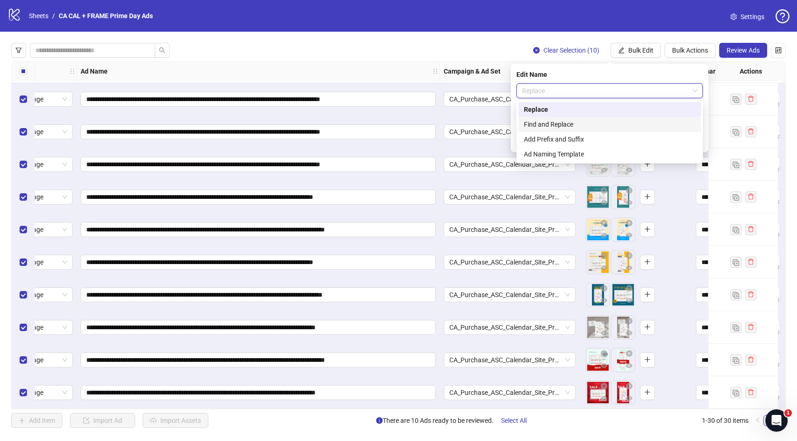
click at [582, 129] on div "Find and Replace" at bounding box center [609, 124] width 171 height 10
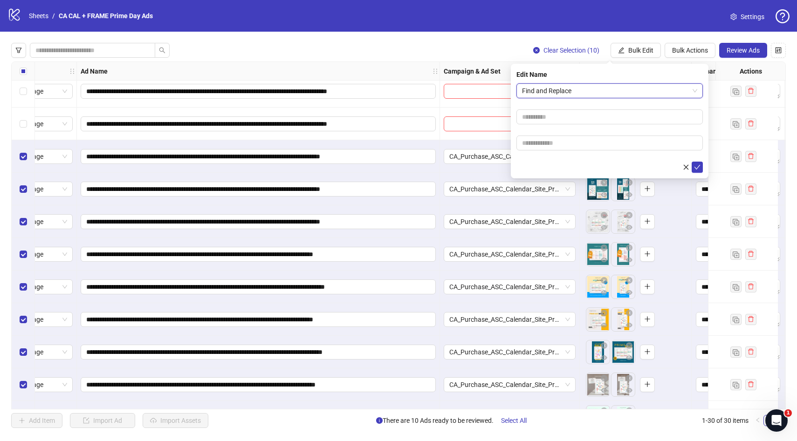
scroll to position [600, 37]
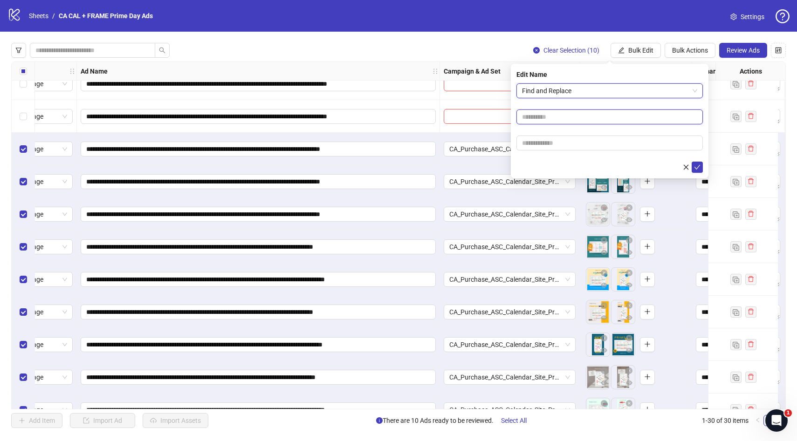
click at [555, 119] on input "text" at bounding box center [609, 116] width 186 height 15
type input "******"
click at [697, 165] on icon "check" at bounding box center [697, 167] width 7 height 7
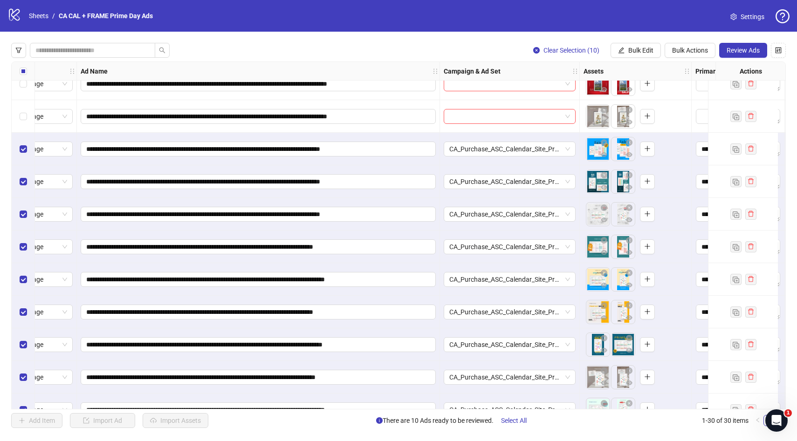
scroll to position [654, 37]
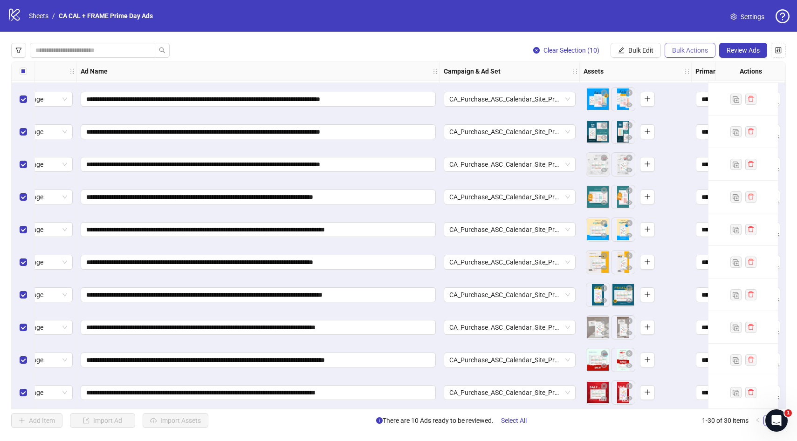
click at [681, 56] on button "Bulk Actions" at bounding box center [689, 50] width 51 height 15
click at [699, 98] on span "Duplicate with assets" at bounding box center [703, 99] width 64 height 10
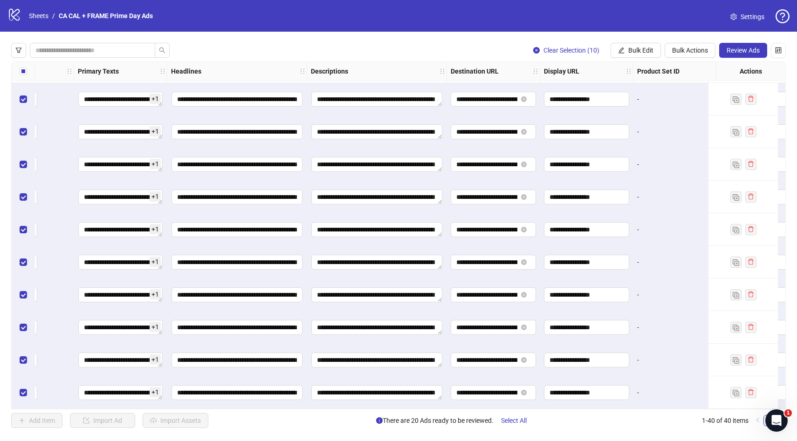
scroll to position [980, 669]
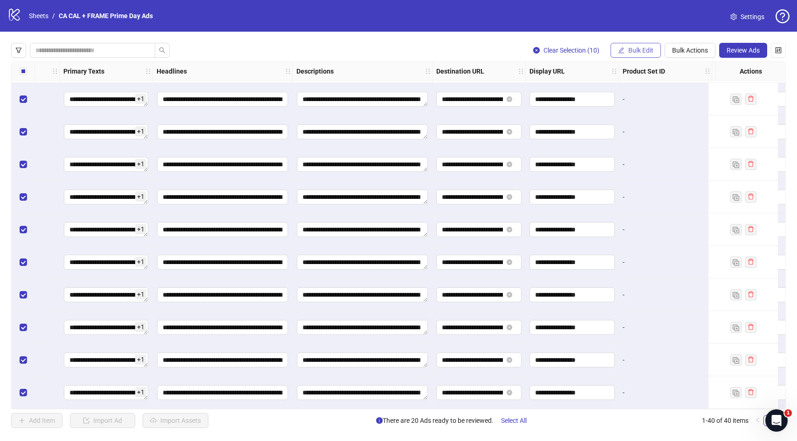
click at [644, 52] on span "Bulk Edit" at bounding box center [640, 50] width 25 height 7
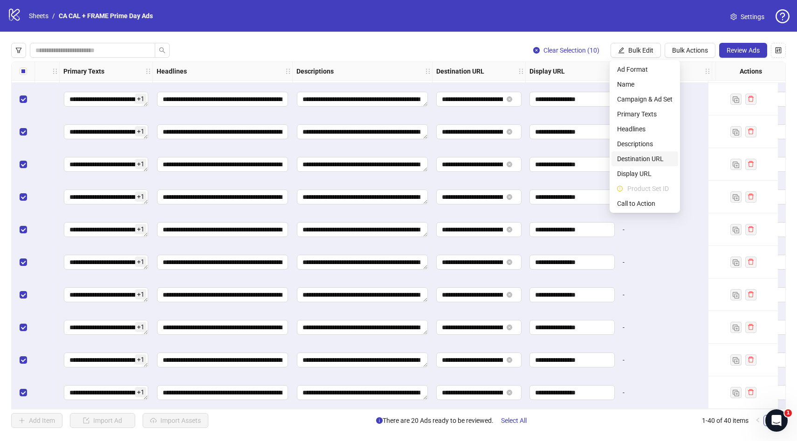
click at [657, 160] on span "Destination URL" at bounding box center [644, 159] width 55 height 10
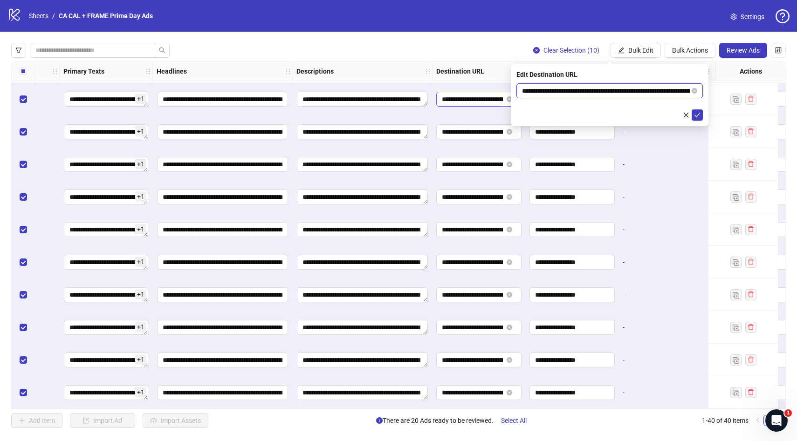
drag, startPoint x: 633, startPoint y: 90, endPoint x: 497, endPoint y: 90, distance: 135.6
click at [497, 90] on body "**********" at bounding box center [398, 220] width 797 height 441
paste input "**********"
type input "**********"
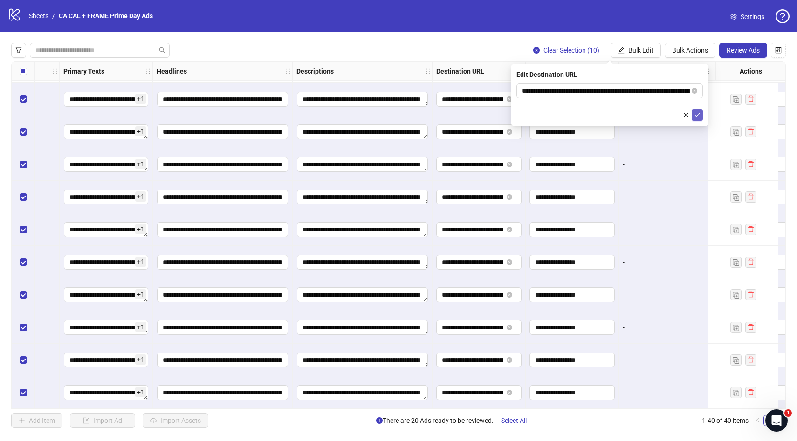
click at [698, 116] on icon "check" at bounding box center [697, 115] width 7 height 7
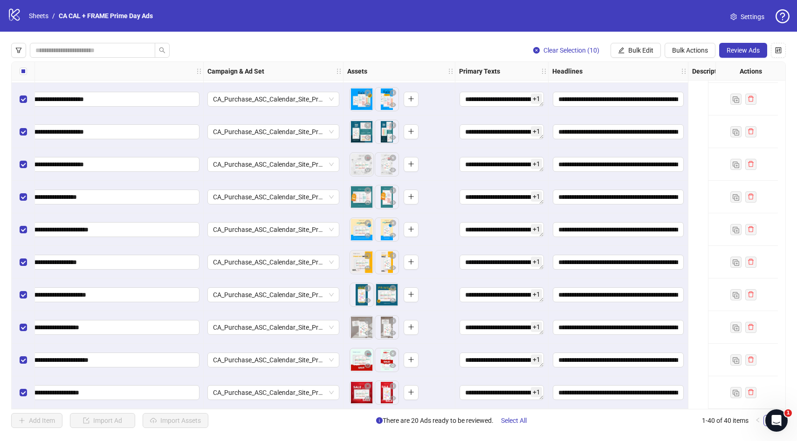
scroll to position [980, 0]
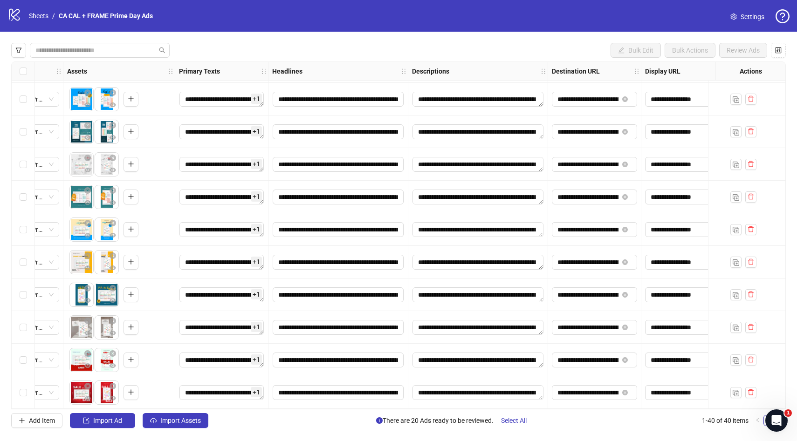
scroll to position [980, 600]
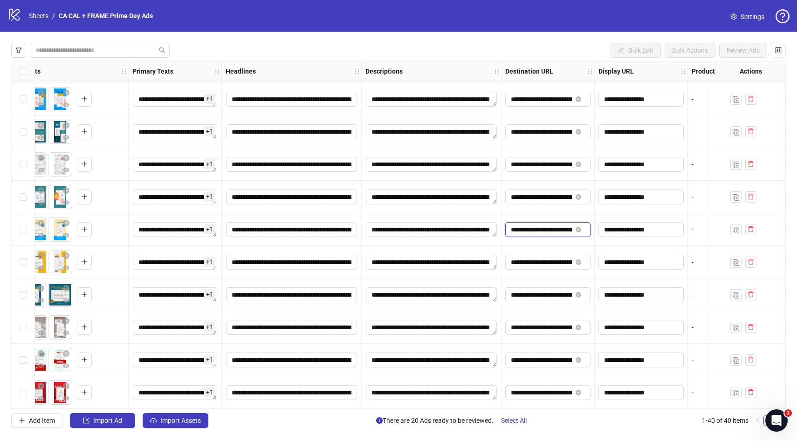
click at [542, 225] on input "**********" at bounding box center [541, 230] width 61 height 10
click at [490, 38] on div "**********" at bounding box center [398, 236] width 797 height 408
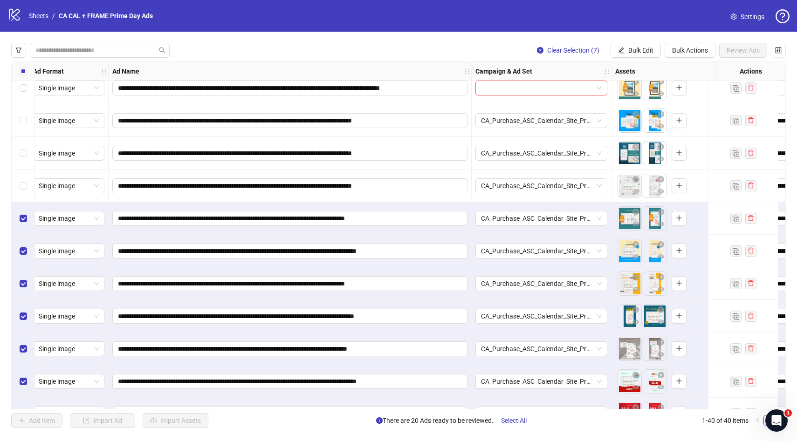
scroll to position [0, 6]
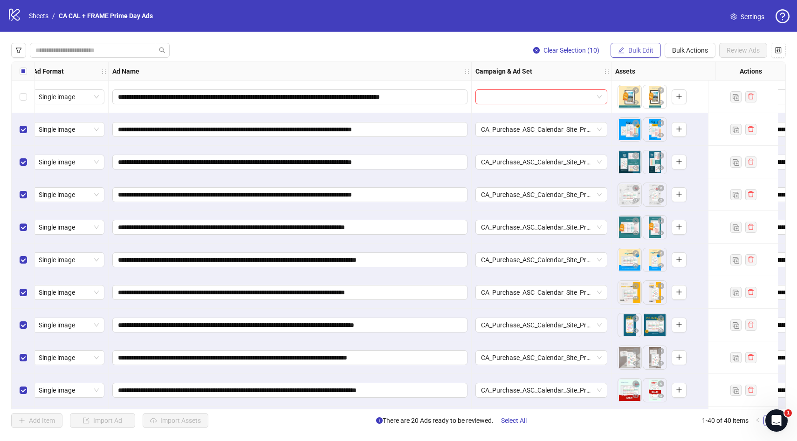
click at [641, 49] on span "Bulk Edit" at bounding box center [640, 50] width 25 height 7
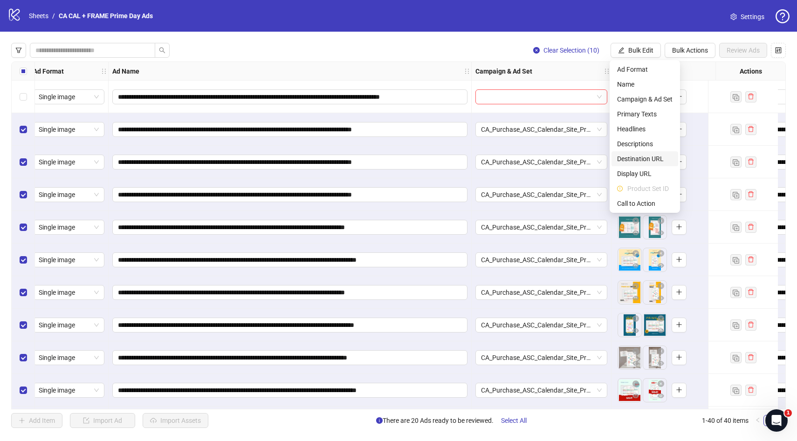
click at [656, 159] on span "Destination URL" at bounding box center [644, 159] width 55 height 10
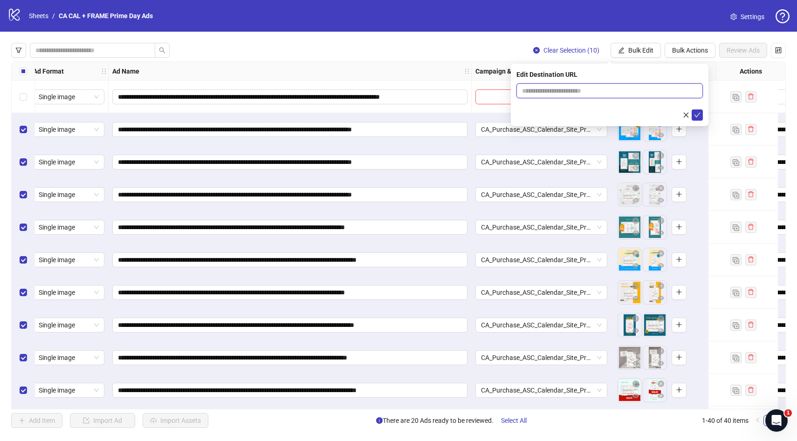
click at [579, 90] on input "text" at bounding box center [606, 91] width 168 height 10
paste input "**********"
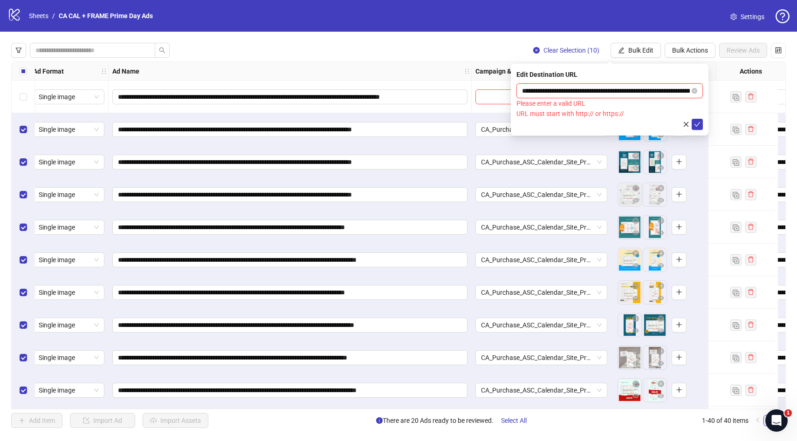
scroll to position [0, 392]
type input "**********"
click at [626, 68] on div "**********" at bounding box center [610, 100] width 198 height 72
click at [542, 91] on input "**********" at bounding box center [606, 91] width 168 height 10
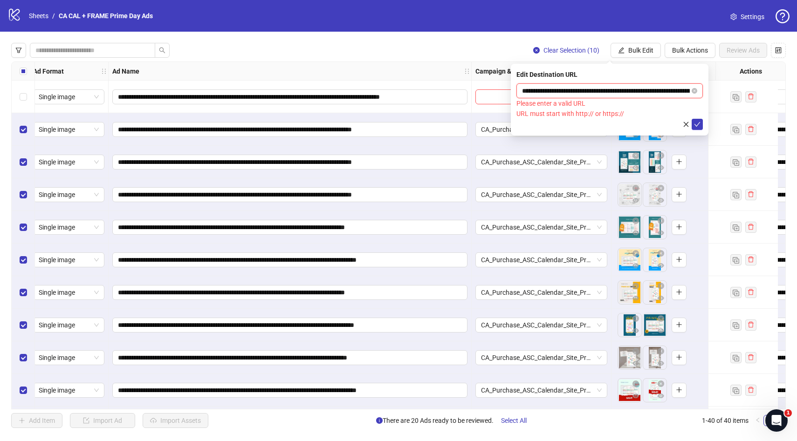
click at [550, 90] on input "**********" at bounding box center [606, 91] width 168 height 10
click at [695, 89] on icon "close-circle" at bounding box center [694, 91] width 6 height 6
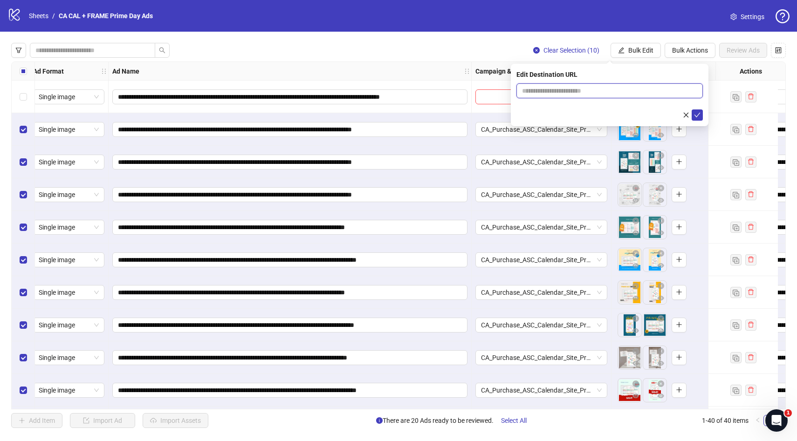
click at [564, 89] on input "text" at bounding box center [606, 91] width 168 height 10
paste input "**********"
click at [550, 107] on form "**********" at bounding box center [609, 101] width 186 height 37
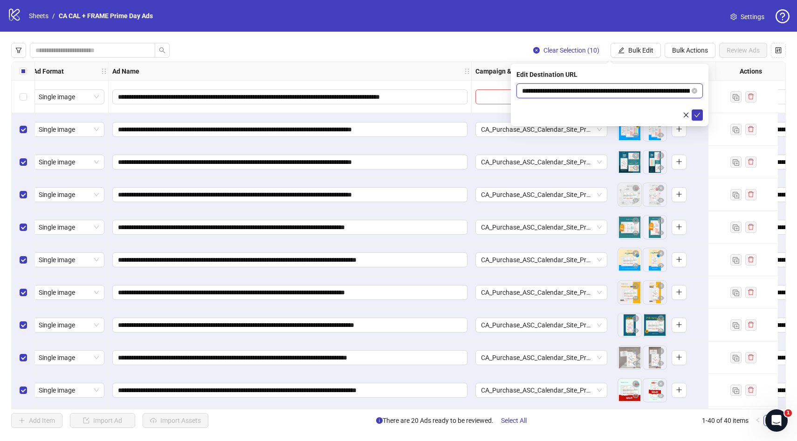
click at [549, 90] on input "**********" at bounding box center [606, 91] width 168 height 10
type input "**********"
click at [699, 113] on icon "check" at bounding box center [697, 115] width 6 height 5
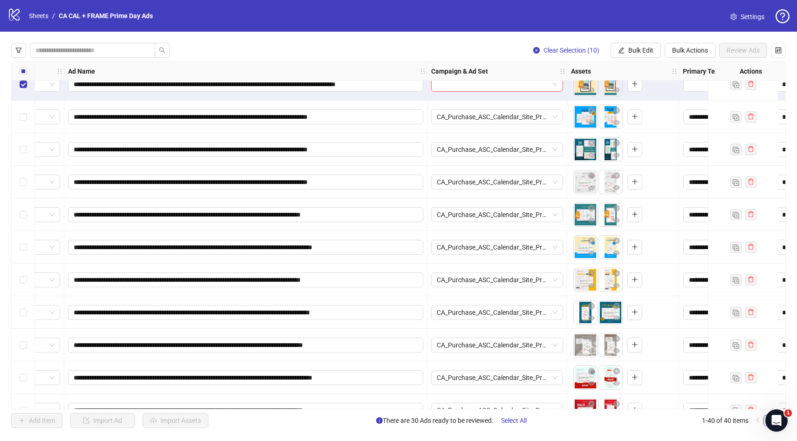
scroll to position [0, 50]
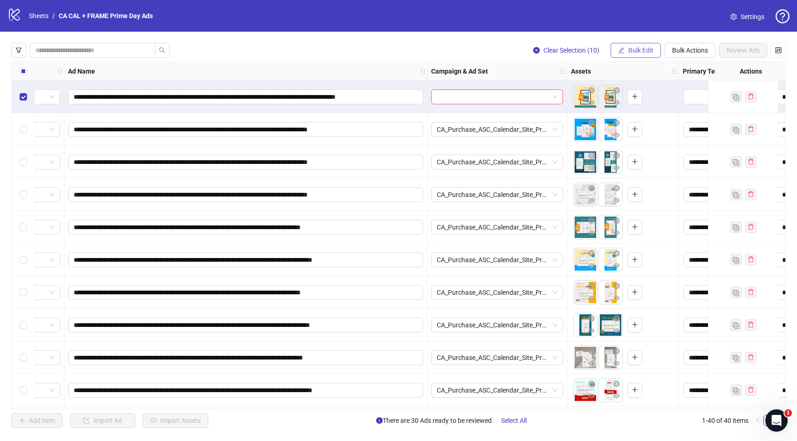
click at [645, 47] on span "Bulk Edit" at bounding box center [640, 50] width 25 height 7
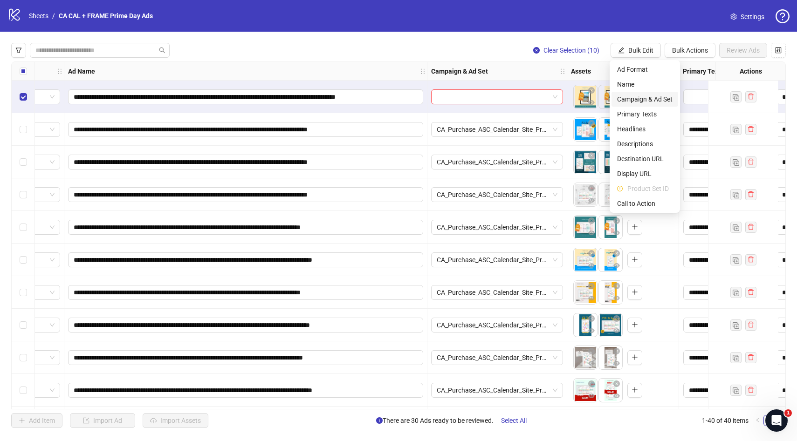
click at [641, 97] on span "Campaign & Ad Set" at bounding box center [644, 99] width 55 height 10
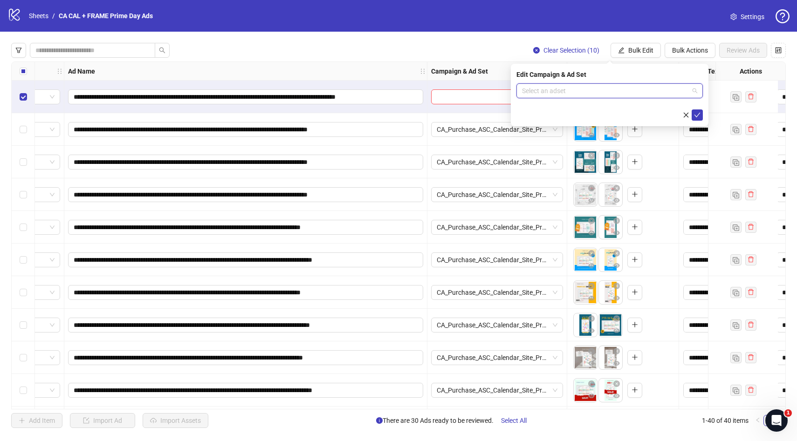
click at [631, 90] on input "search" at bounding box center [605, 91] width 167 height 14
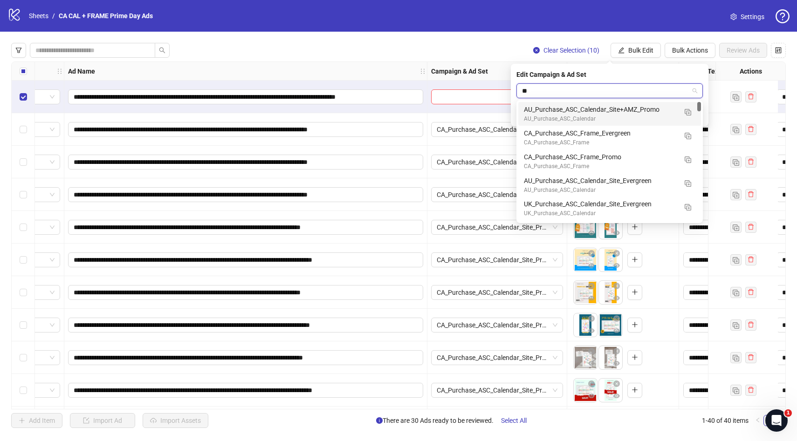
type input "***"
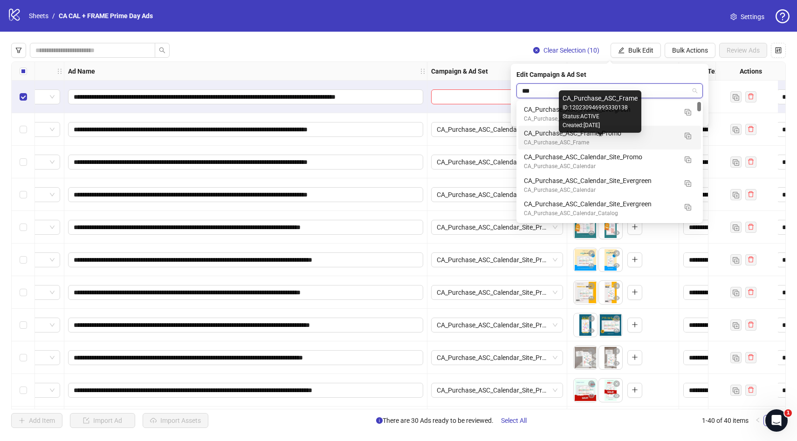
click at [637, 143] on div "CA_Purchase_ASC_Frame" at bounding box center [600, 142] width 153 height 9
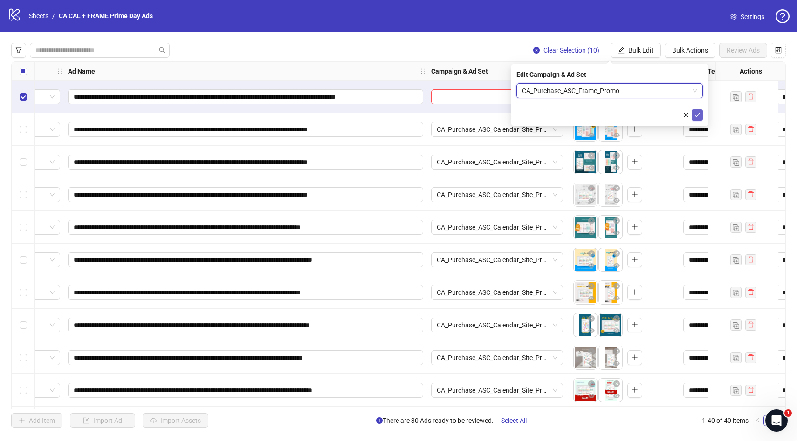
click at [695, 116] on icon "check" at bounding box center [697, 115] width 7 height 7
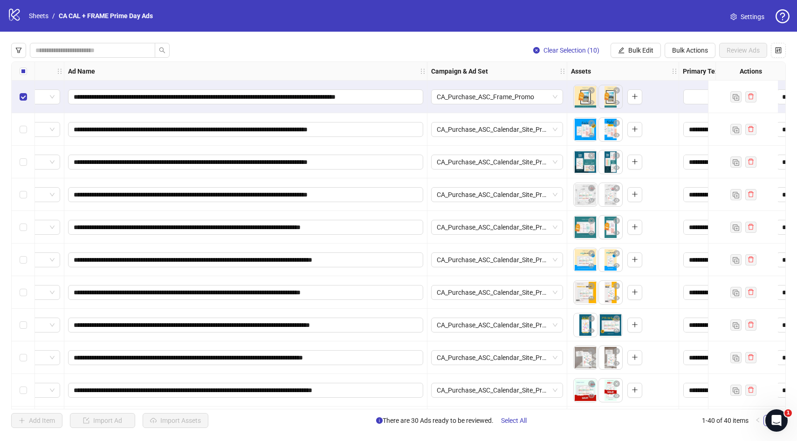
click at [488, 70] on div "Campaign & Ad Set" at bounding box center [497, 71] width 140 height 19
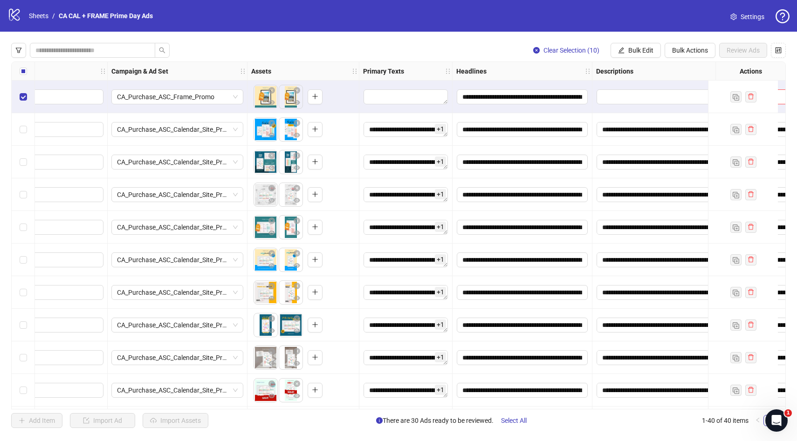
scroll to position [0, 370]
click at [643, 50] on span "Bulk Edit" at bounding box center [640, 50] width 25 height 7
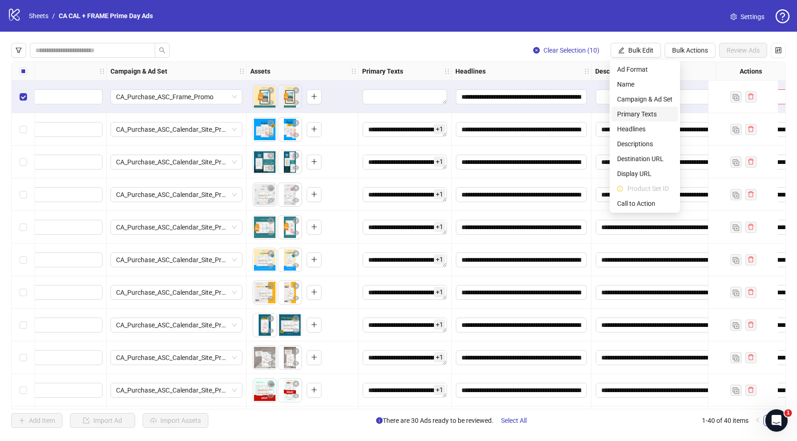
click at [648, 113] on span "Primary Texts" at bounding box center [644, 114] width 55 height 10
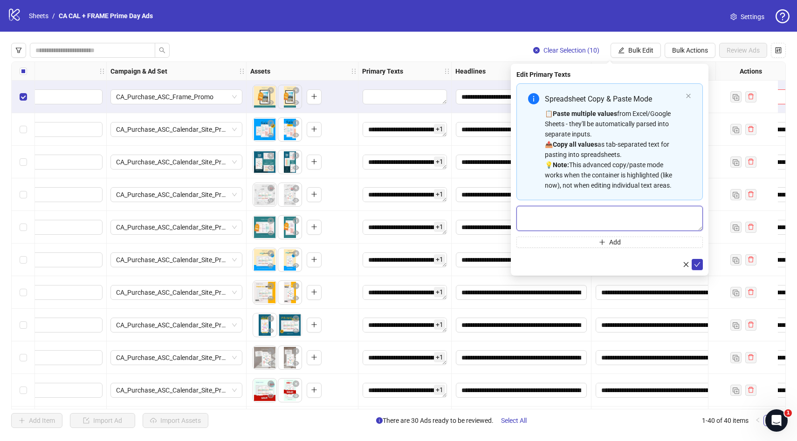
click at [573, 219] on textarea "Multi-text input container - paste or copy values" at bounding box center [609, 218] width 186 height 25
type textarea "**********"
click at [581, 241] on button "Add" at bounding box center [609, 242] width 186 height 11
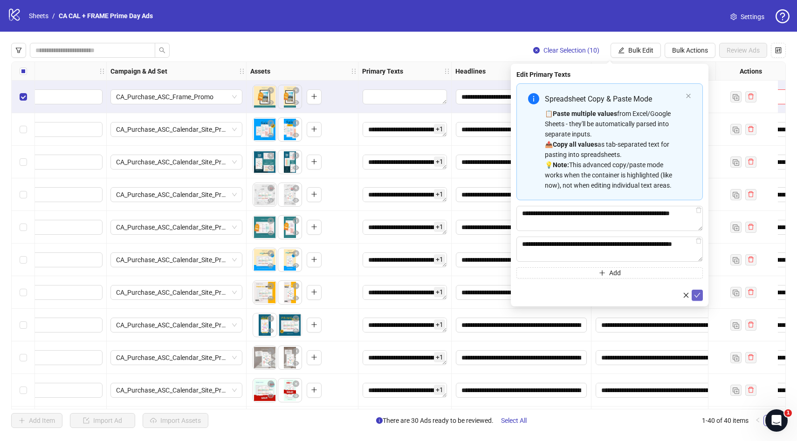
type textarea "**********"
click at [697, 294] on icon "check" at bounding box center [697, 295] width 7 height 7
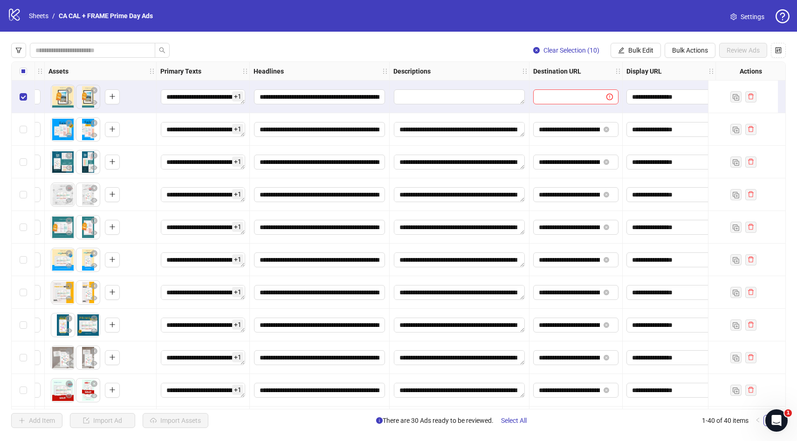
scroll to position [0, 573]
click at [640, 49] on span "Bulk Edit" at bounding box center [640, 50] width 25 height 7
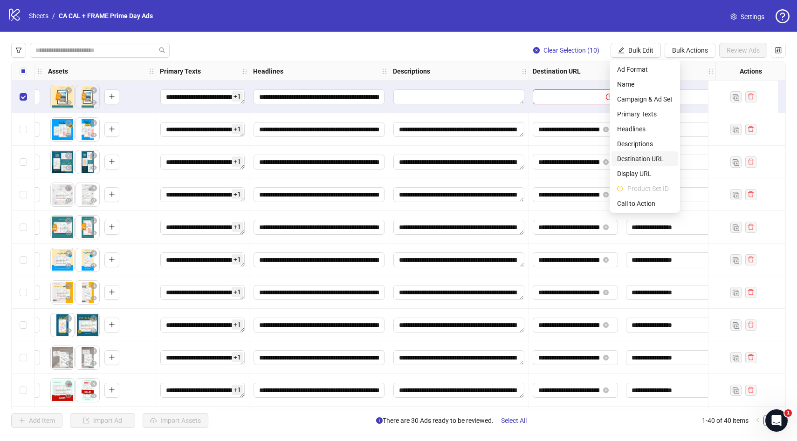
click at [646, 157] on span "Destination URL" at bounding box center [644, 159] width 55 height 10
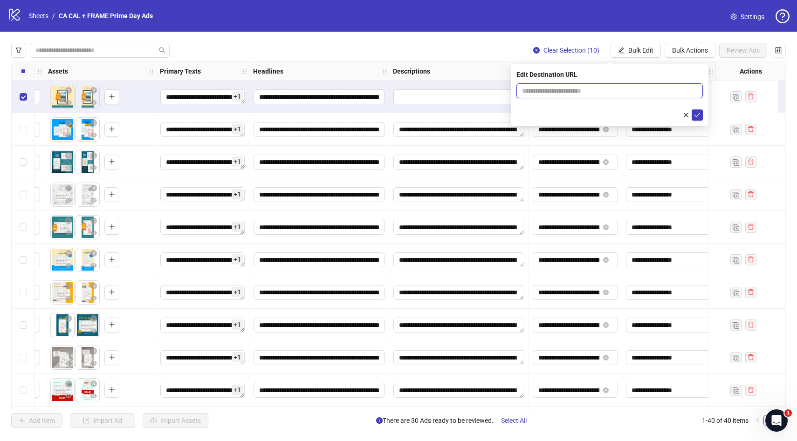
click at [566, 90] on input "text" at bounding box center [606, 91] width 168 height 10
paste input "**********"
click at [563, 111] on div at bounding box center [609, 114] width 186 height 11
click at [550, 91] on input "**********" at bounding box center [606, 91] width 168 height 10
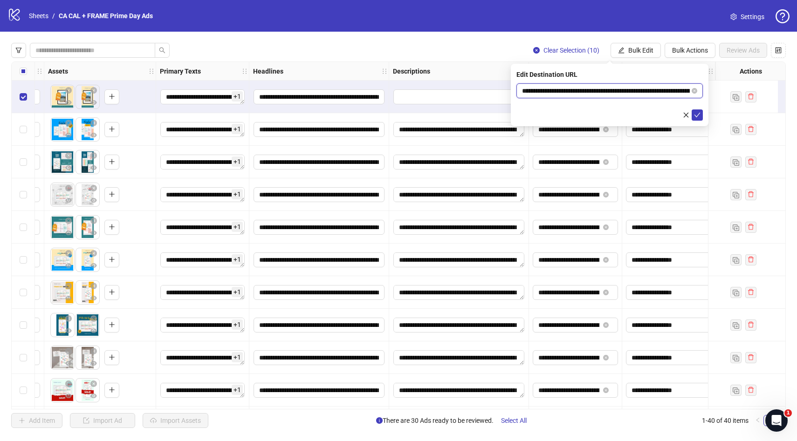
drag, startPoint x: 626, startPoint y: 89, endPoint x: 601, endPoint y: 89, distance: 24.7
click at [601, 89] on input "**********" at bounding box center [606, 91] width 168 height 10
type input "**********"
click at [697, 90] on span "**********" at bounding box center [609, 90] width 186 height 15
click at [695, 90] on icon "close-circle" at bounding box center [694, 91] width 6 height 6
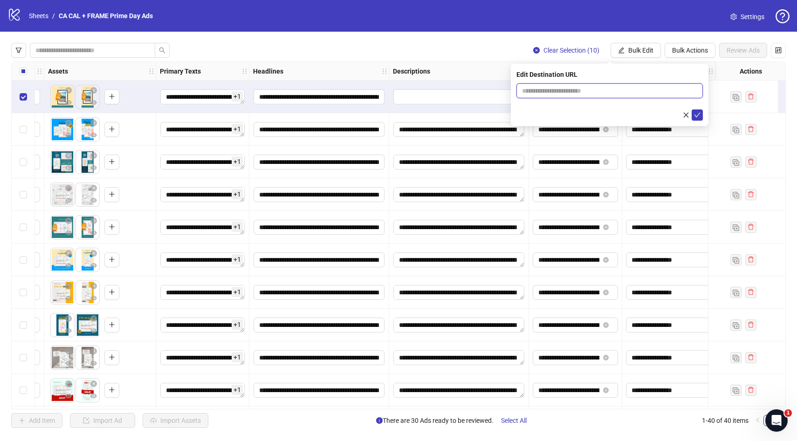
paste input "**********"
click at [570, 111] on div at bounding box center [609, 114] width 186 height 11
click at [550, 90] on input "**********" at bounding box center [606, 91] width 168 height 10
drag, startPoint x: 625, startPoint y: 90, endPoint x: 601, endPoint y: 88, distance: 23.4
click at [601, 88] on input "**********" at bounding box center [606, 91] width 168 height 10
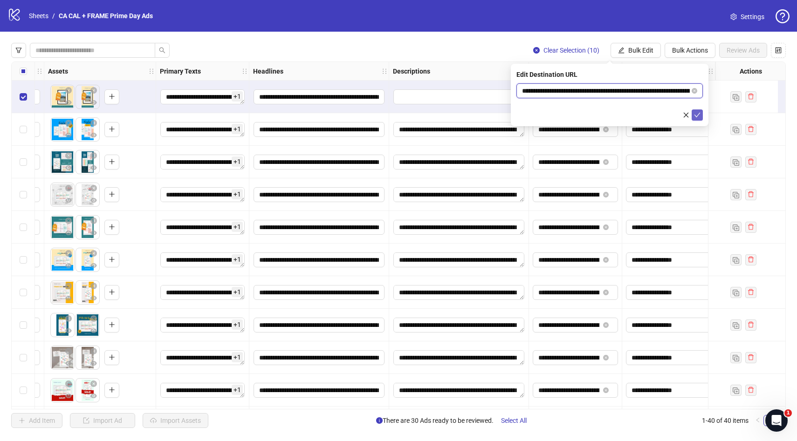
type input "**********"
click at [695, 117] on icon "check" at bounding box center [697, 115] width 7 height 7
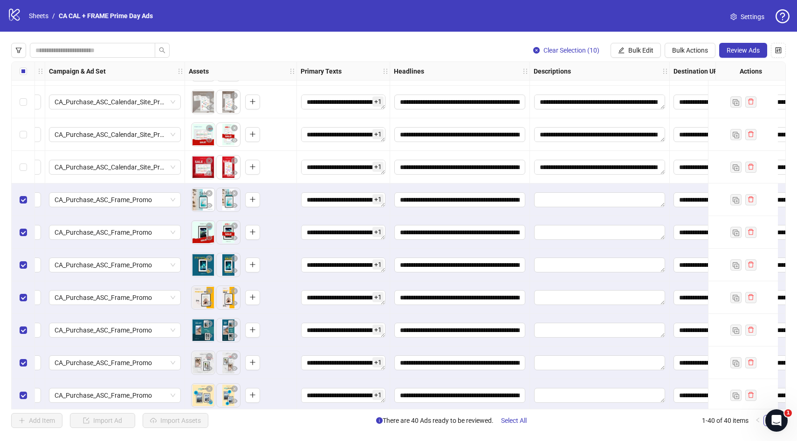
scroll to position [419, 432]
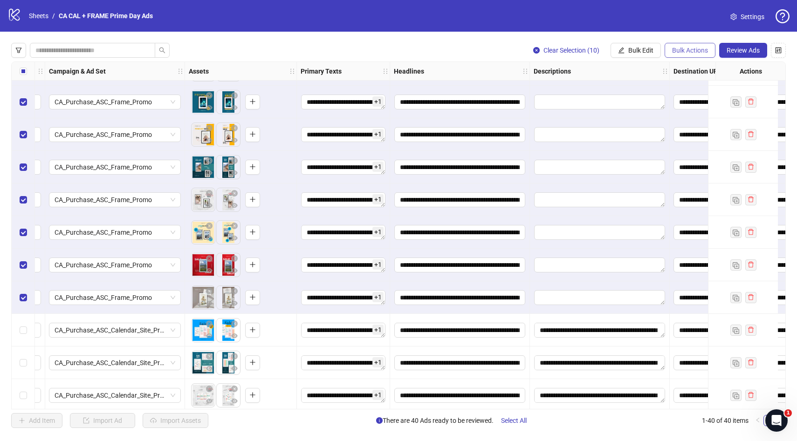
click at [701, 51] on span "Bulk Actions" at bounding box center [690, 50] width 36 height 7
click at [701, 96] on span "Duplicate with assets" at bounding box center [703, 99] width 64 height 10
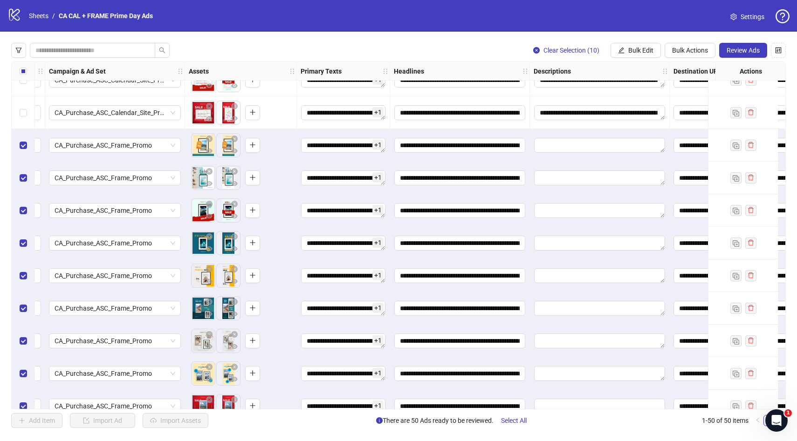
scroll to position [1306, 432]
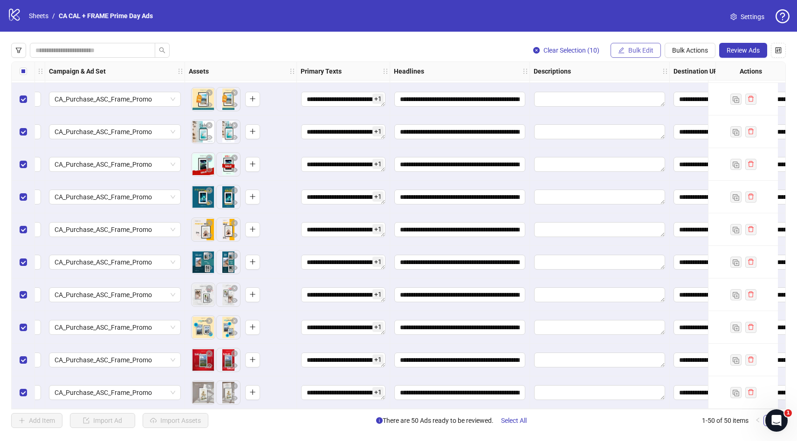
click at [644, 49] on span "Bulk Edit" at bounding box center [640, 50] width 25 height 7
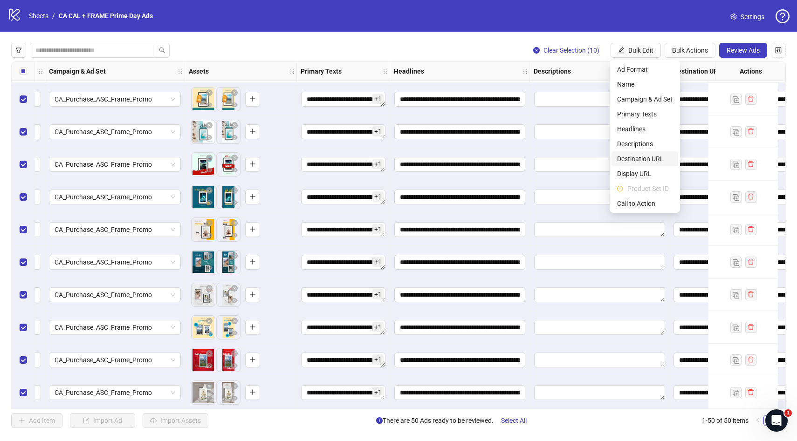
click at [640, 156] on span "Destination URL" at bounding box center [644, 159] width 55 height 10
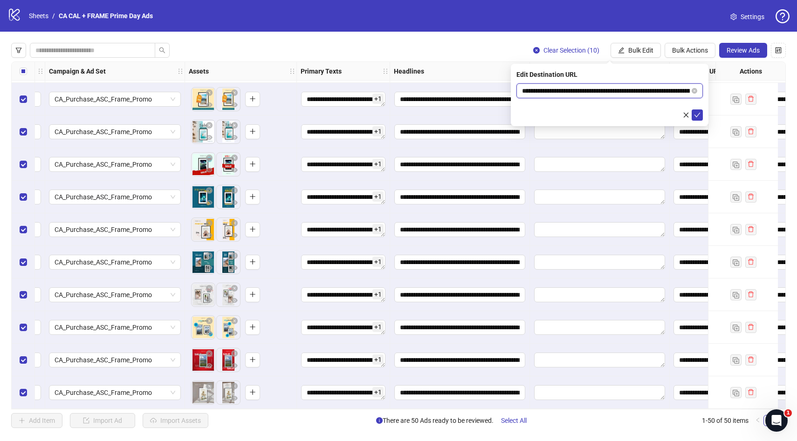
drag, startPoint x: 645, startPoint y: 91, endPoint x: 514, endPoint y: 89, distance: 131.4
click at [514, 89] on div "**********" at bounding box center [610, 95] width 198 height 62
paste input "text"
type input "**********"
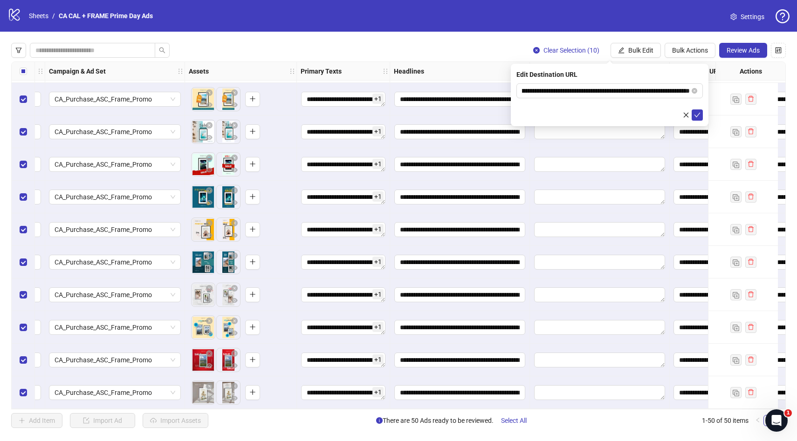
scroll to position [0, 0]
click at [613, 103] on form "**********" at bounding box center [609, 101] width 186 height 37
click at [696, 115] on icon "check" at bounding box center [697, 115] width 7 height 7
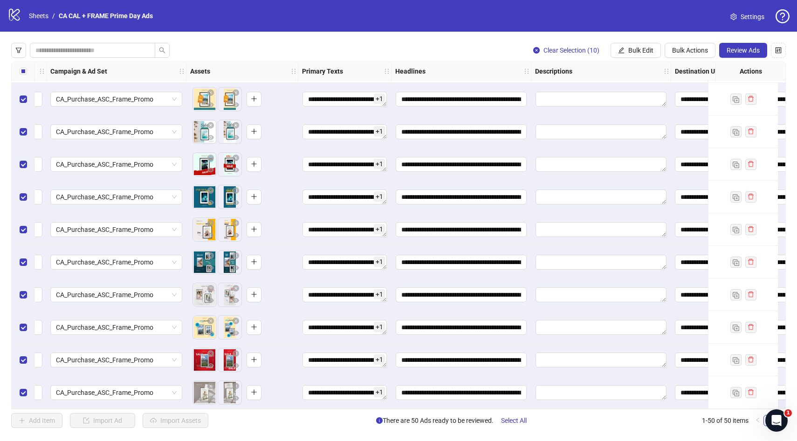
scroll to position [1306, 429]
click at [638, 52] on span "Bulk Edit" at bounding box center [640, 50] width 25 height 7
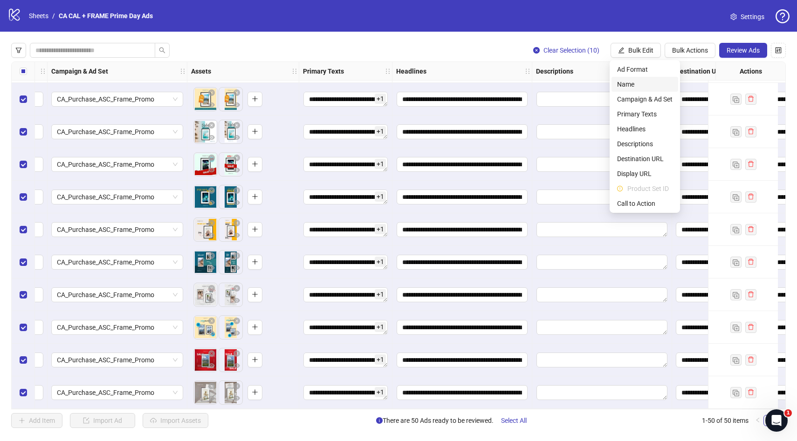
click at [651, 83] on span "Name" at bounding box center [644, 84] width 55 height 10
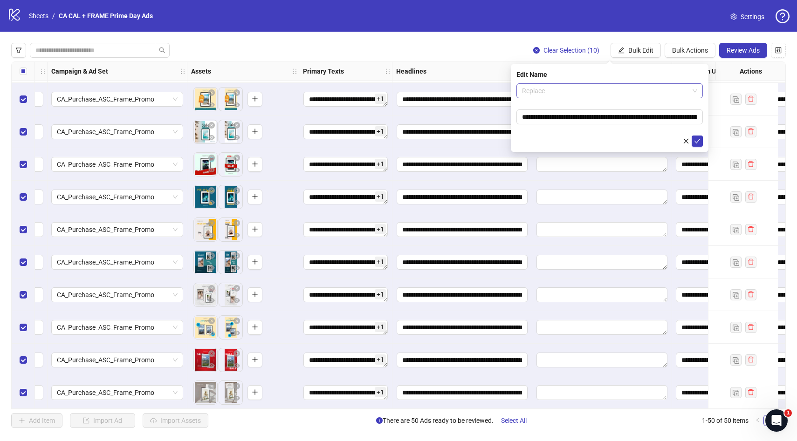
click at [606, 90] on span "Replace" at bounding box center [609, 91] width 175 height 14
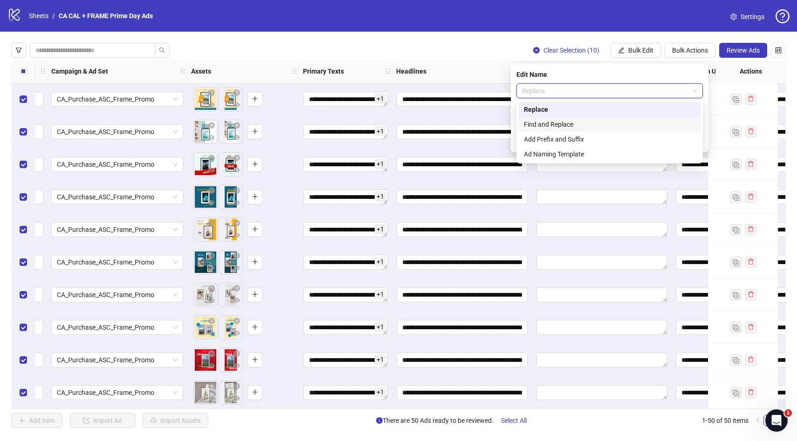
click at [574, 123] on div "Find and Replace" at bounding box center [609, 124] width 171 height 10
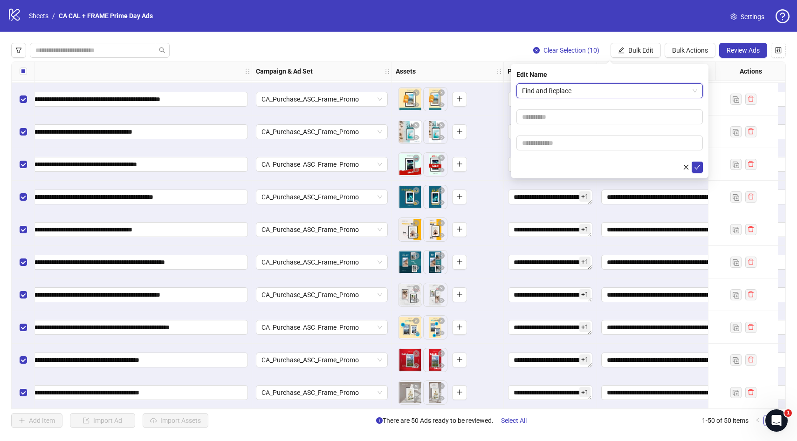
scroll to position [1306, 224]
click at [567, 112] on input "text" at bounding box center [609, 116] width 186 height 15
type input "******"
click at [572, 138] on input "text" at bounding box center [609, 143] width 186 height 15
type input "******"
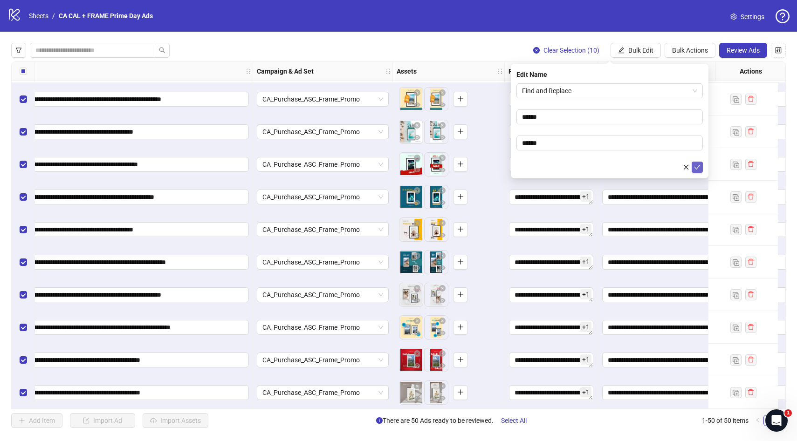
click at [699, 169] on icon "check" at bounding box center [697, 167] width 7 height 7
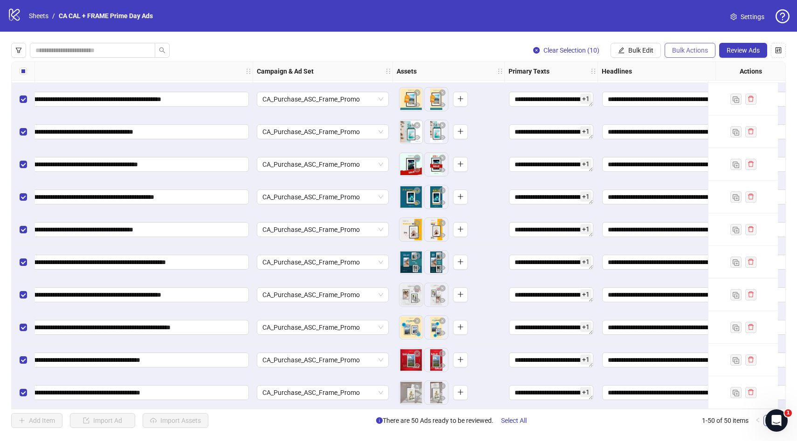
click at [686, 51] on span "Bulk Actions" at bounding box center [690, 50] width 36 height 7
click at [702, 101] on span "Duplicate with assets" at bounding box center [703, 99] width 64 height 10
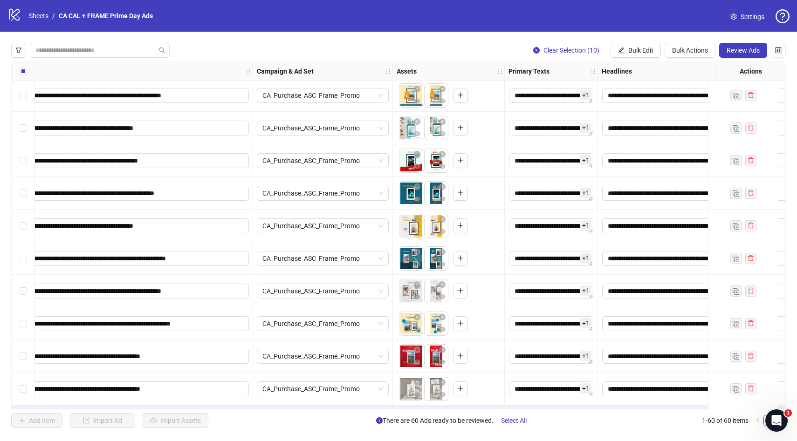
scroll to position [1632, 224]
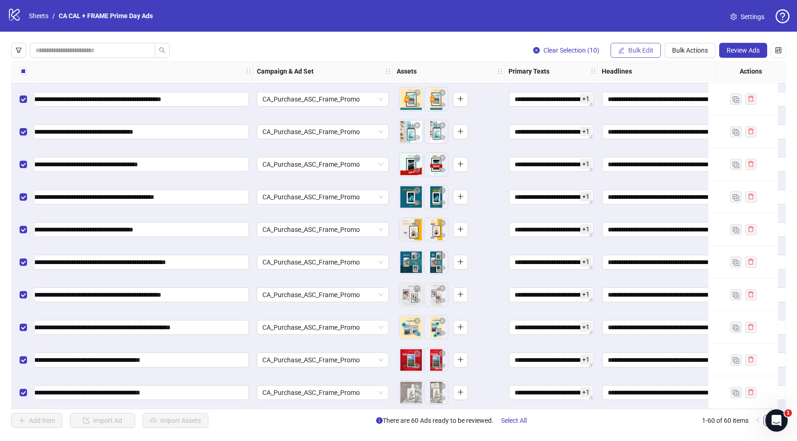
click at [645, 52] on span "Bulk Edit" at bounding box center [640, 50] width 25 height 7
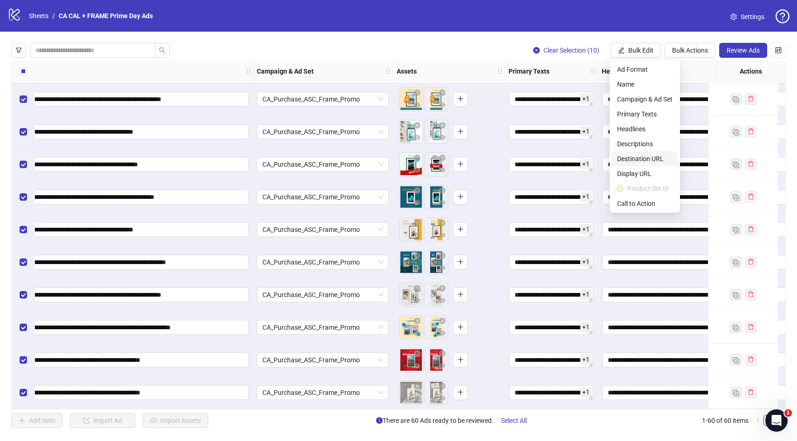
click at [643, 159] on span "Destination URL" at bounding box center [644, 159] width 55 height 10
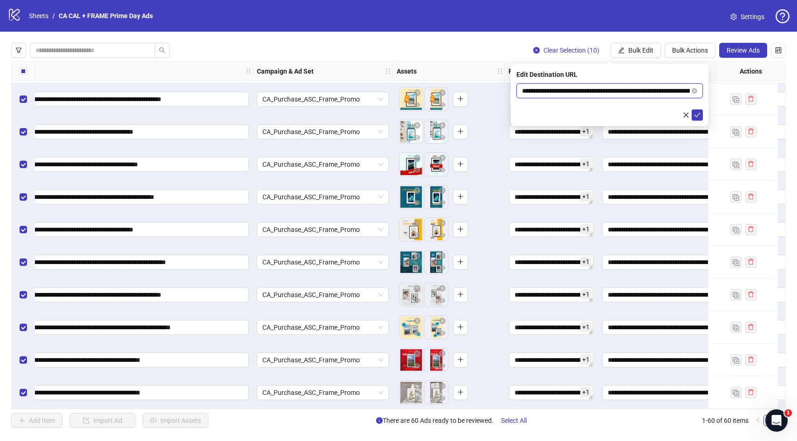
drag, startPoint x: 639, startPoint y: 91, endPoint x: 513, endPoint y: 87, distance: 125.8
click at [513, 87] on div "**********" at bounding box center [610, 95] width 198 height 62
paste input "text"
type input "**********"
click at [697, 115] on icon "check" at bounding box center [697, 115] width 6 height 5
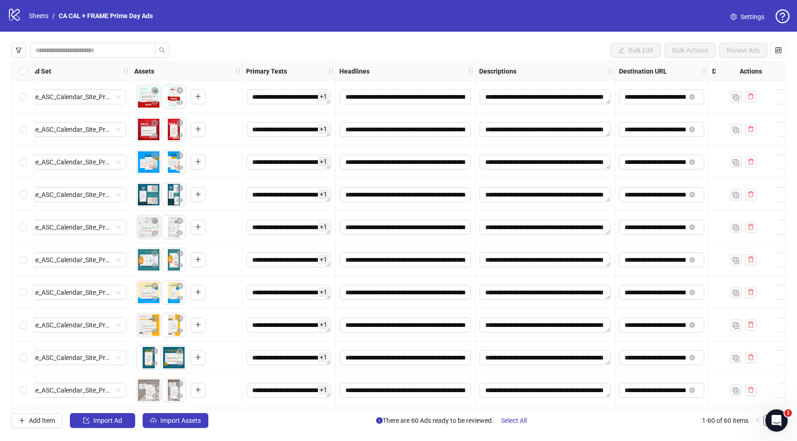
scroll to position [913, 573]
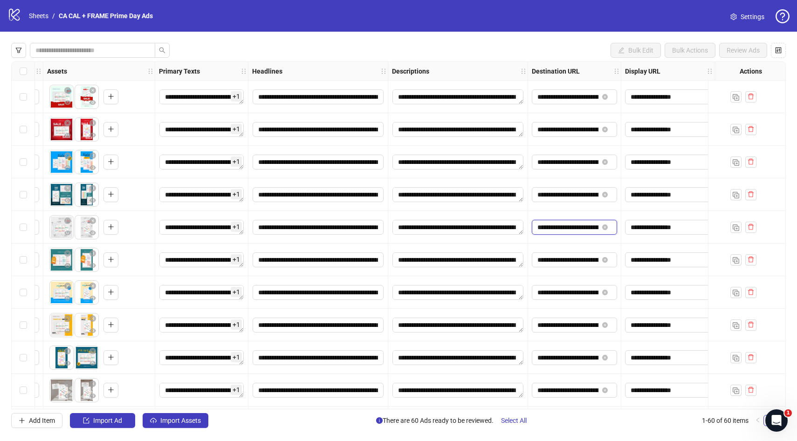
click at [571, 228] on input "**********" at bounding box center [567, 227] width 61 height 10
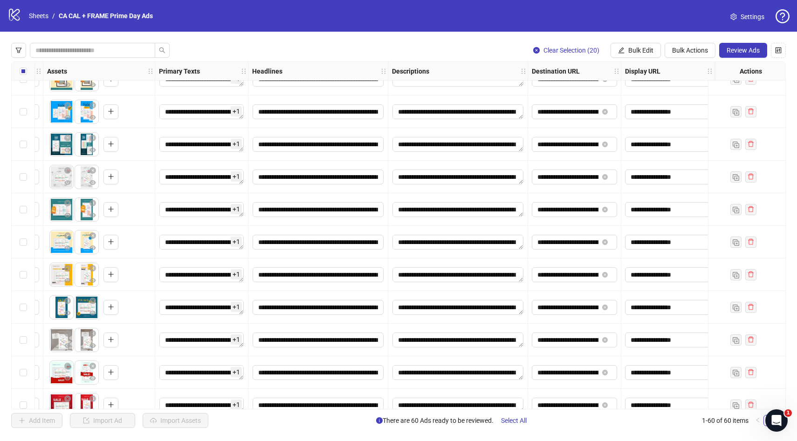
scroll to position [17, 573]
click at [573, 275] on input "**********" at bounding box center [567, 275] width 61 height 10
click at [574, 307] on input "**********" at bounding box center [567, 308] width 61 height 10
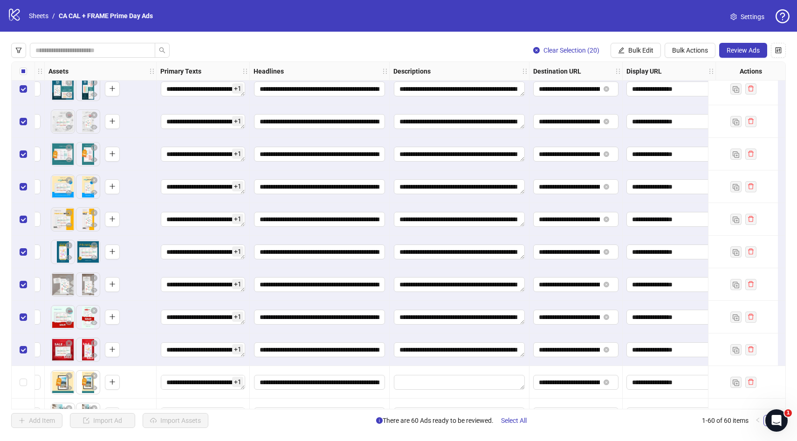
scroll to position [1018, 572]
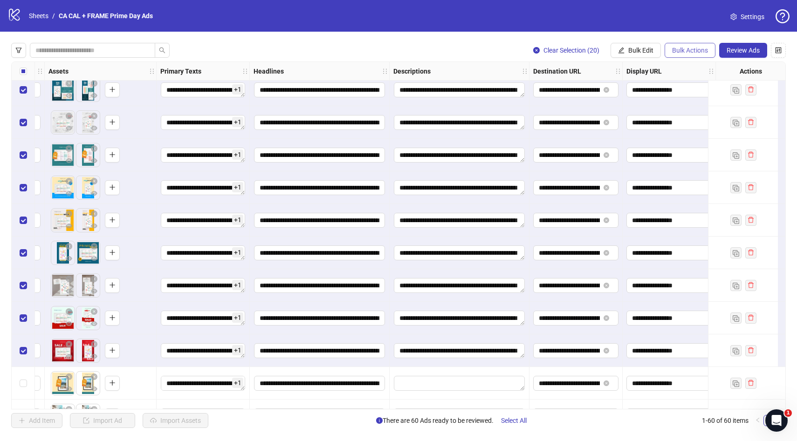
click at [690, 52] on span "Bulk Actions" at bounding box center [690, 50] width 36 height 7
click at [691, 69] on span "Delete" at bounding box center [703, 69] width 64 height 10
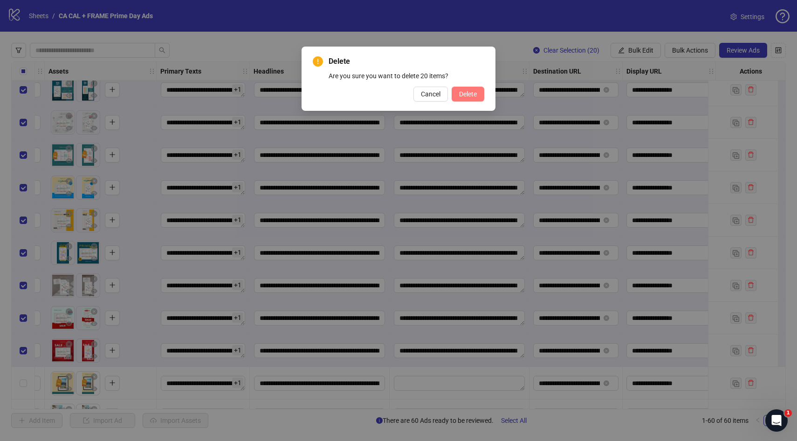
click at [466, 93] on span "Delete" at bounding box center [468, 93] width 18 height 7
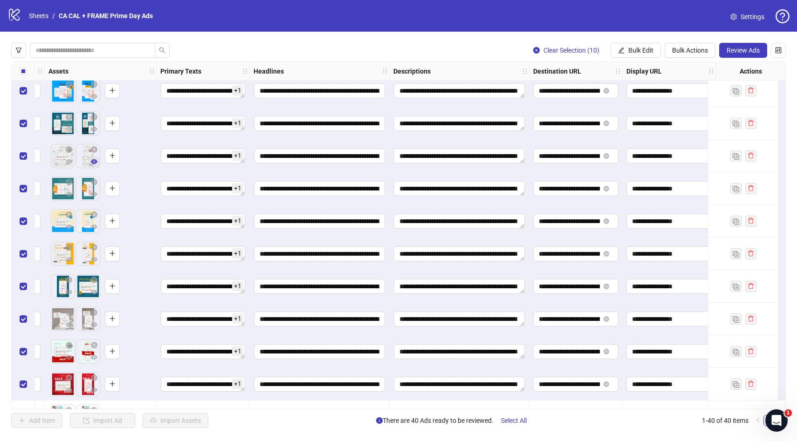
scroll to position [0, 572]
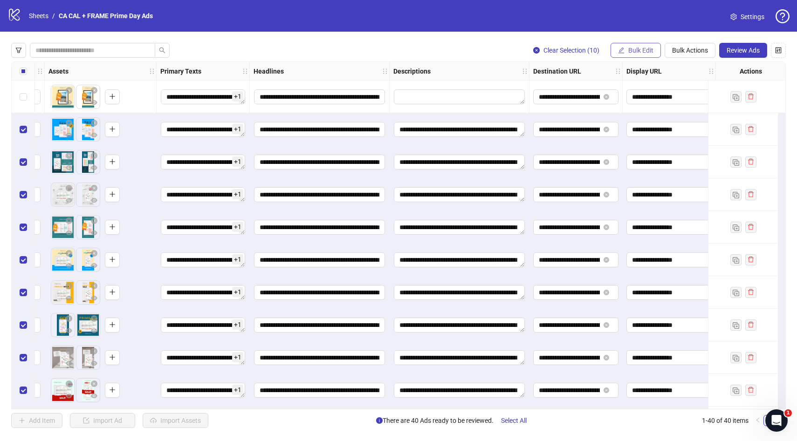
click at [648, 53] on span "Bulk Edit" at bounding box center [640, 50] width 25 height 7
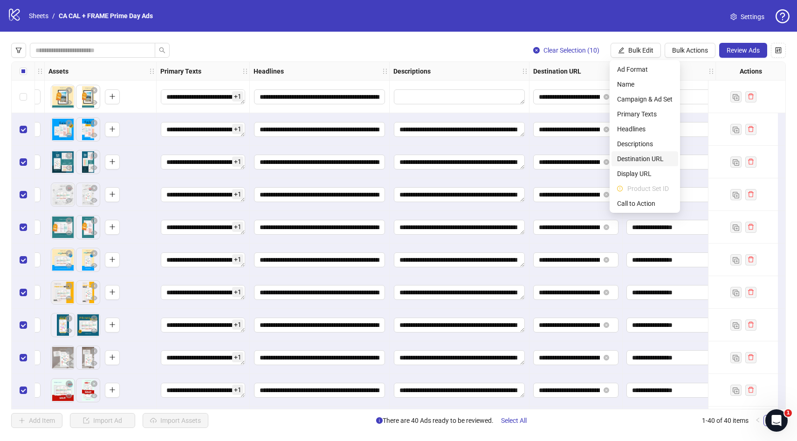
click at [647, 158] on span "Destination URL" at bounding box center [644, 159] width 55 height 10
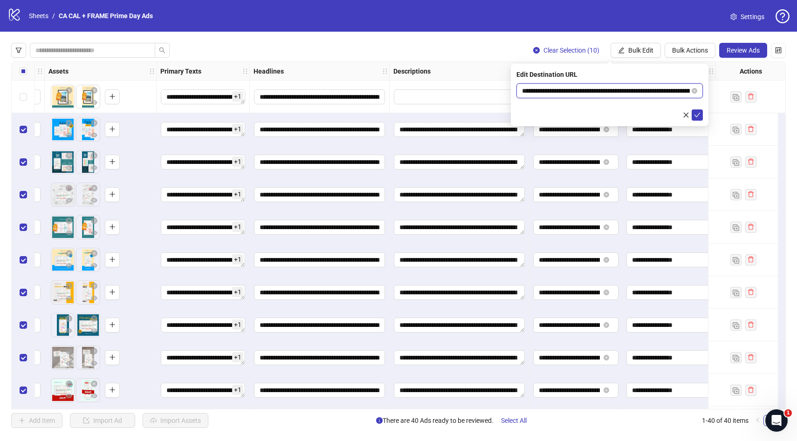
drag, startPoint x: 628, startPoint y: 91, endPoint x: 518, endPoint y: 90, distance: 109.9
click at [518, 90] on span "**********" at bounding box center [609, 90] width 186 height 15
paste input "**********"
click at [549, 90] on input "**********" at bounding box center [606, 91] width 168 height 10
type input "**********"
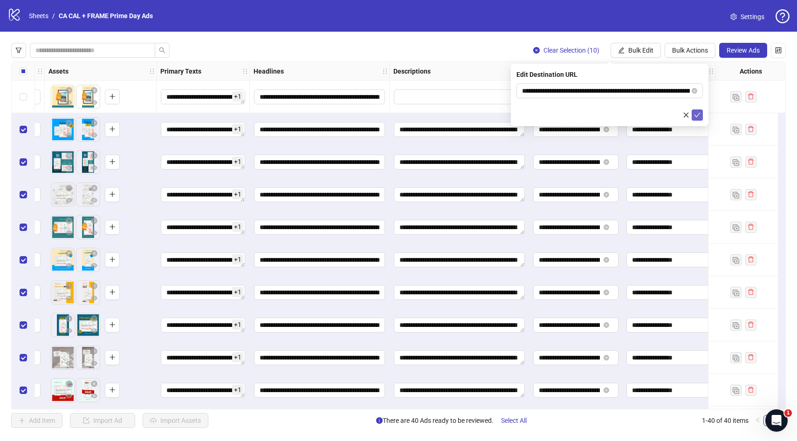
click at [696, 116] on icon "check" at bounding box center [697, 115] width 7 height 7
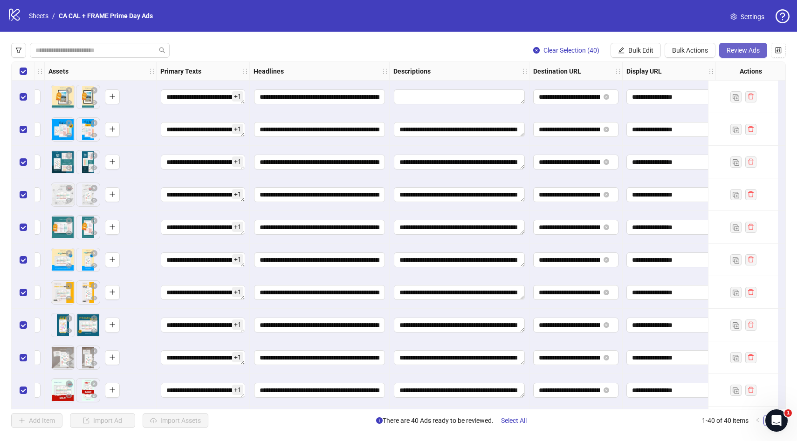
click at [752, 51] on span "Review Ads" at bounding box center [742, 50] width 33 height 7
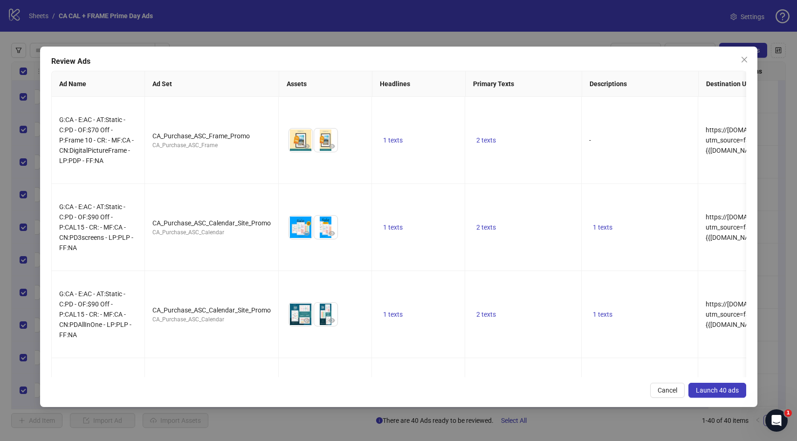
click at [710, 387] on span "Launch 40 ads" at bounding box center [716, 390] width 43 height 7
